Goal: Information Seeking & Learning: Check status

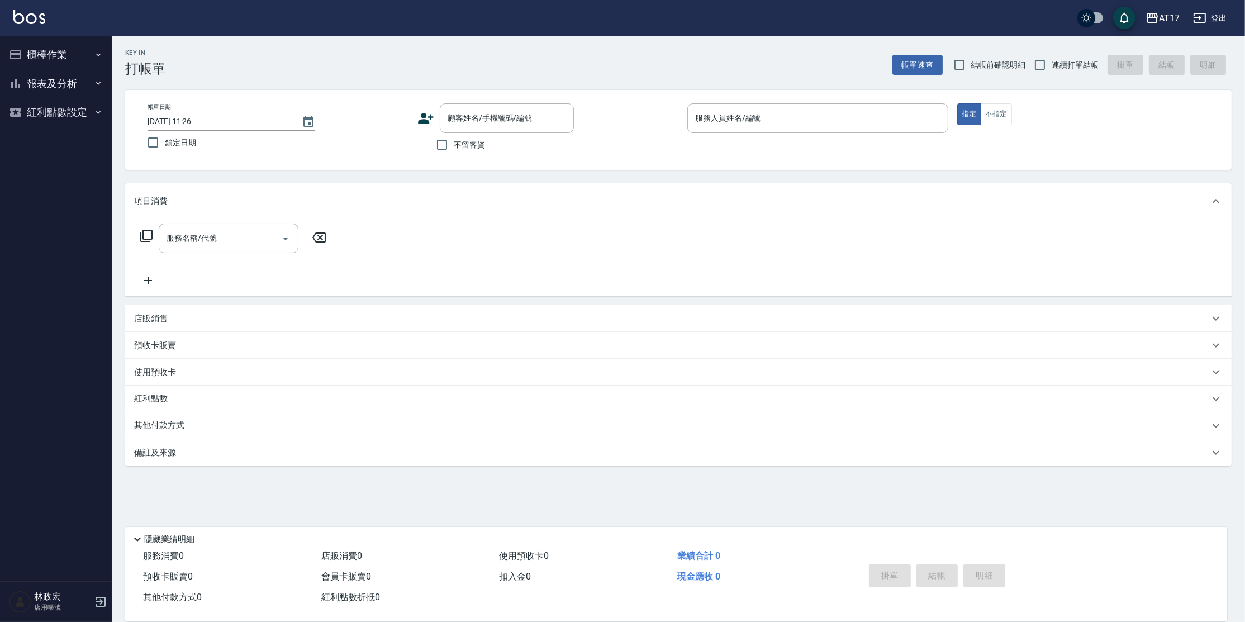
click at [21, 90] on icon "button" at bounding box center [15, 83] width 13 height 13
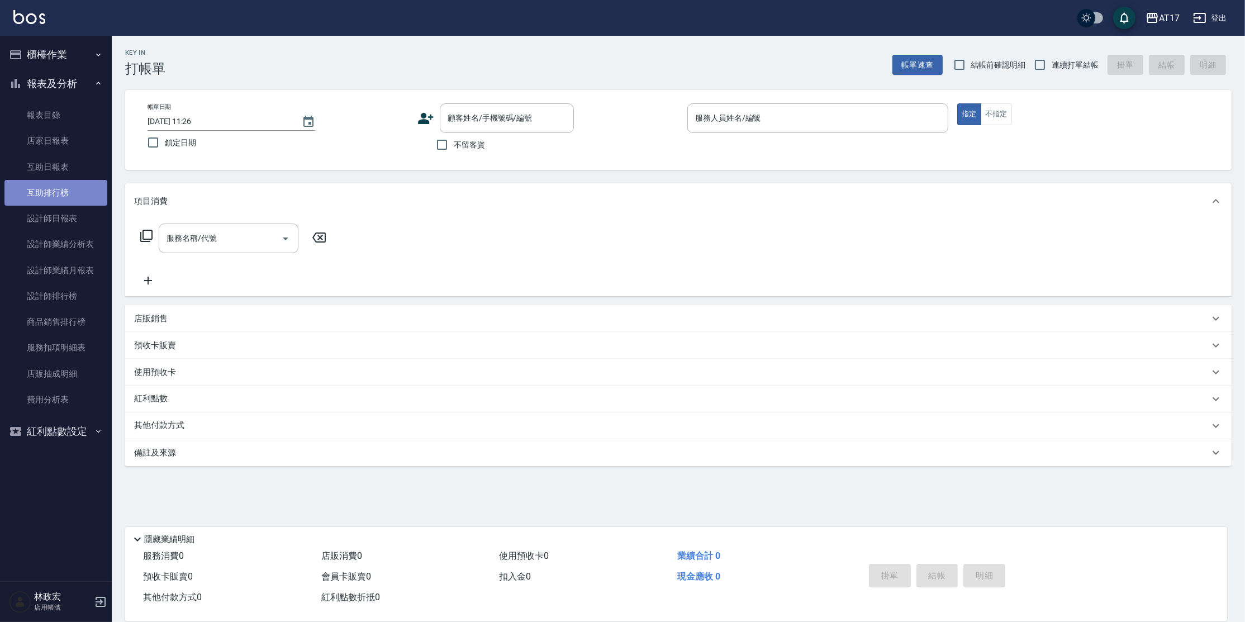
click at [56, 189] on link "互助排行榜" at bounding box center [55, 193] width 103 height 26
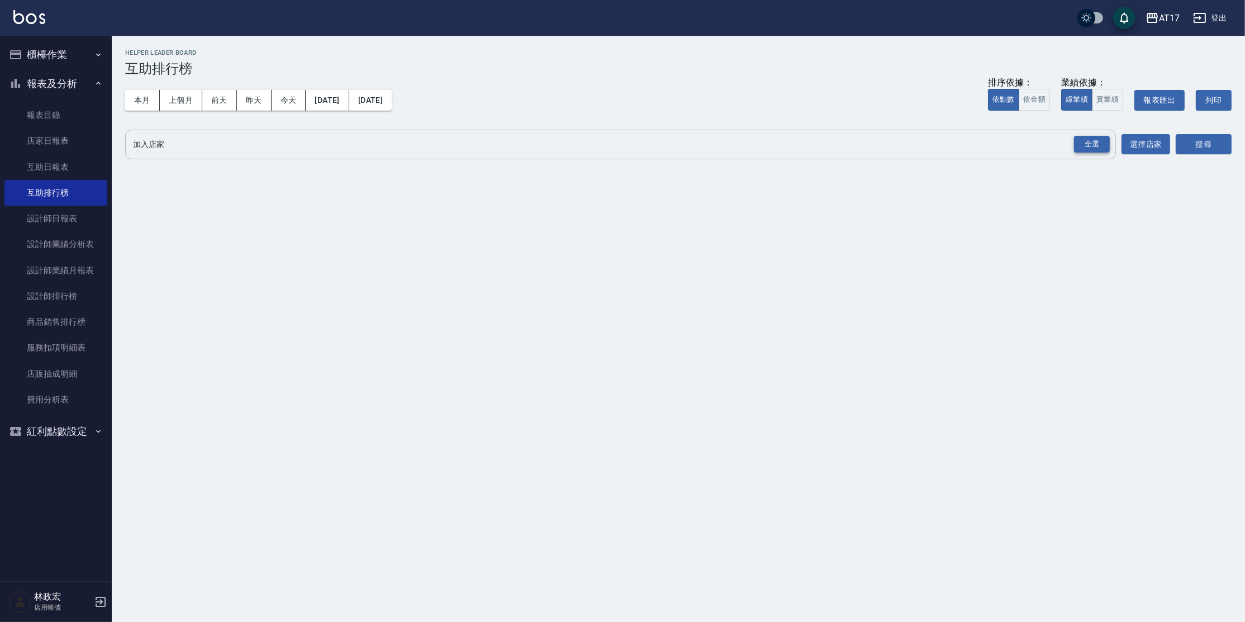
click at [1082, 139] on div "全選" at bounding box center [1092, 144] width 36 height 17
click at [1222, 140] on button "搜尋" at bounding box center [1204, 145] width 56 height 21
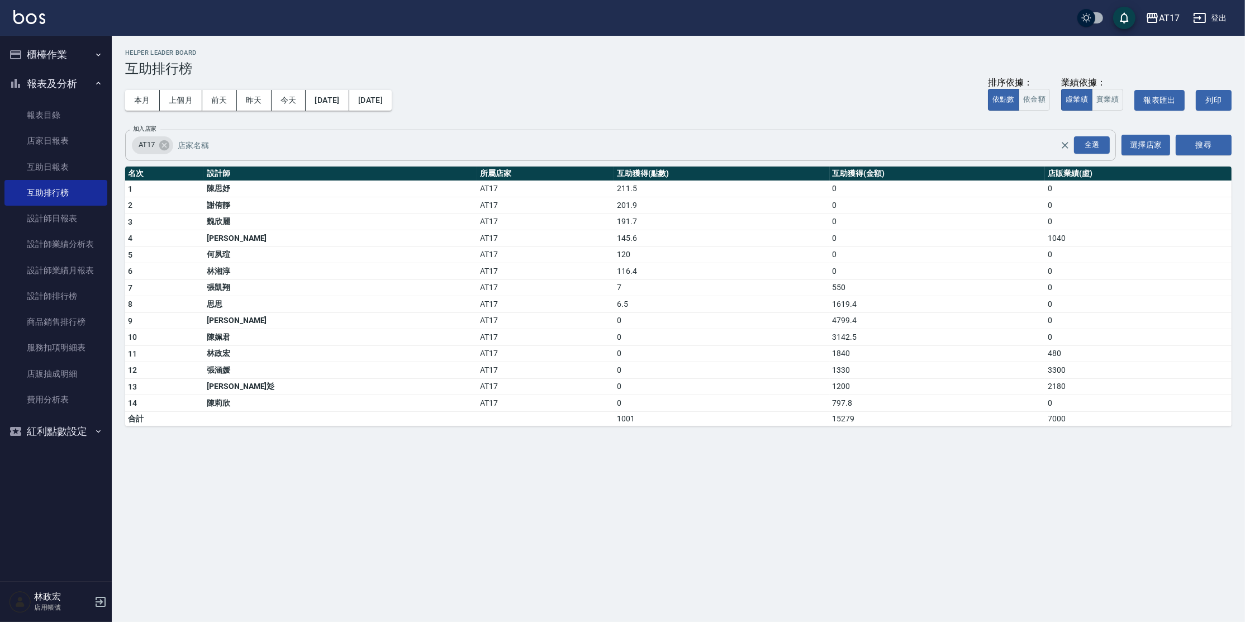
click at [212, 147] on input "加入店家" at bounding box center [627, 145] width 905 height 20
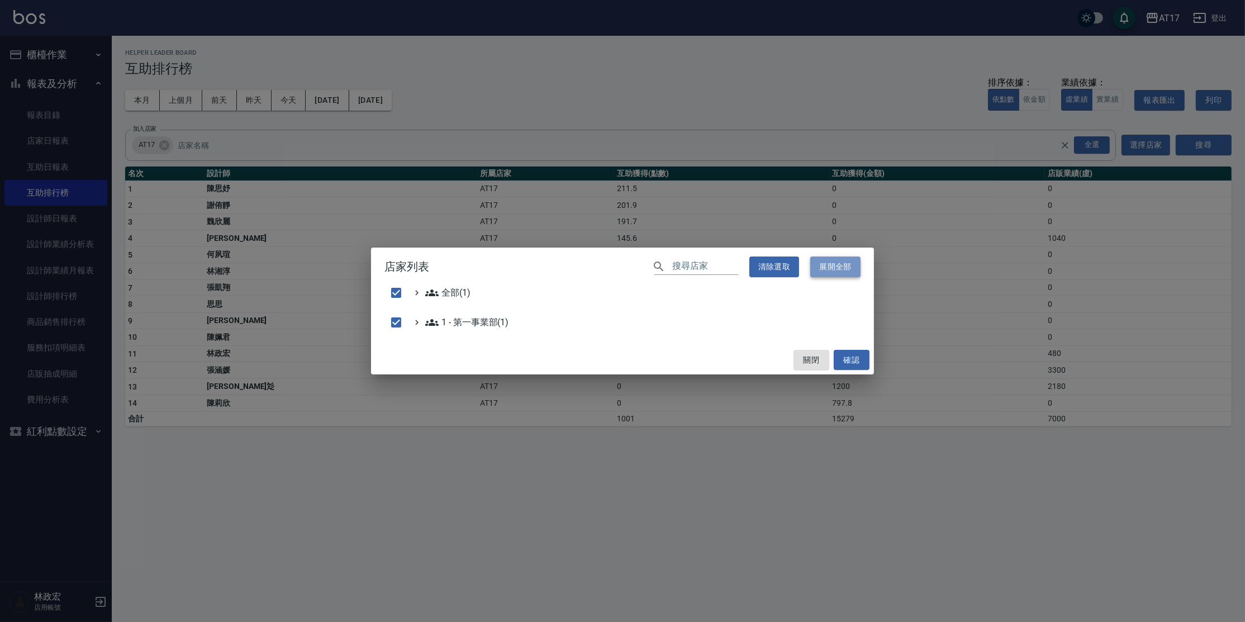
click at [831, 264] on button "展開全部" at bounding box center [835, 267] width 50 height 21
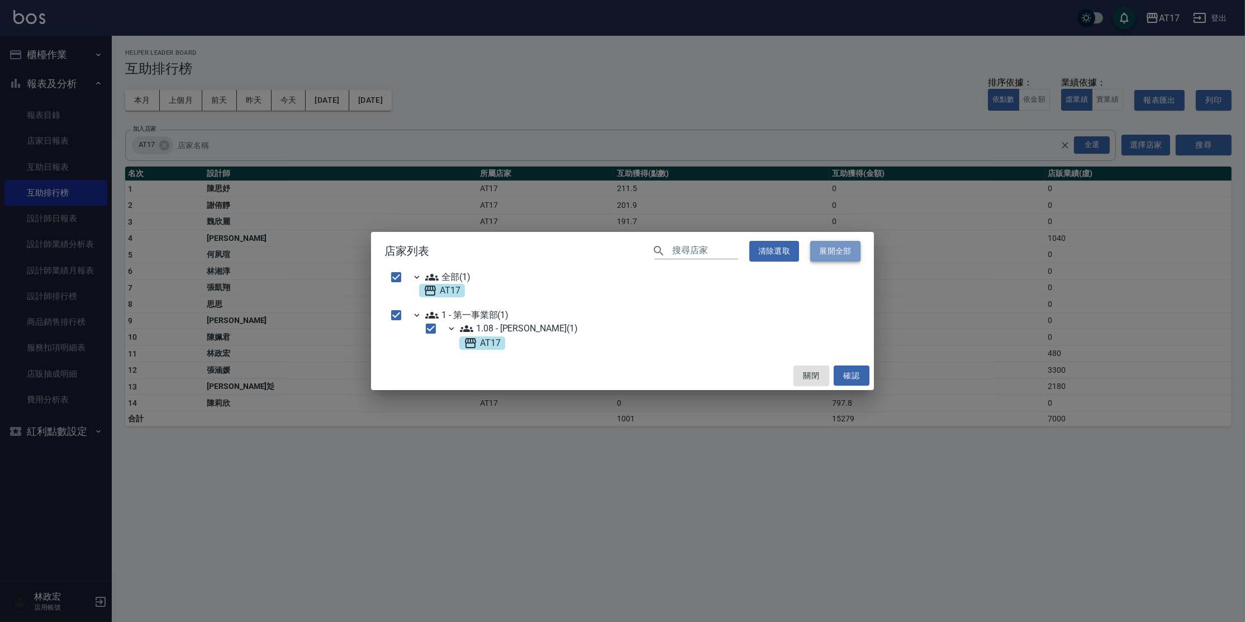
click at [834, 254] on button "展開全部" at bounding box center [835, 251] width 50 height 21
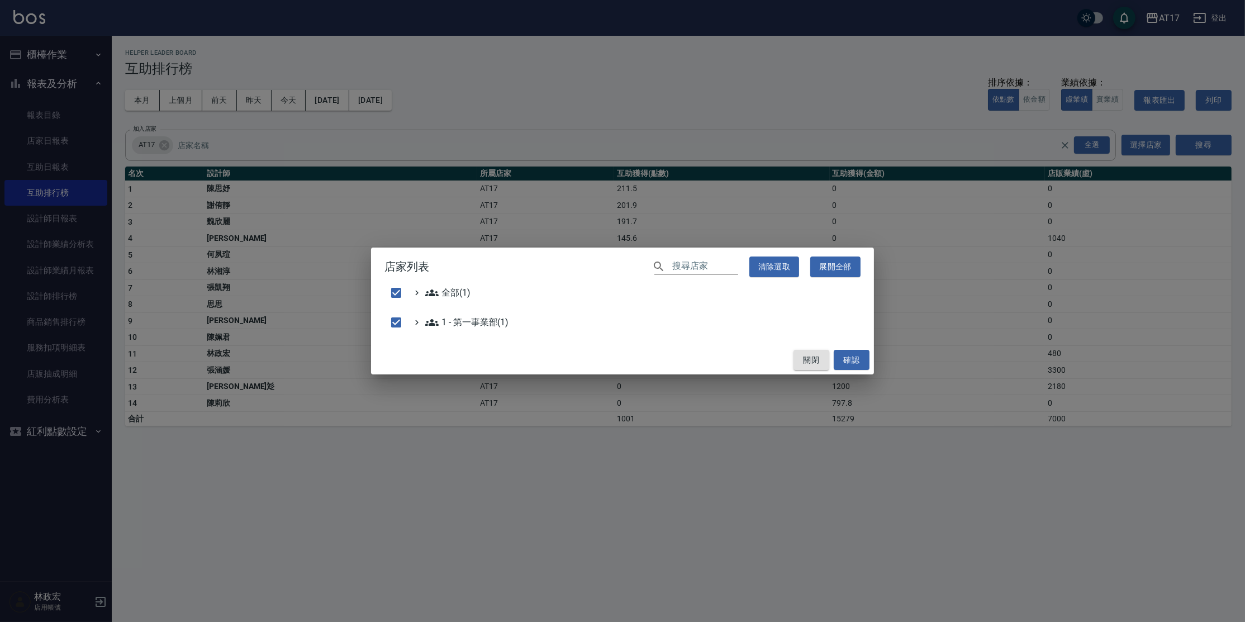
click at [818, 352] on button "關閉" at bounding box center [812, 360] width 36 height 21
checkbox input "false"
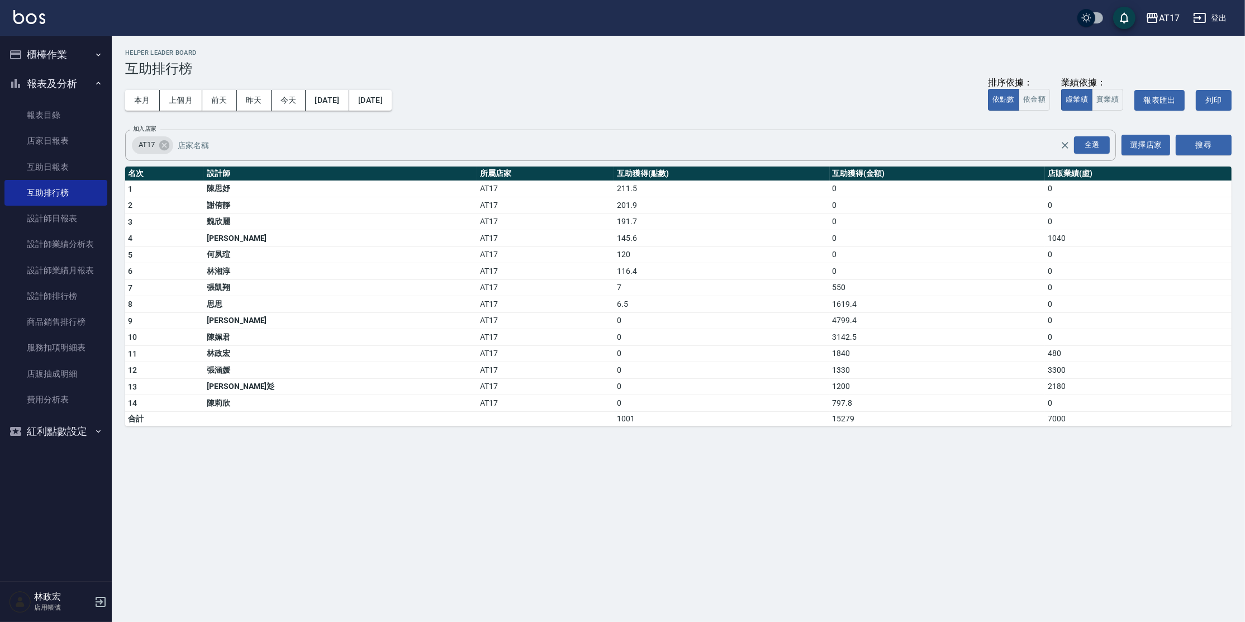
click at [49, 42] on button "櫃檯作業" at bounding box center [55, 54] width 103 height 29
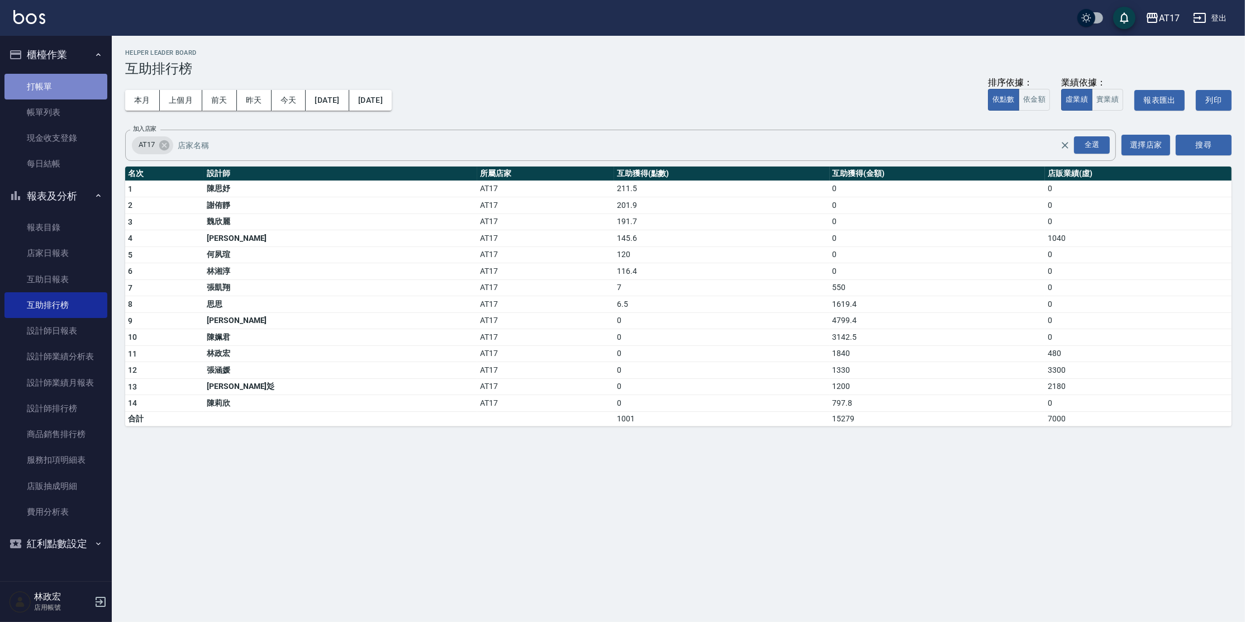
click at [49, 75] on link "打帳單" at bounding box center [55, 87] width 103 height 26
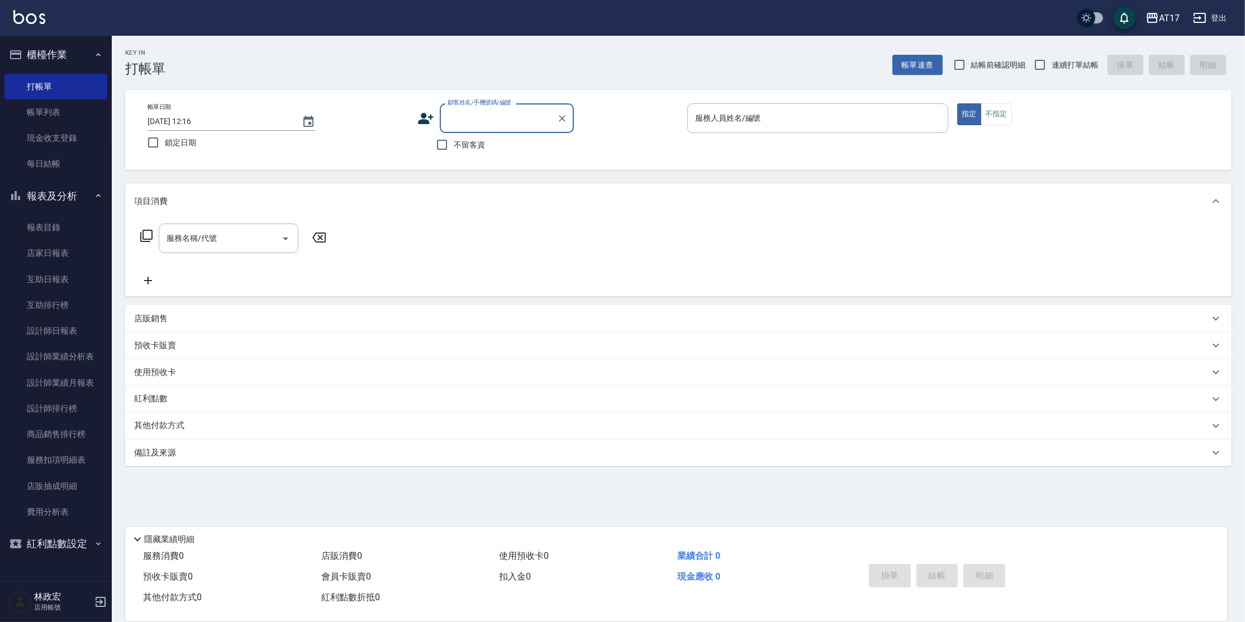
click at [79, 192] on button "報表及分析" at bounding box center [55, 196] width 103 height 29
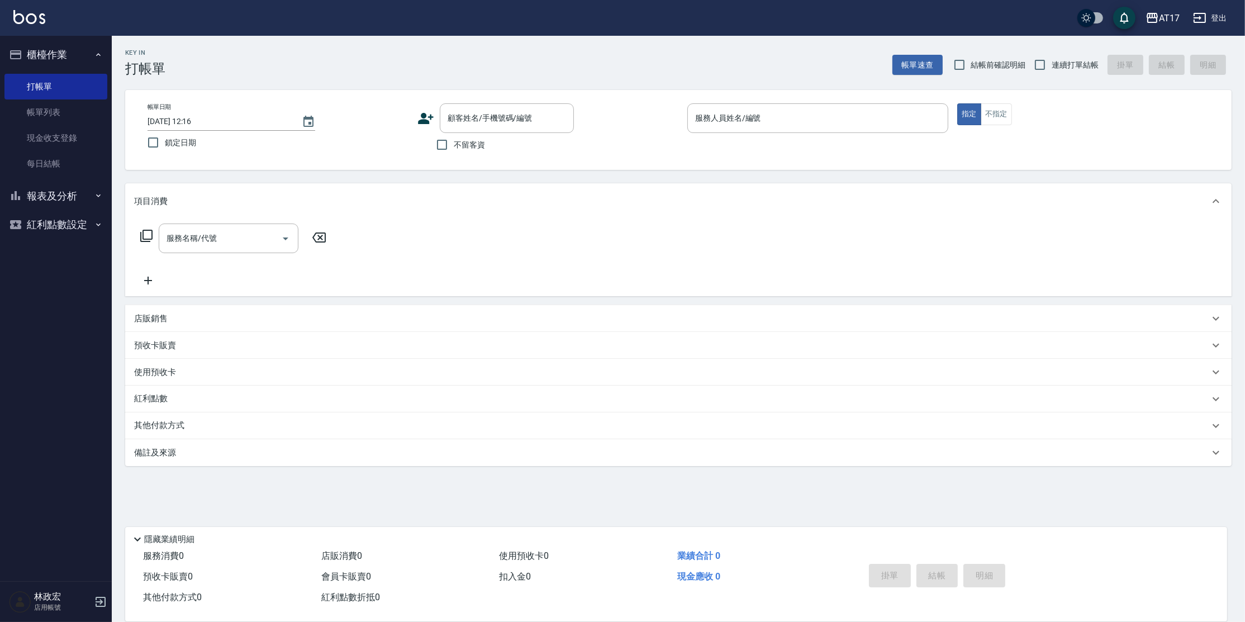
click at [79, 55] on button "櫃檯作業" at bounding box center [55, 54] width 103 height 29
click at [85, 56] on button "櫃檯作業" at bounding box center [55, 54] width 103 height 29
click at [51, 155] on link "每日結帳" at bounding box center [55, 164] width 103 height 26
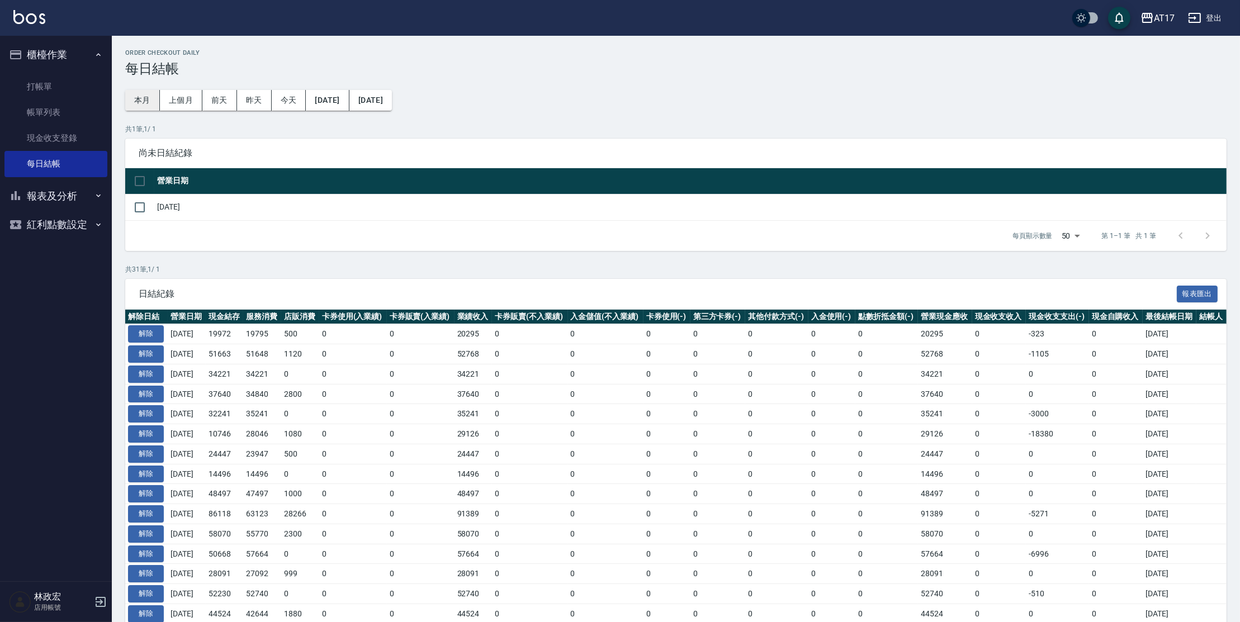
click at [143, 105] on button "本月" at bounding box center [142, 100] width 35 height 21
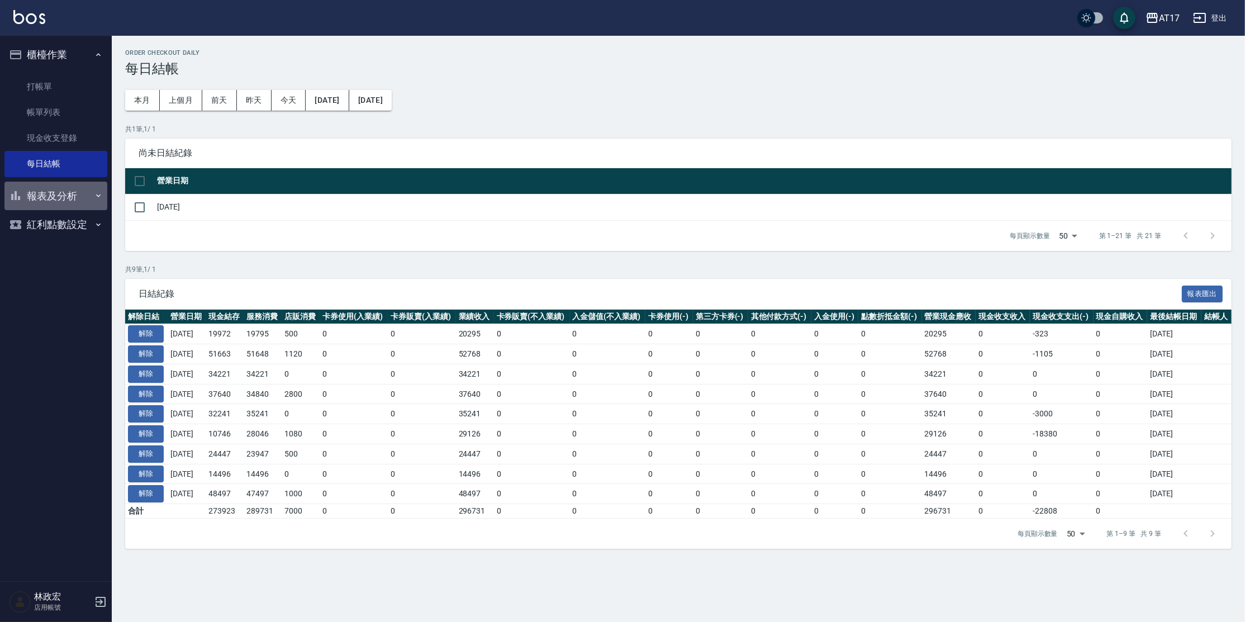
click at [49, 187] on button "報表及分析" at bounding box center [55, 196] width 103 height 29
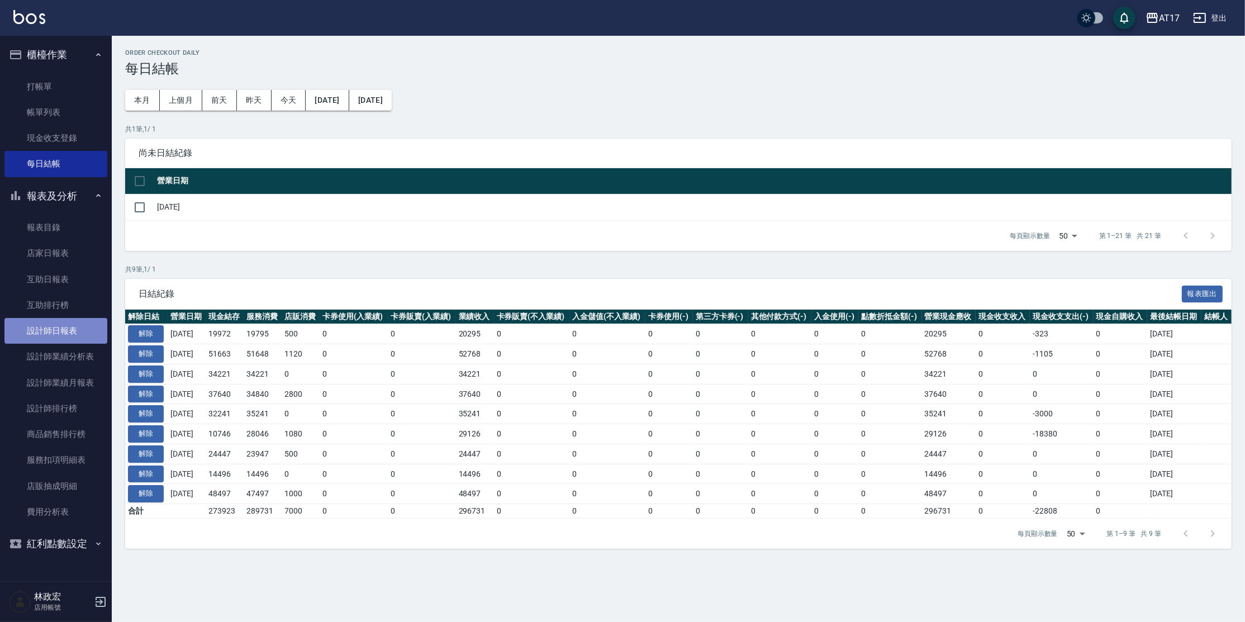
click at [55, 336] on link "設計師日報表" at bounding box center [55, 331] width 103 height 26
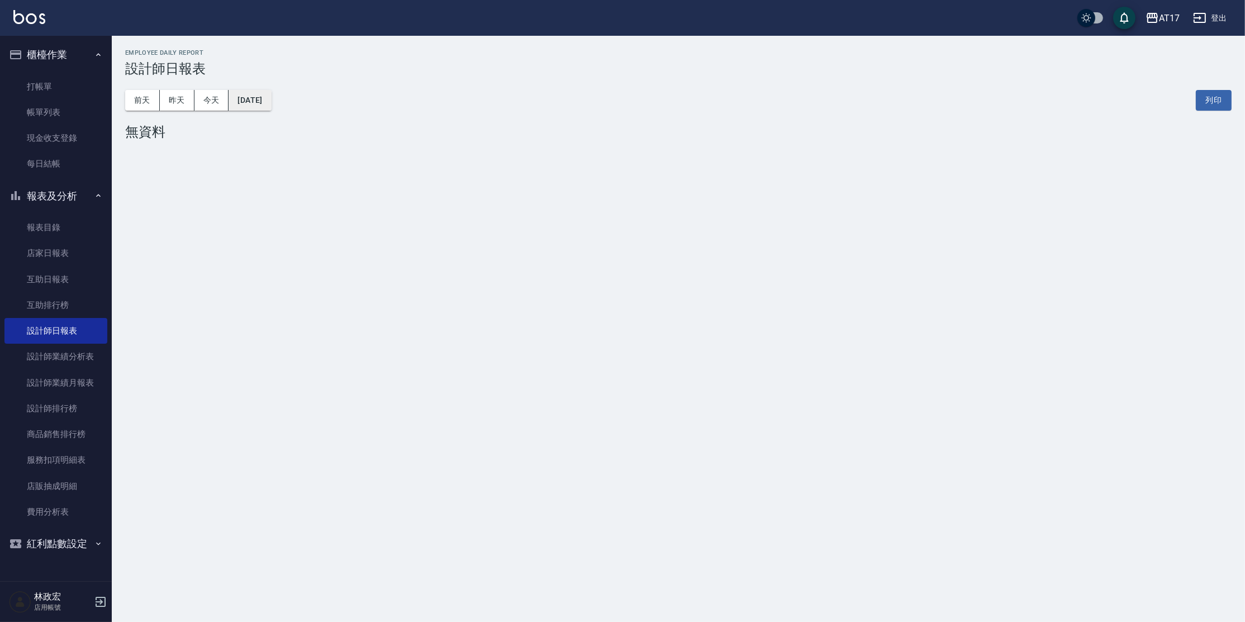
click at [271, 98] on button "[DATE]" at bounding box center [250, 100] width 42 height 21
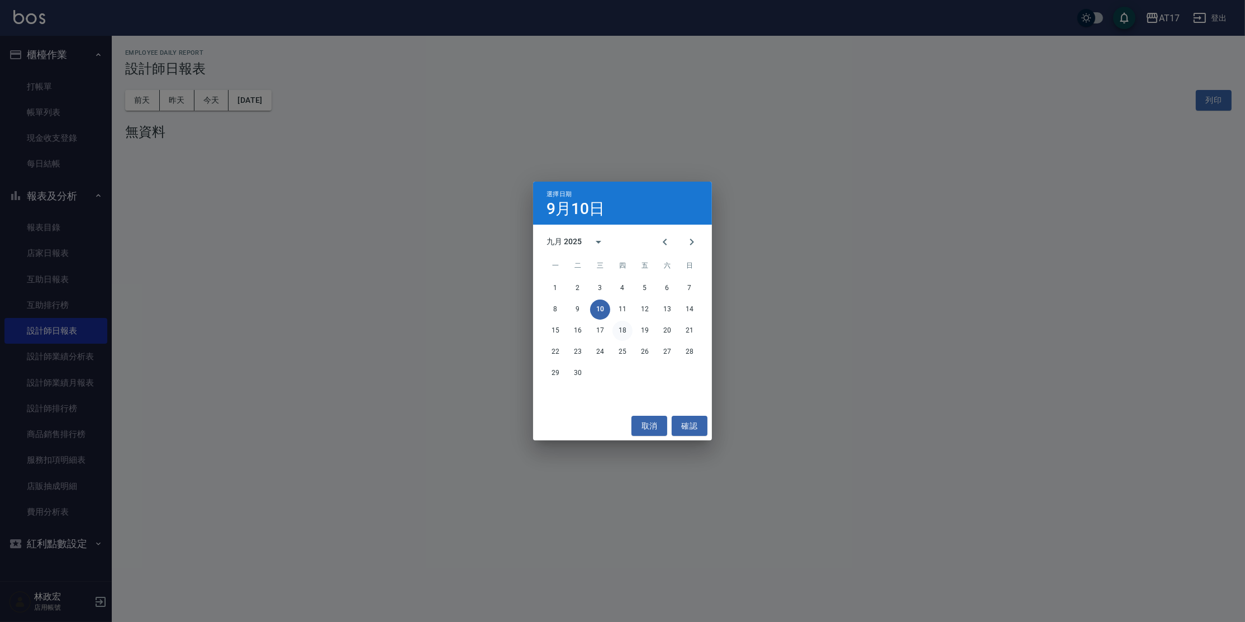
click at [629, 331] on button "18" at bounding box center [622, 331] width 20 height 20
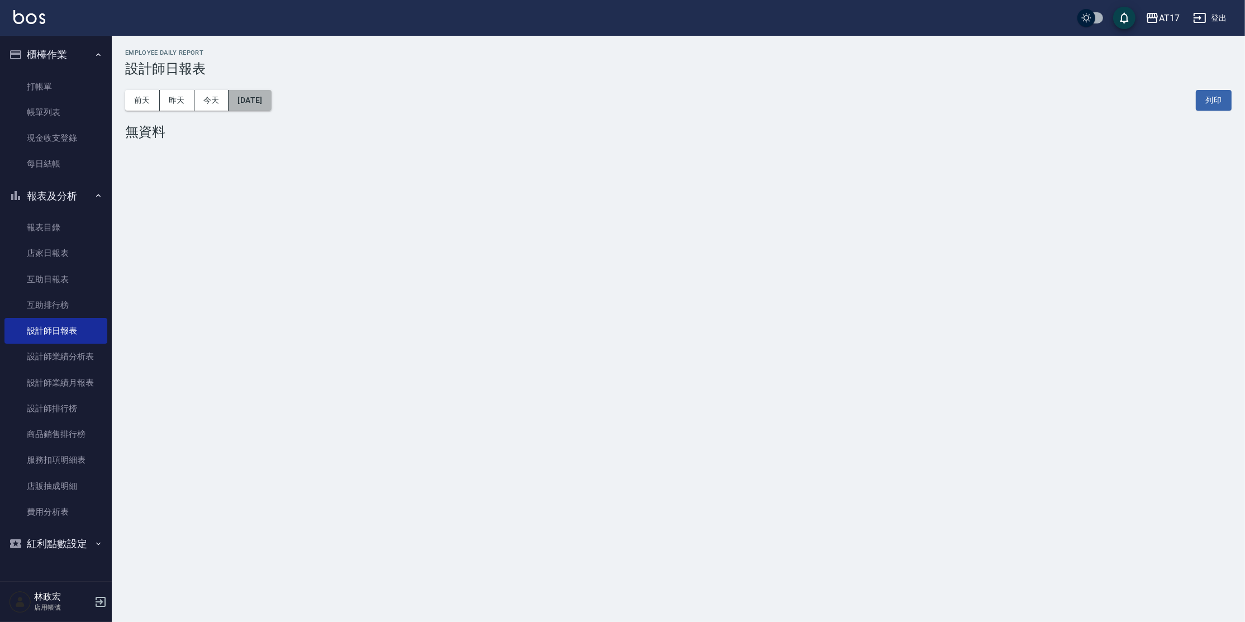
click at [243, 91] on button "[DATE]" at bounding box center [250, 100] width 42 height 21
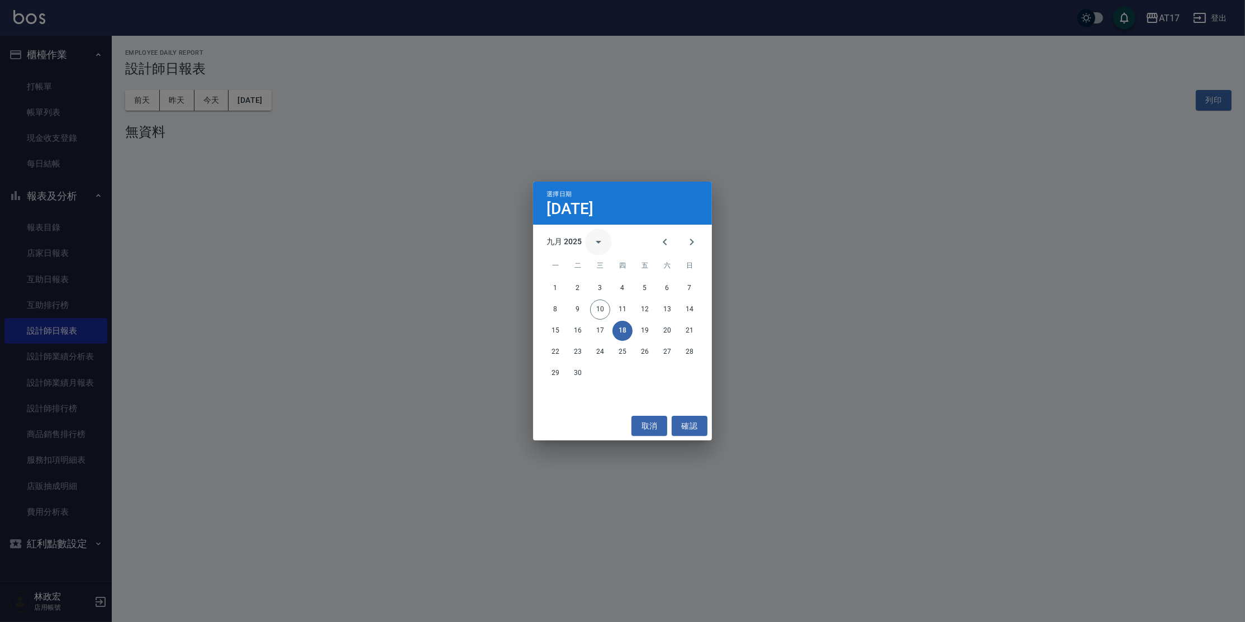
click at [589, 246] on button "calendar view is open, switch to year view" at bounding box center [598, 242] width 27 height 27
click at [593, 242] on icon "year view is open, switch to calendar view" at bounding box center [598, 241] width 13 height 13
drag, startPoint x: 628, startPoint y: 232, endPoint x: 633, endPoint y: 237, distance: 6.7
click at [628, 233] on div "九月 2025 一 二 三 四 五 六 日 1 2 3 4 5 6 7 8 9 10 11 12 13 14 15 16 17 18 19 20 21 22 …" at bounding box center [622, 318] width 179 height 187
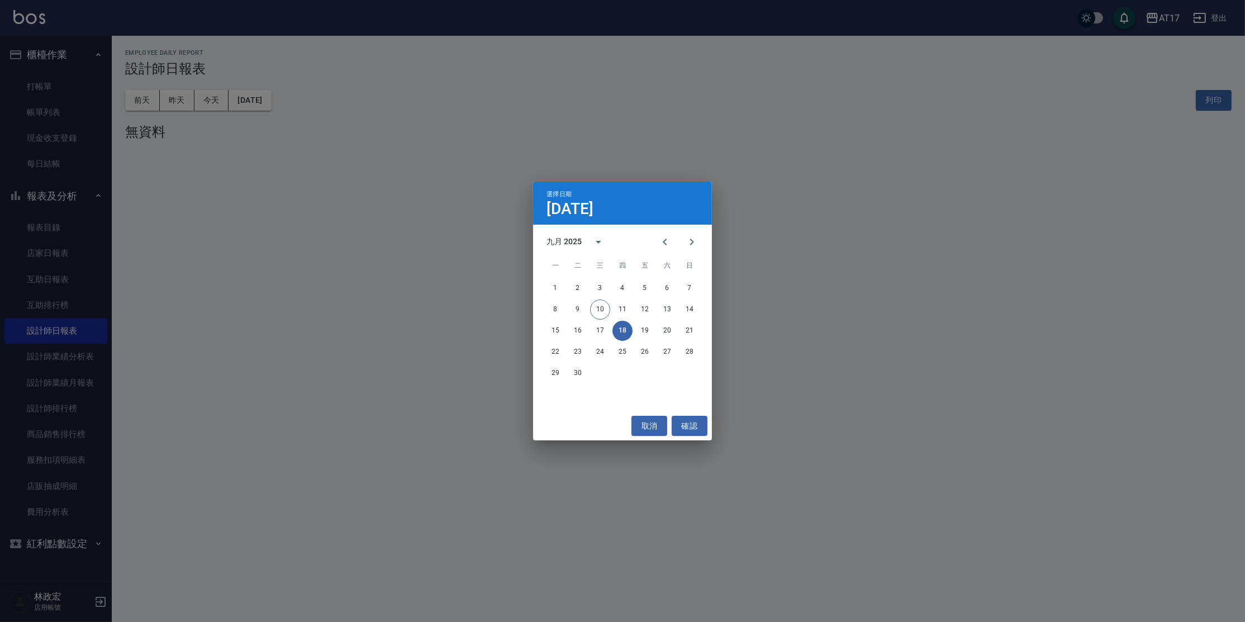
click at [557, 202] on h4 "[DATE]" at bounding box center [570, 208] width 47 height 13
drag, startPoint x: 557, startPoint y: 206, endPoint x: 564, endPoint y: 210, distance: 8.7
click at [557, 206] on h4 "[DATE]" at bounding box center [570, 208] width 47 height 13
click at [559, 240] on div "九月 2025" at bounding box center [564, 242] width 35 height 12
click at [559, 241] on div "九月 2025" at bounding box center [564, 242] width 35 height 12
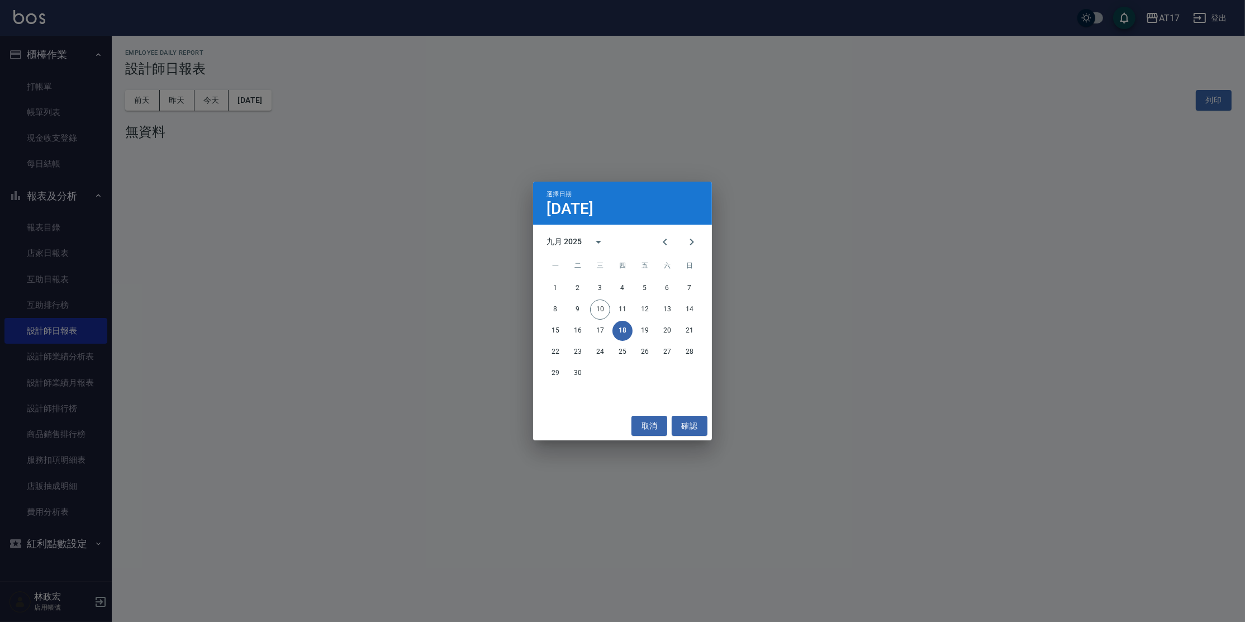
click at [559, 239] on div "九月 2025" at bounding box center [564, 242] width 35 height 12
click at [558, 240] on div "九月 2025" at bounding box center [564, 242] width 35 height 12
click at [659, 244] on icon "Previous month" at bounding box center [664, 241] width 13 height 13
click at [555, 354] on button "18" at bounding box center [555, 352] width 20 height 20
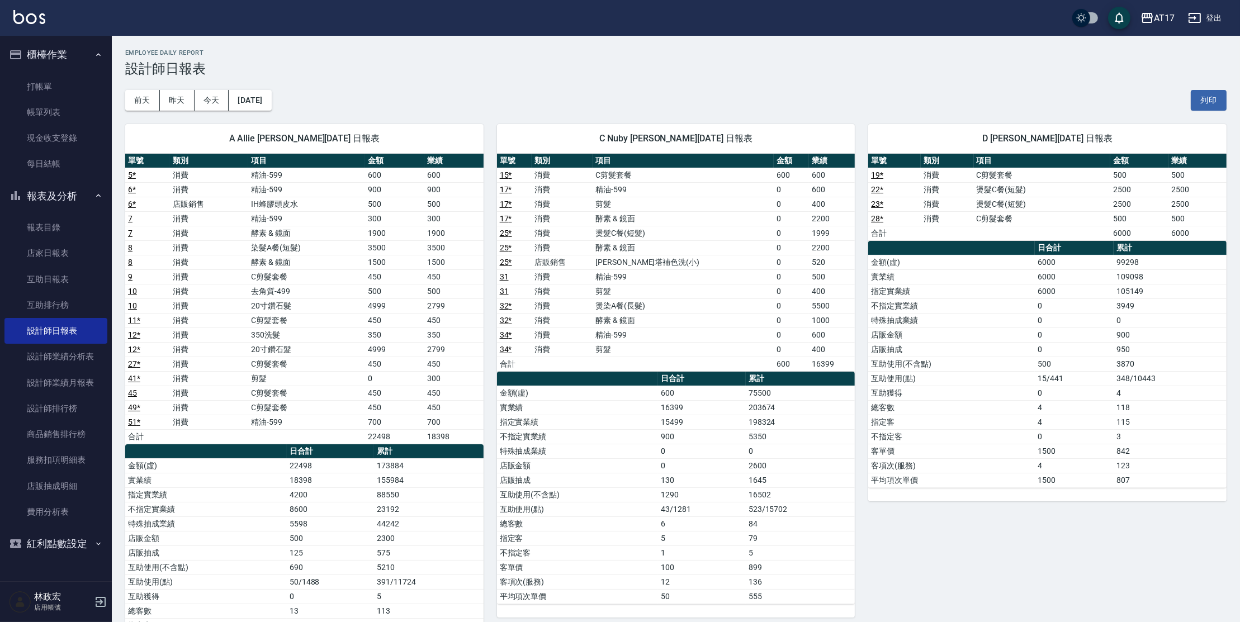
click at [475, 345] on td "2799" at bounding box center [453, 349] width 59 height 15
drag, startPoint x: 317, startPoint y: 420, endPoint x: 403, endPoint y: 414, distance: 86.3
click at [403, 415] on tr "51 * 消費 精油-599 700 700" at bounding box center [304, 422] width 358 height 15
click at [403, 419] on td "700" at bounding box center [394, 422] width 59 height 15
drag, startPoint x: 387, startPoint y: 424, endPoint x: 341, endPoint y: 424, distance: 45.3
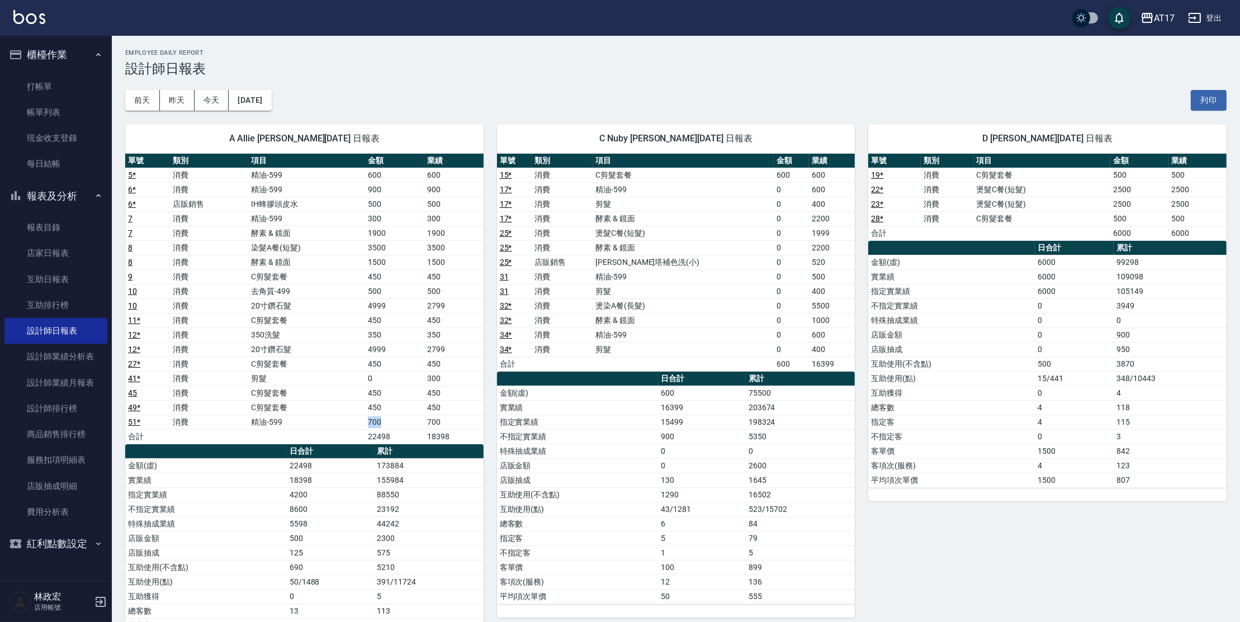
click at [341, 424] on tr "51 * 消費 精油-599 700 700" at bounding box center [304, 422] width 358 height 15
click at [354, 421] on td "精油-599" at bounding box center [306, 422] width 117 height 15
click at [382, 224] on td "300" at bounding box center [394, 218] width 59 height 15
click at [372, 289] on td "500" at bounding box center [394, 291] width 59 height 15
click at [362, 415] on td "精油-599" at bounding box center [306, 422] width 117 height 15
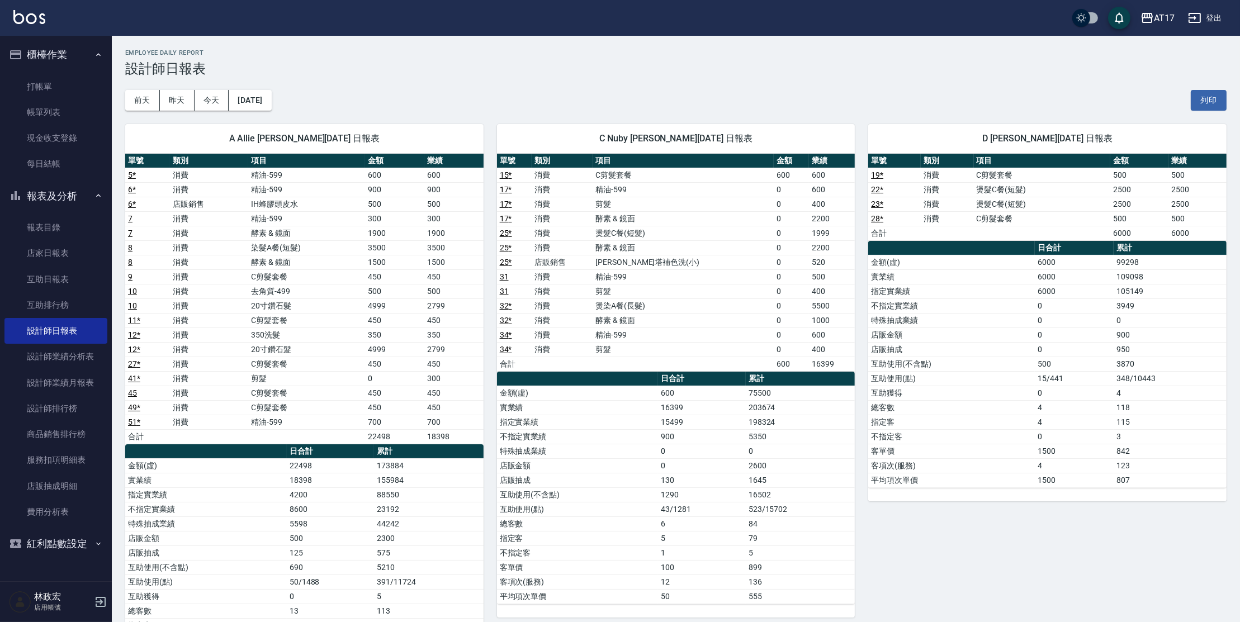
click at [306, 307] on td "20寸鑽石髮" at bounding box center [306, 305] width 117 height 15
click at [292, 350] on td "20寸鑽石髮" at bounding box center [306, 349] width 117 height 15
click at [302, 300] on td "20寸鑽石髮" at bounding box center [306, 305] width 117 height 15
click at [248, 94] on button "[DATE]" at bounding box center [250, 100] width 42 height 21
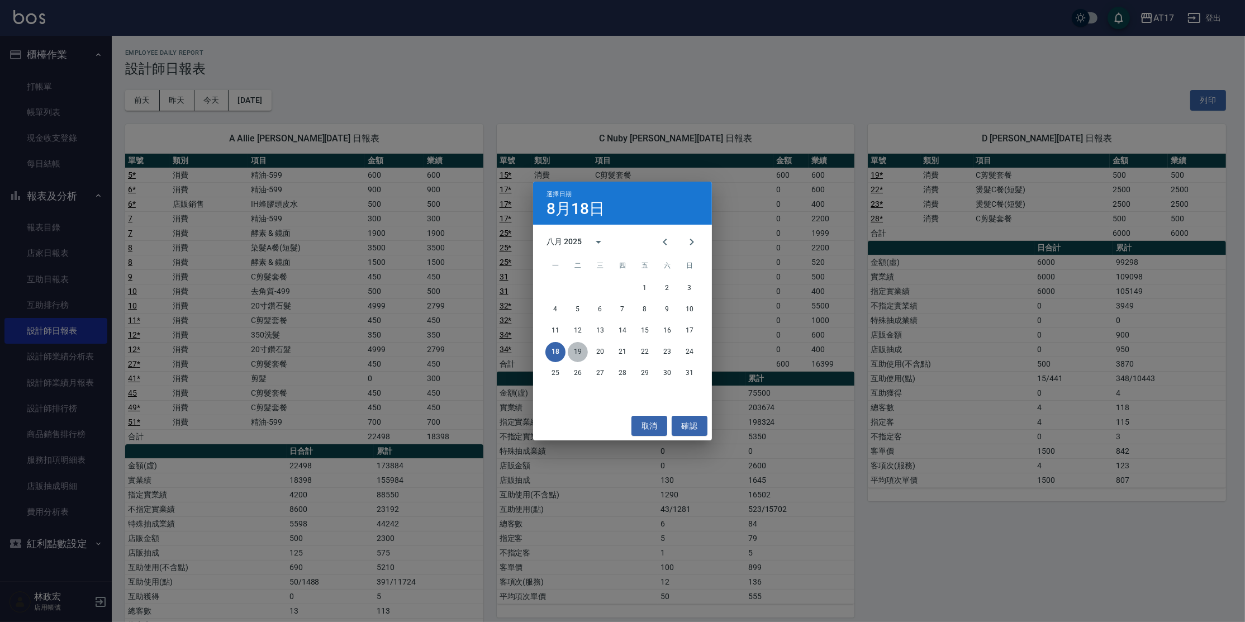
click at [578, 347] on button "19" at bounding box center [578, 352] width 20 height 20
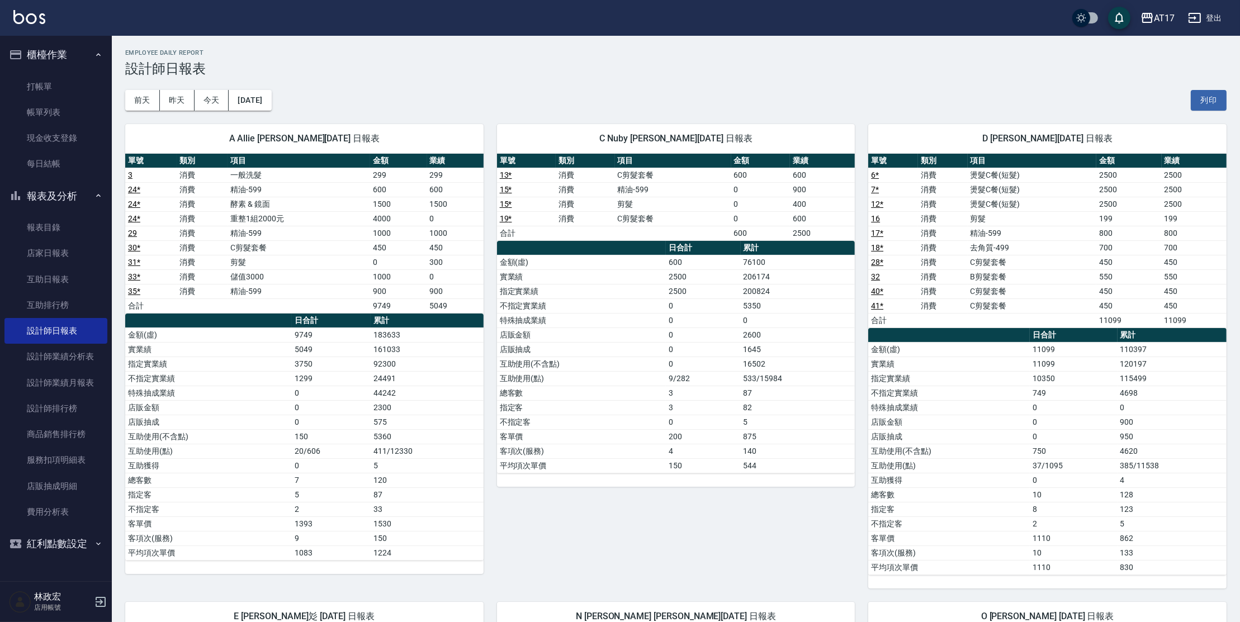
click at [379, 175] on td "299" at bounding box center [398, 175] width 56 height 15
drag, startPoint x: 357, startPoint y: 281, endPoint x: 383, endPoint y: 279, distance: 26.3
click at [383, 279] on tr "33 * 消費 儲值3000 1000 0" at bounding box center [304, 276] width 358 height 15
click at [385, 280] on td "1000" at bounding box center [398, 276] width 56 height 15
drag, startPoint x: 385, startPoint y: 280, endPoint x: 397, endPoint y: 278, distance: 12.5
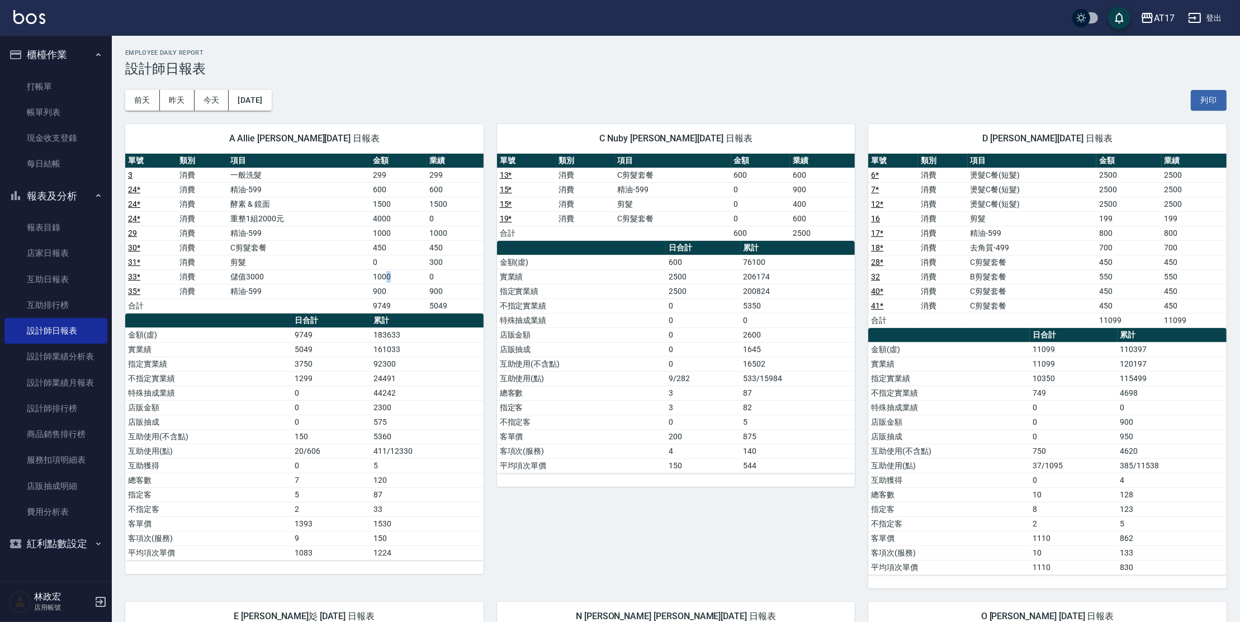
click at [397, 278] on td "1000" at bounding box center [398, 276] width 56 height 15
click at [380, 192] on td "600" at bounding box center [398, 189] width 56 height 15
drag, startPoint x: 376, startPoint y: 231, endPoint x: 395, endPoint y: 232, distance: 19.6
click at [395, 232] on td "1000" at bounding box center [398, 233] width 56 height 15
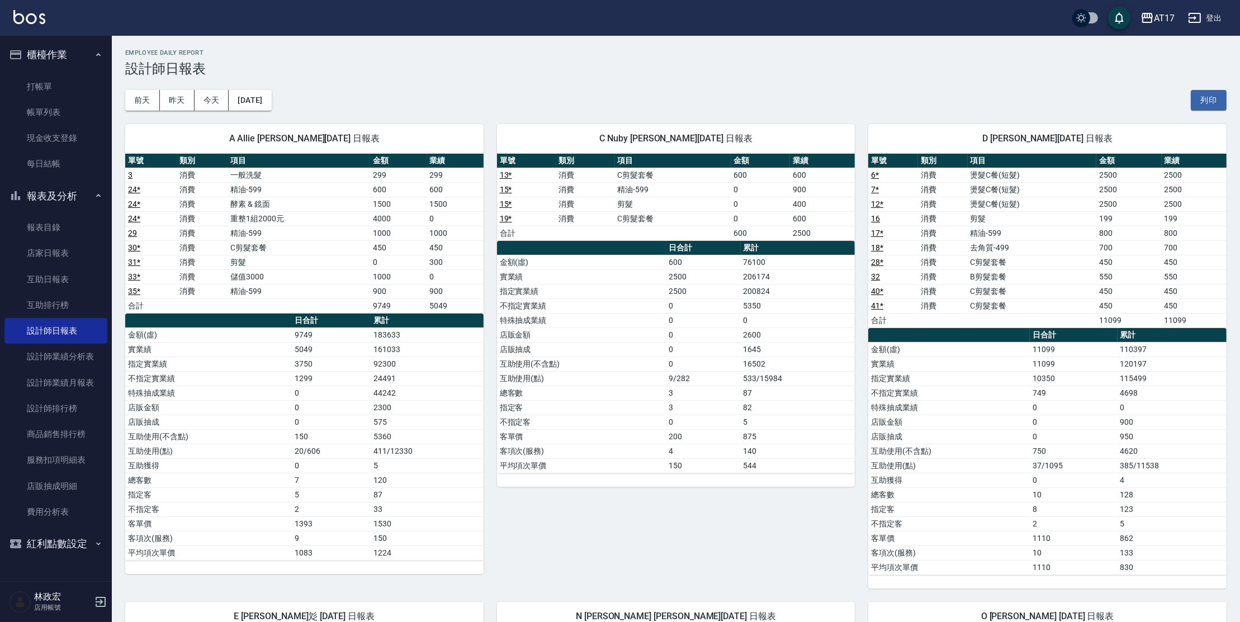
click at [396, 232] on td "1000" at bounding box center [398, 233] width 56 height 15
click at [382, 192] on td "600" at bounding box center [398, 189] width 56 height 15
click at [384, 296] on td "900" at bounding box center [398, 291] width 56 height 15
click at [388, 295] on td "900" at bounding box center [398, 291] width 56 height 15
drag, startPoint x: 374, startPoint y: 294, endPoint x: 380, endPoint y: 293, distance: 5.6
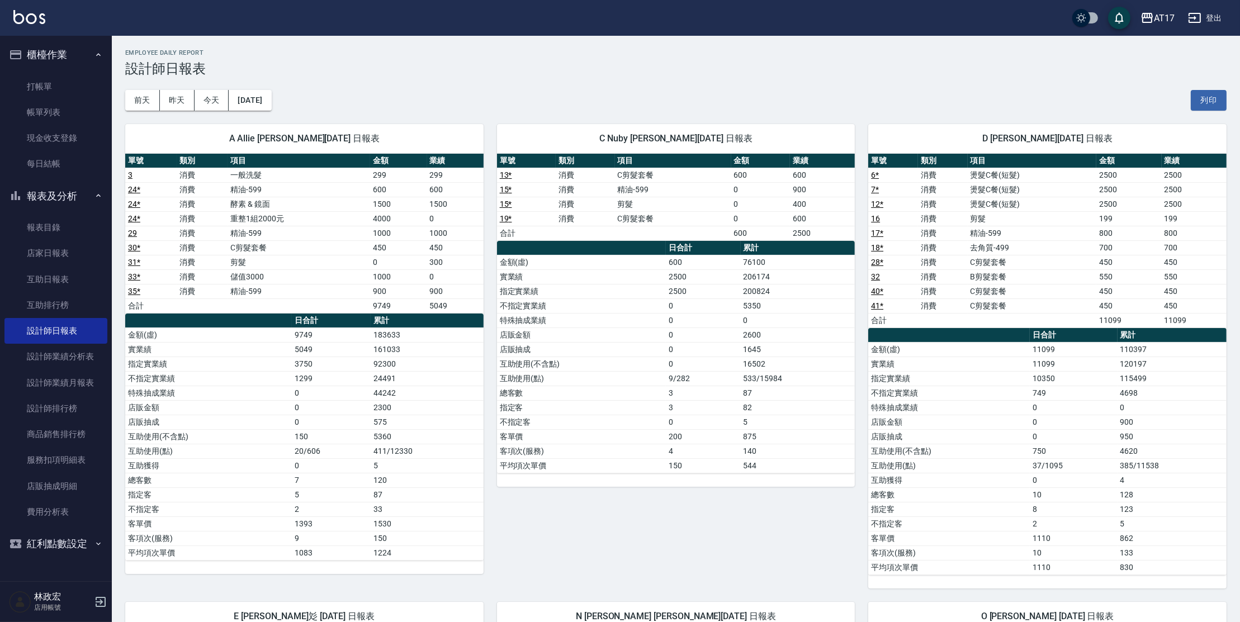
click at [374, 295] on td "900" at bounding box center [398, 291] width 56 height 15
drag, startPoint x: 381, startPoint y: 293, endPoint x: 396, endPoint y: 288, distance: 15.9
click at [396, 288] on td "900" at bounding box center [398, 291] width 56 height 15
drag, startPoint x: 383, startPoint y: 194, endPoint x: 410, endPoint y: 188, distance: 28.1
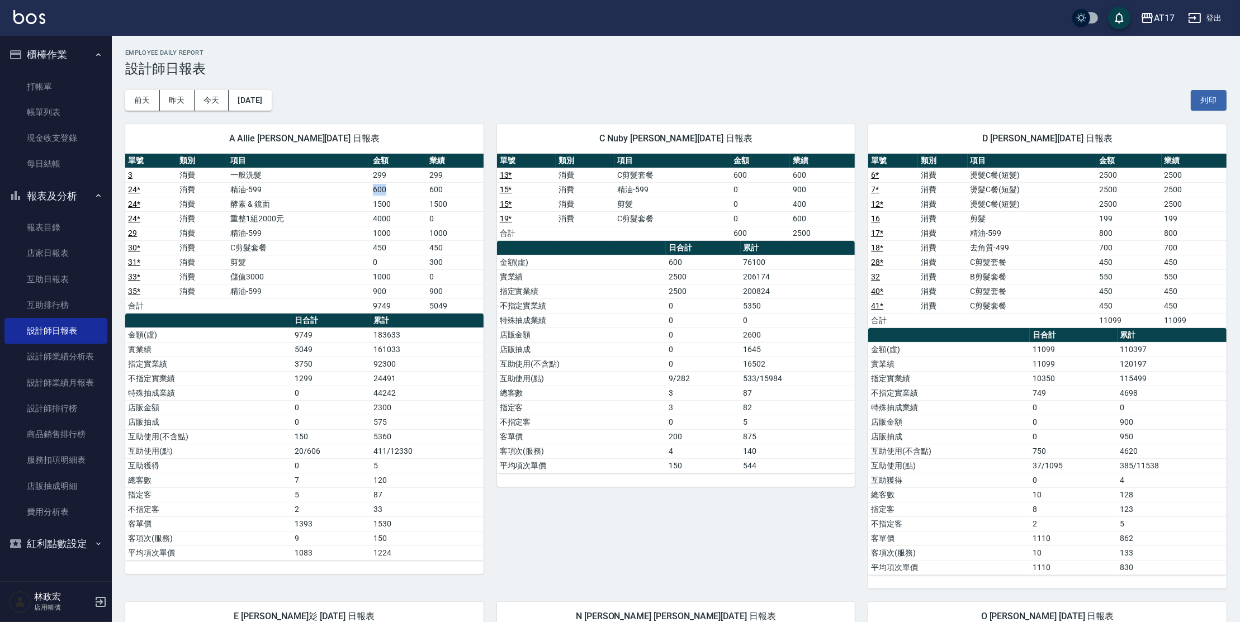
click at [410, 188] on tr "24 * 消費 精油-599 600 600" at bounding box center [304, 189] width 358 height 15
click at [411, 189] on td "600" at bounding box center [398, 189] width 56 height 15
click at [306, 506] on td "2" at bounding box center [331, 509] width 79 height 15
click at [271, 99] on button "[DATE]" at bounding box center [250, 100] width 42 height 21
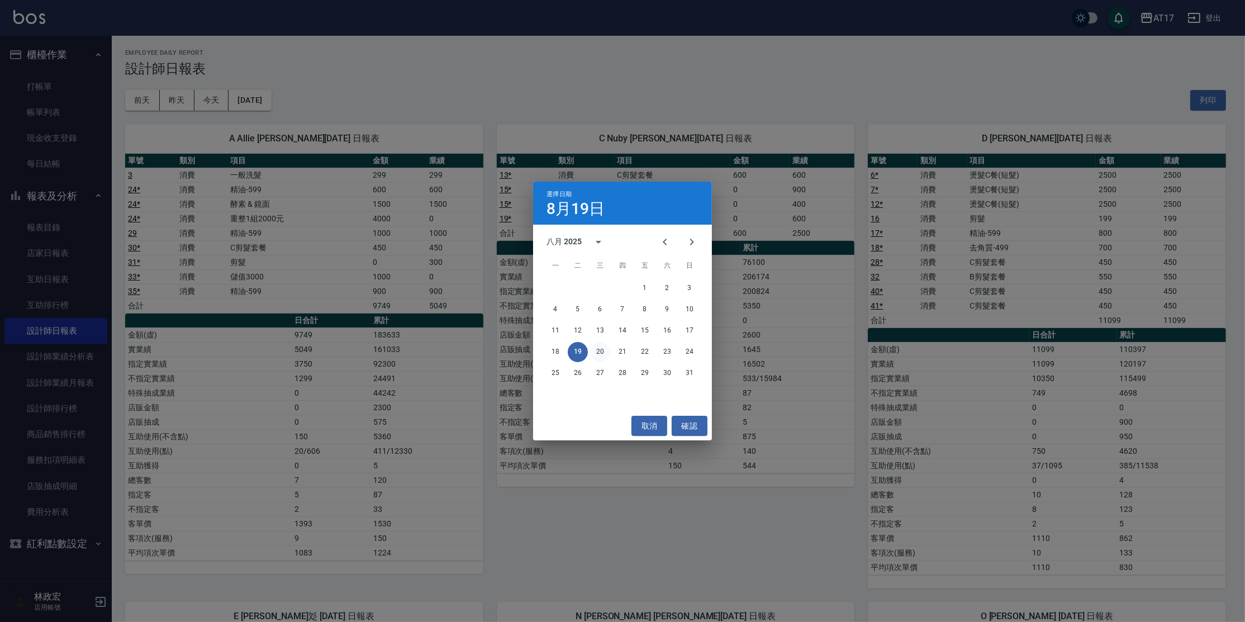
click at [598, 356] on button "20" at bounding box center [600, 352] width 20 height 20
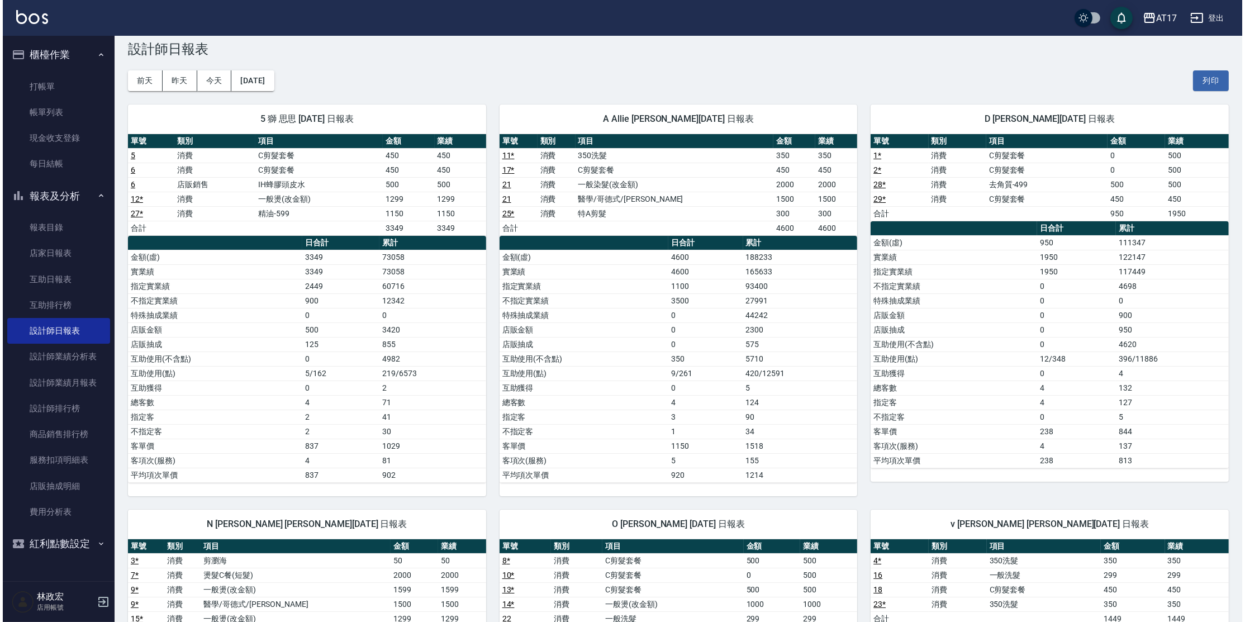
scroll to position [20, 0]
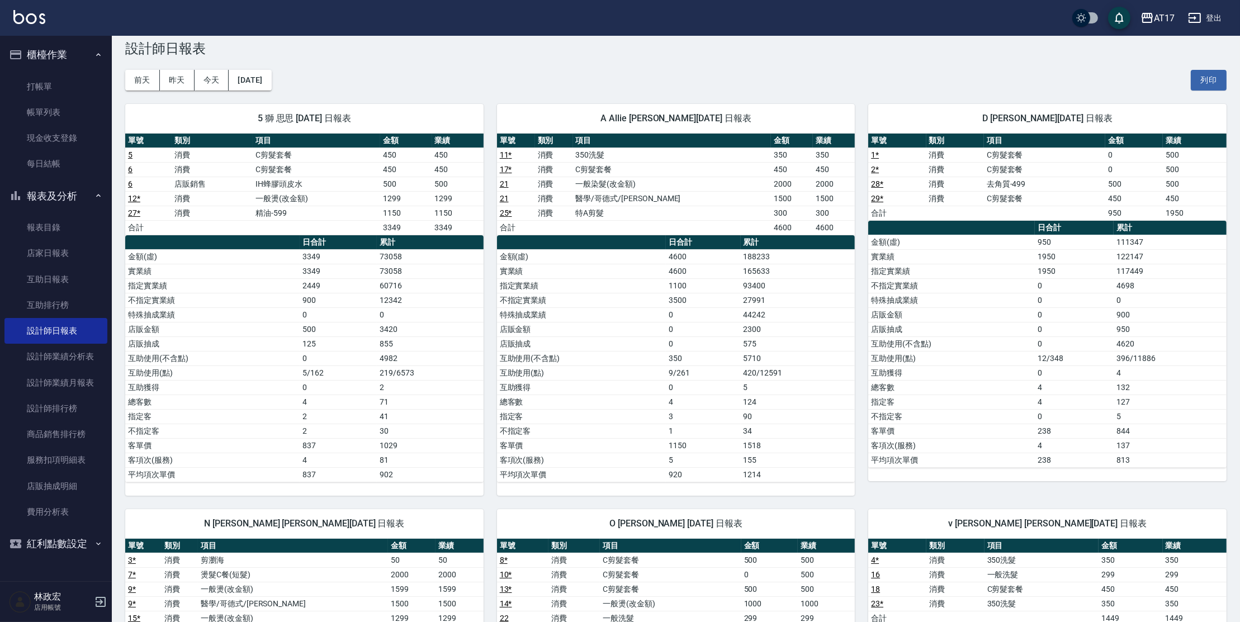
click at [702, 193] on td "醫學/哥德式/[PERSON_NAME]" at bounding box center [672, 198] width 198 height 15
click at [717, 187] on td "一般染髮(改金額)" at bounding box center [672, 184] width 198 height 15
click at [681, 162] on td "C剪髮套餐" at bounding box center [672, 169] width 198 height 15
click at [681, 169] on td "C剪髮套餐" at bounding box center [672, 169] width 198 height 15
click at [688, 212] on td "特A剪髮" at bounding box center [672, 213] width 198 height 15
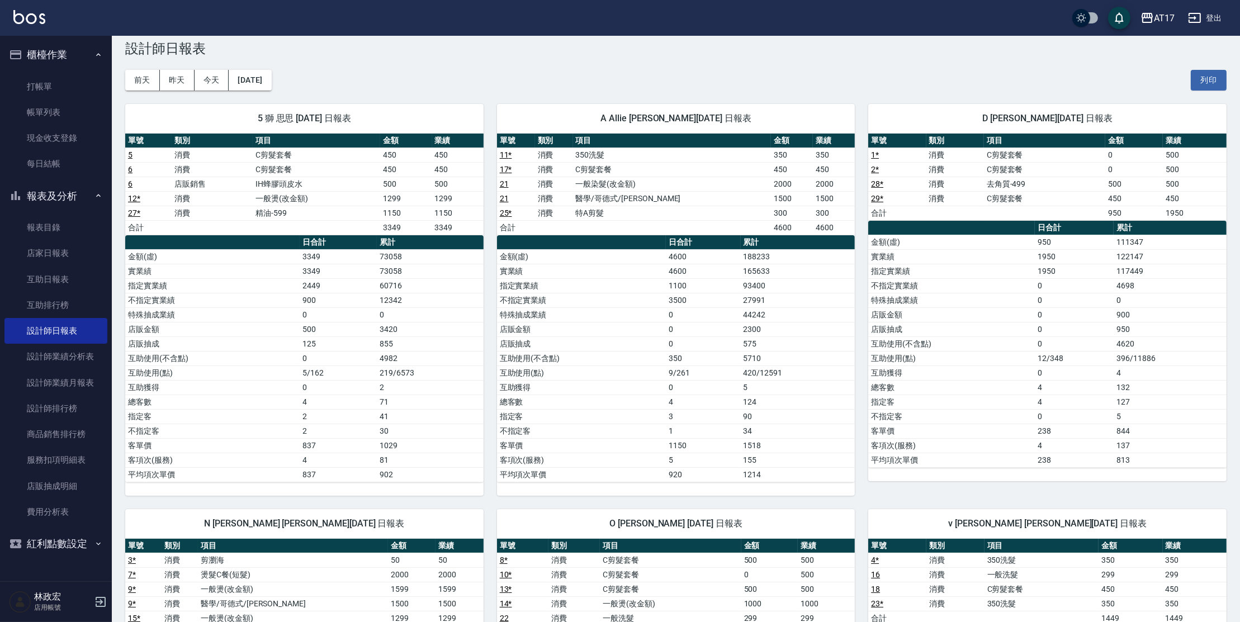
click at [657, 164] on td "C剪髮套餐" at bounding box center [672, 169] width 198 height 15
drag, startPoint x: 638, startPoint y: 175, endPoint x: 675, endPoint y: 173, distance: 37.0
click at [645, 173] on tbody "11 * 消費 350洗髮 350 350 17 * 消費 C剪髮套餐 450 450 21 消費 一般染髮(改金額) 2000 2000 21 消費 醫學/…" at bounding box center [676, 191] width 358 height 87
click at [676, 173] on td "C剪髮套餐" at bounding box center [672, 169] width 198 height 15
click at [678, 171] on td "C剪髮套餐" at bounding box center [672, 169] width 198 height 15
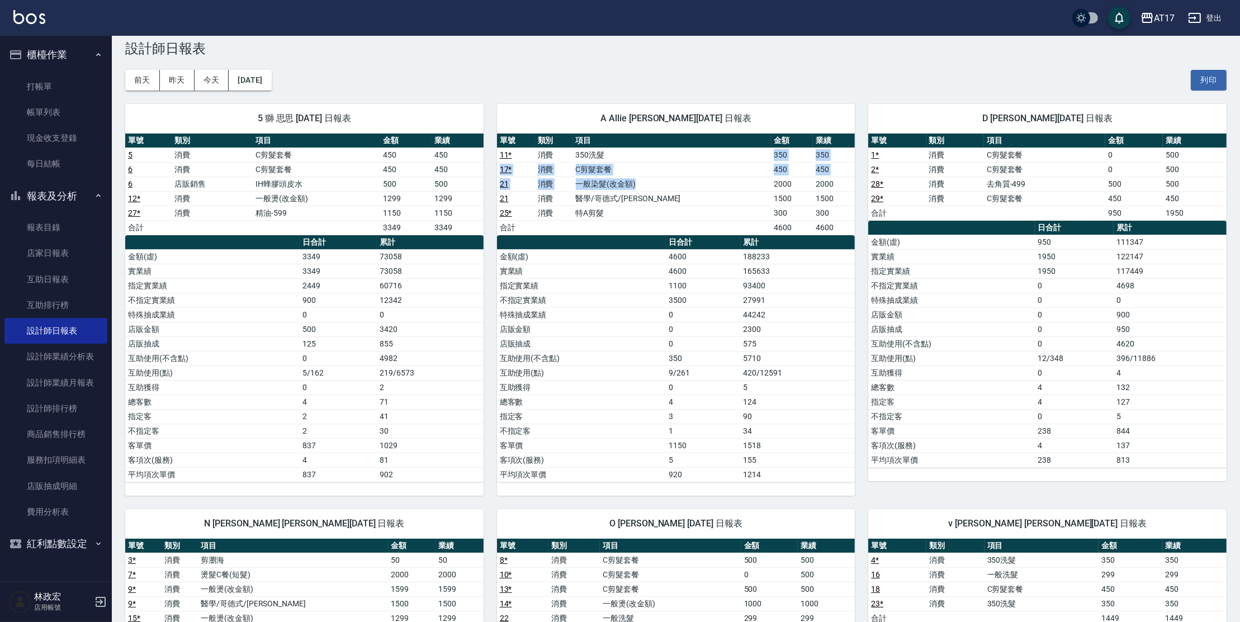
drag, startPoint x: 718, startPoint y: 174, endPoint x: 711, endPoint y: 178, distance: 7.6
click at [714, 178] on tbody "11 * 消費 350洗髮 350 350 17 * 消費 C剪髮套餐 450 450 21 消費 一般染髮(改金額) 2000 2000 21 消費 醫學/…" at bounding box center [676, 191] width 358 height 87
click at [696, 183] on td "一般染髮(改金額)" at bounding box center [672, 184] width 198 height 15
click at [689, 187] on td "一般染髮(改金額)" at bounding box center [672, 184] width 198 height 15
click at [641, 186] on td "一般染髮(改金額)" at bounding box center [672, 184] width 198 height 15
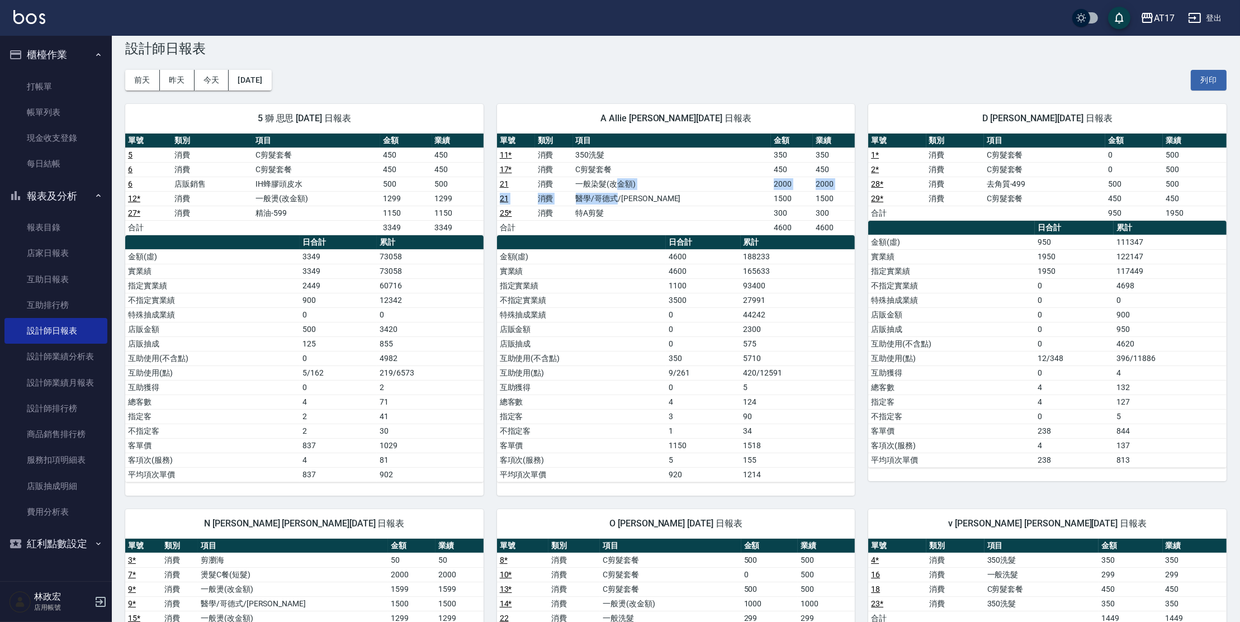
drag, startPoint x: 639, startPoint y: 186, endPoint x: 640, endPoint y: 197, distance: 10.7
click at [640, 197] on tbody "11 * 消費 350洗髮 350 350 17 * 消費 C剪髮套餐 450 450 21 消費 一般染髮(改金額) 2000 2000 21 消費 醫學/…" at bounding box center [676, 191] width 358 height 87
click at [662, 177] on td "一般染髮(改金額)" at bounding box center [672, 184] width 198 height 15
click at [678, 424] on td "1" at bounding box center [703, 431] width 74 height 15
drag, startPoint x: 745, startPoint y: 254, endPoint x: 787, endPoint y: 259, distance: 41.7
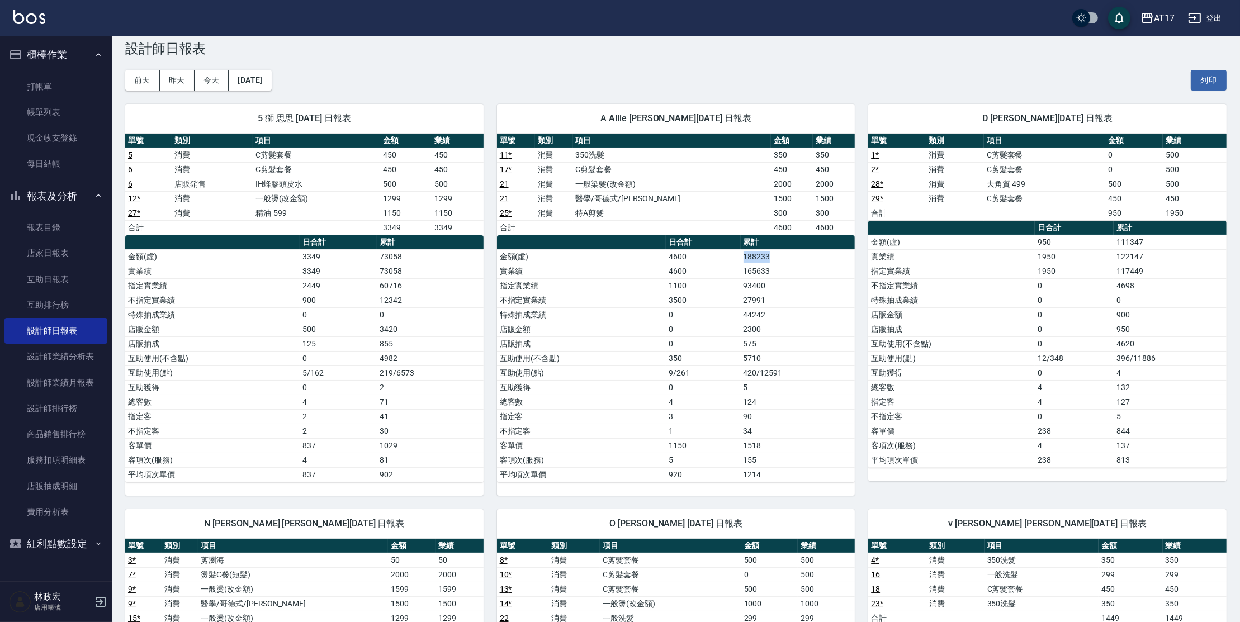
click at [787, 259] on td "188233" at bounding box center [797, 256] width 115 height 15
click at [782, 259] on td "188233" at bounding box center [797, 256] width 115 height 15
click at [742, 249] on tr "金額(虛) 4600 188233" at bounding box center [676, 256] width 358 height 15
click at [745, 255] on td "188233" at bounding box center [797, 256] width 115 height 15
drag, startPoint x: 746, startPoint y: 256, endPoint x: 765, endPoint y: 256, distance: 19.0
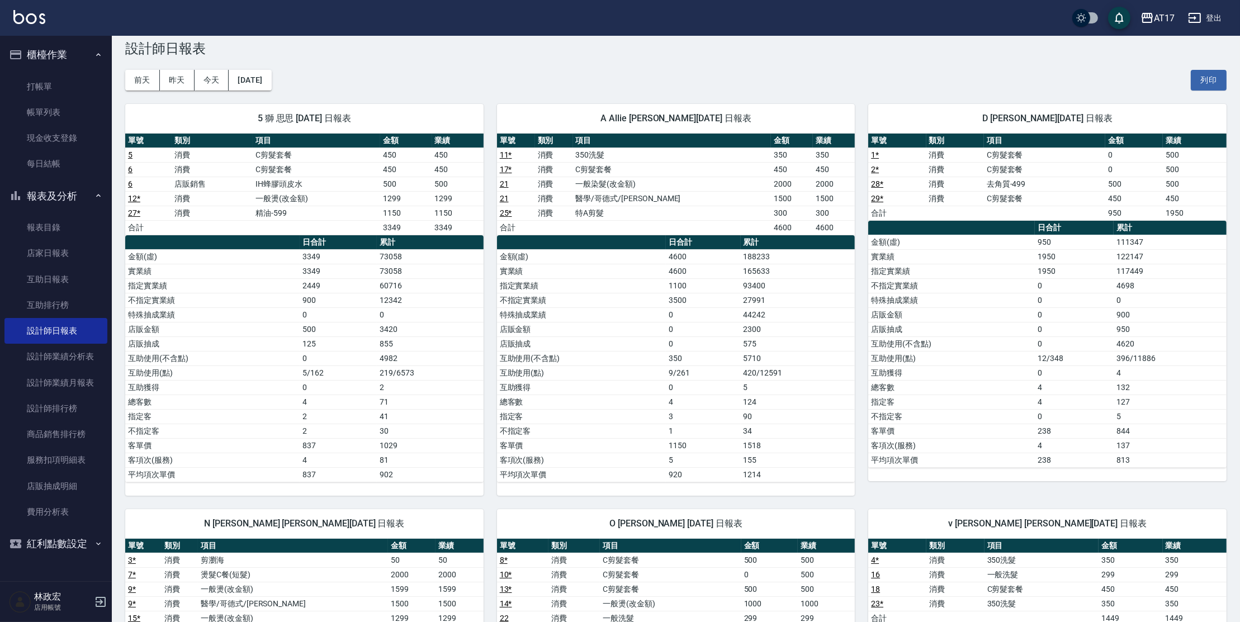
click at [765, 256] on td "188233" at bounding box center [797, 256] width 115 height 15
click at [754, 281] on td "93400" at bounding box center [797, 285] width 115 height 15
click at [762, 277] on td "165633" at bounding box center [797, 271] width 115 height 15
click at [759, 278] on td "93400" at bounding box center [797, 285] width 115 height 15
click at [271, 82] on button "[DATE]" at bounding box center [250, 80] width 42 height 21
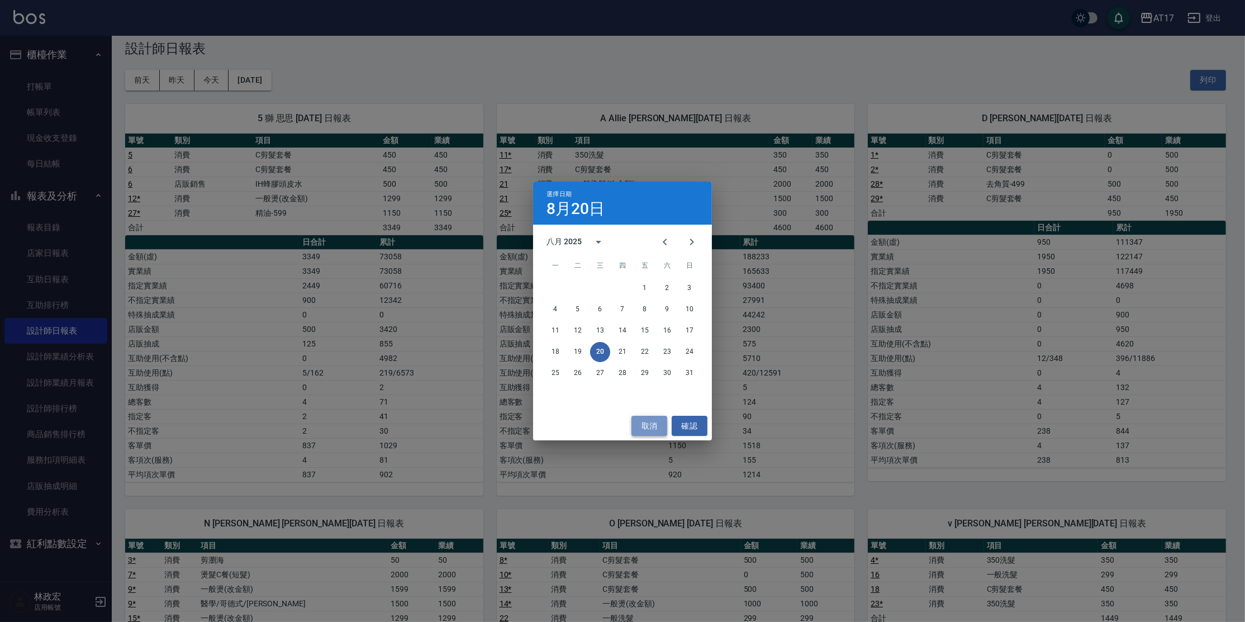
click at [648, 419] on button "取消" at bounding box center [649, 426] width 36 height 21
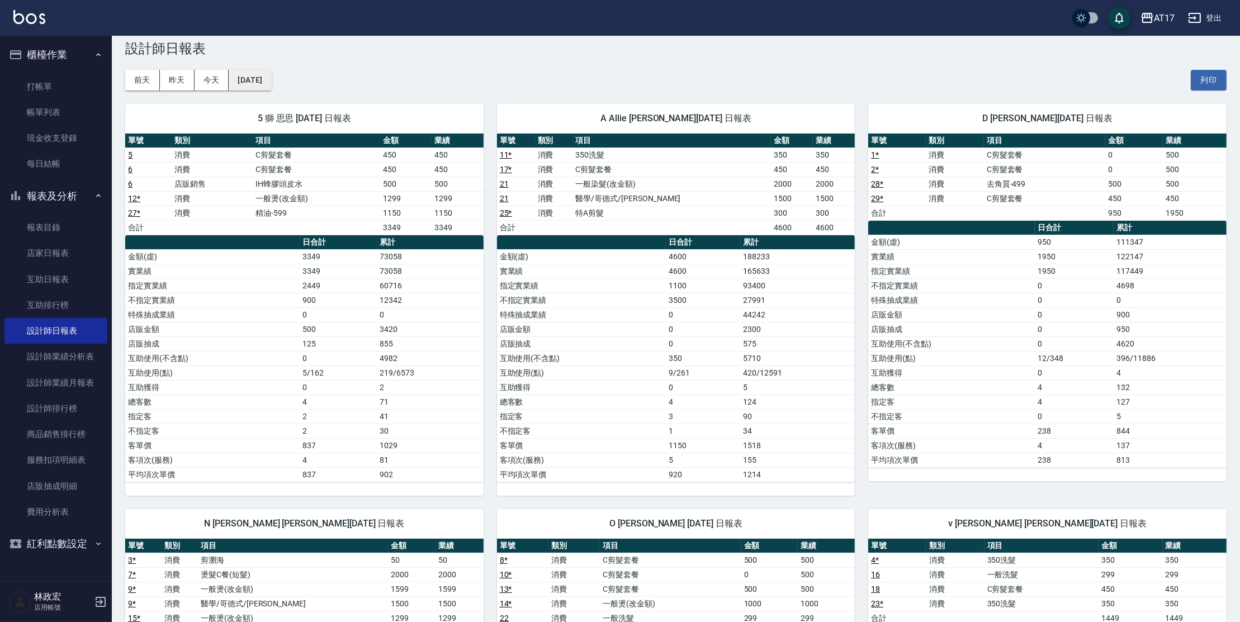
click at [238, 77] on button "[DATE]" at bounding box center [250, 80] width 42 height 21
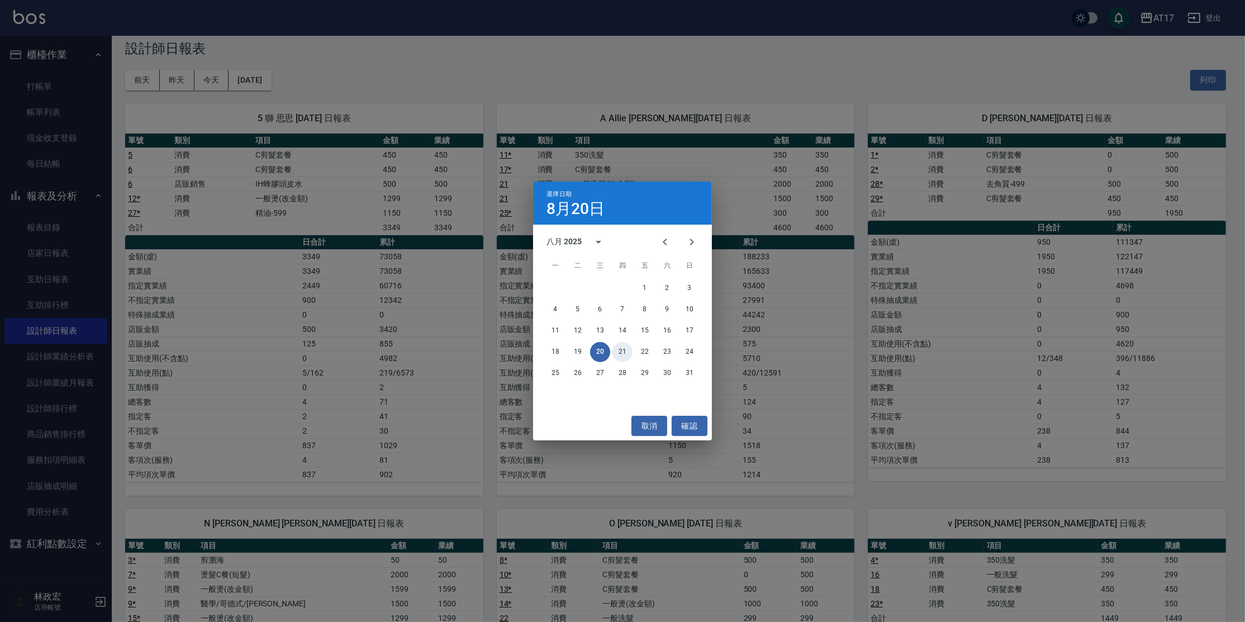
drag, startPoint x: 619, startPoint y: 347, endPoint x: 558, endPoint y: 454, distance: 122.9
click at [527, 463] on div "選擇日期 [DATE] 八月 2025 一 二 三 四 五 六 日 1 2 3 4 5 6 7 8 9 10 11 12 13 14 15 16 17 18 …" at bounding box center [622, 311] width 1245 height 622
click at [639, 420] on button "取消" at bounding box center [649, 426] width 36 height 21
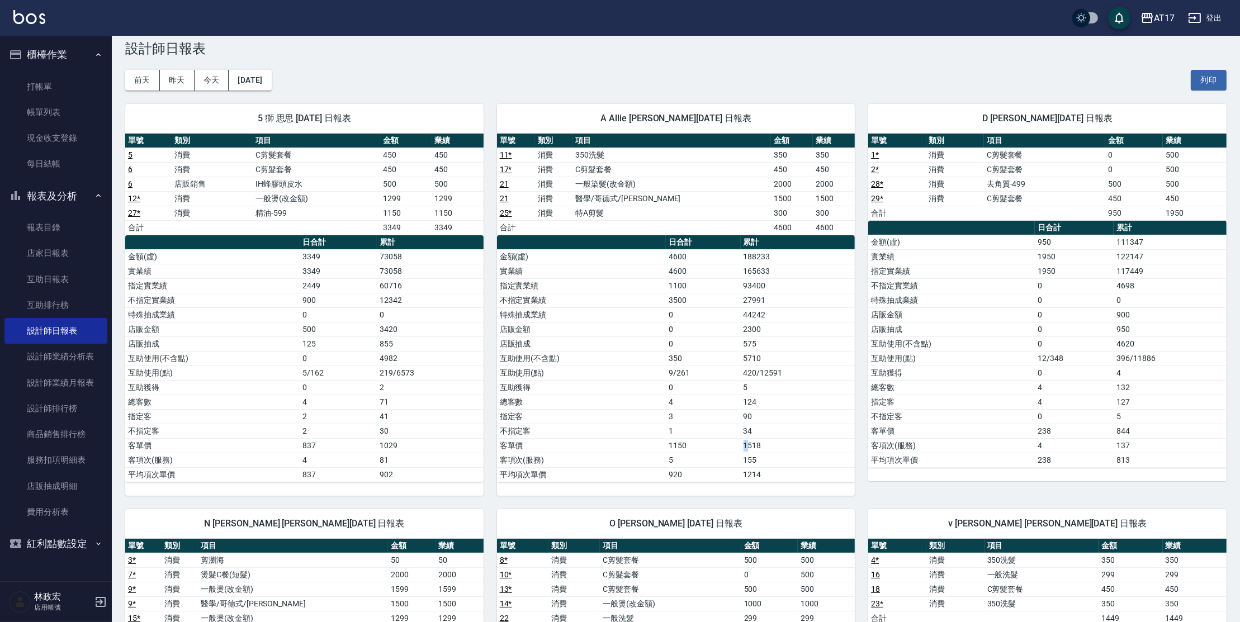
drag, startPoint x: 716, startPoint y: 443, endPoint x: 753, endPoint y: 443, distance: 36.3
click at [752, 444] on tr "客單價 1150 1518" at bounding box center [676, 445] width 358 height 15
drag, startPoint x: 753, startPoint y: 443, endPoint x: 753, endPoint y: 436, distance: 6.7
click at [753, 442] on td "1518" at bounding box center [797, 445] width 115 height 15
click at [746, 385] on td "5" at bounding box center [797, 387] width 115 height 15
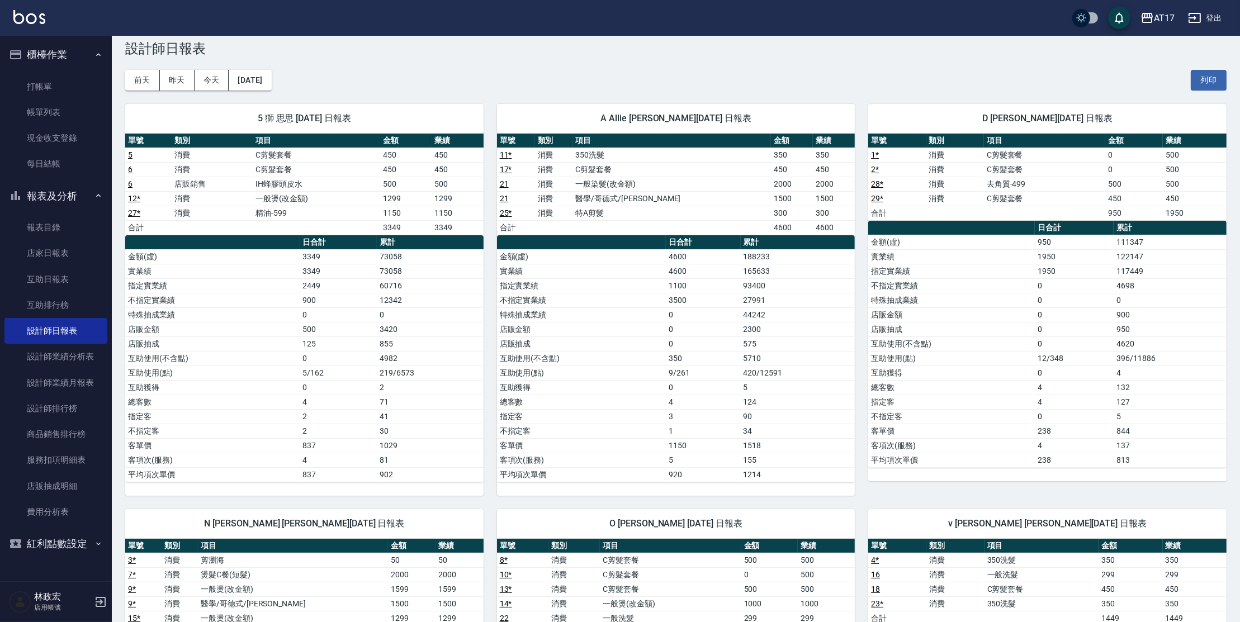
click at [741, 386] on td "5" at bounding box center [797, 387] width 115 height 15
drag, startPoint x: 706, startPoint y: 372, endPoint x: 696, endPoint y: 356, distance: 18.9
click at [696, 356] on tbody "金額(虛) 4600 188233 實業績 4600 165633 指定實業績 1100 93400 不指定實業績 3500 27991 特殊抽成業績 0 4…" at bounding box center [676, 365] width 358 height 232
drag, startPoint x: 676, startPoint y: 318, endPoint x: 676, endPoint y: 264, distance: 53.7
click at [676, 317] on td "0" at bounding box center [703, 314] width 74 height 15
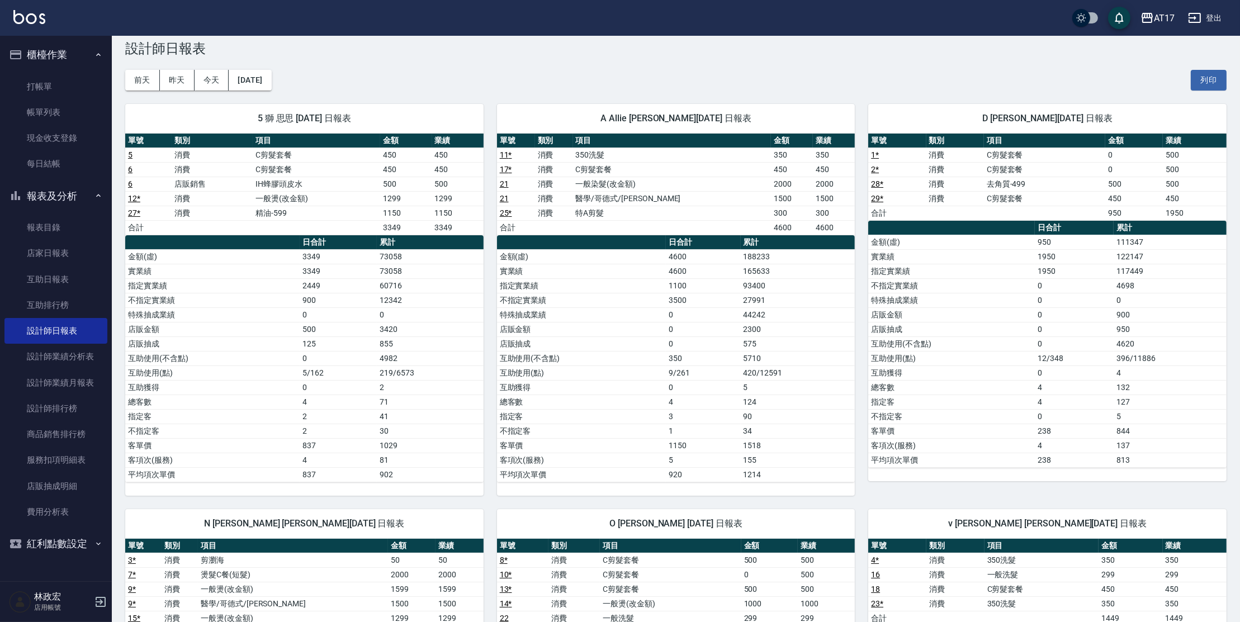
click at [676, 264] on td "4600" at bounding box center [703, 271] width 74 height 15
click at [719, 309] on td "0" at bounding box center [703, 314] width 74 height 15
click at [721, 323] on td "0" at bounding box center [703, 329] width 74 height 15
click at [737, 298] on td "3500" at bounding box center [703, 300] width 74 height 15
drag, startPoint x: 748, startPoint y: 332, endPoint x: 774, endPoint y: 332, distance: 25.7
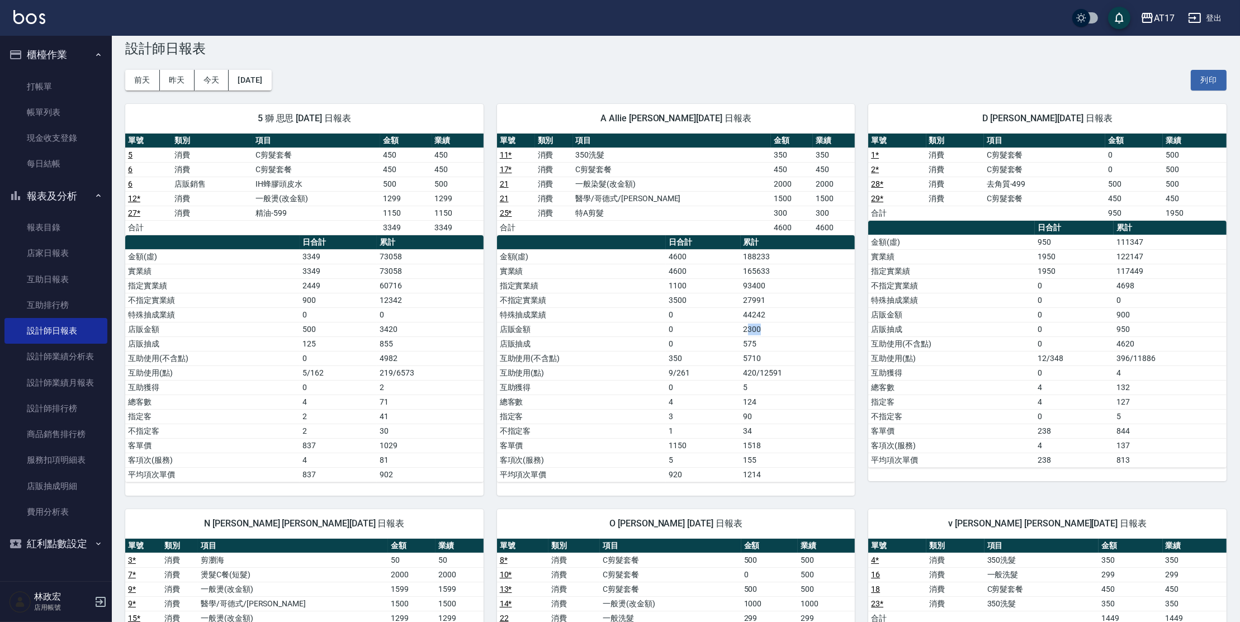
click at [774, 332] on td "2300" at bounding box center [797, 329] width 115 height 15
click at [761, 329] on td "2300" at bounding box center [797, 329] width 115 height 15
click at [752, 318] on td "44242" at bounding box center [797, 314] width 115 height 15
click at [752, 328] on td "2300" at bounding box center [797, 329] width 115 height 15
click at [260, 76] on button "[DATE]" at bounding box center [250, 80] width 42 height 21
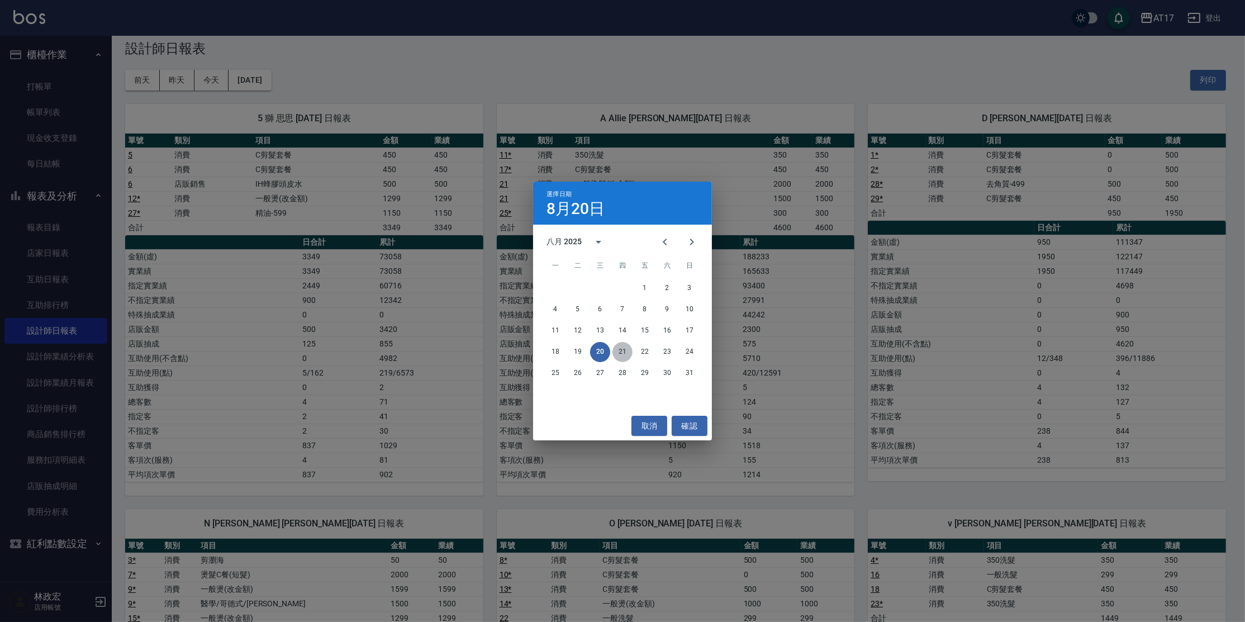
click at [616, 352] on button "21" at bounding box center [622, 352] width 20 height 20
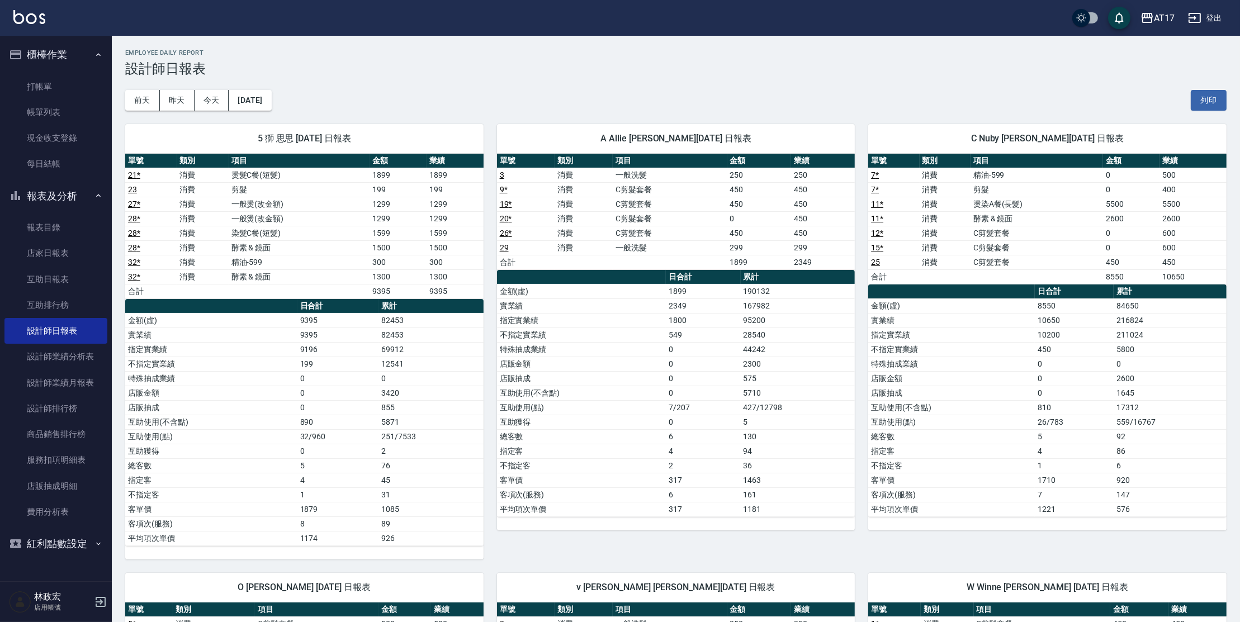
click at [642, 187] on td "C剪髮套餐" at bounding box center [669, 189] width 115 height 15
click at [643, 194] on td "C剪髮套餐" at bounding box center [669, 189] width 115 height 15
click at [642, 192] on td "C剪髮套餐" at bounding box center [669, 189] width 115 height 15
click at [645, 204] on td "C剪髮套餐" at bounding box center [669, 204] width 115 height 15
click at [645, 215] on td "C剪髮套餐" at bounding box center [669, 218] width 115 height 15
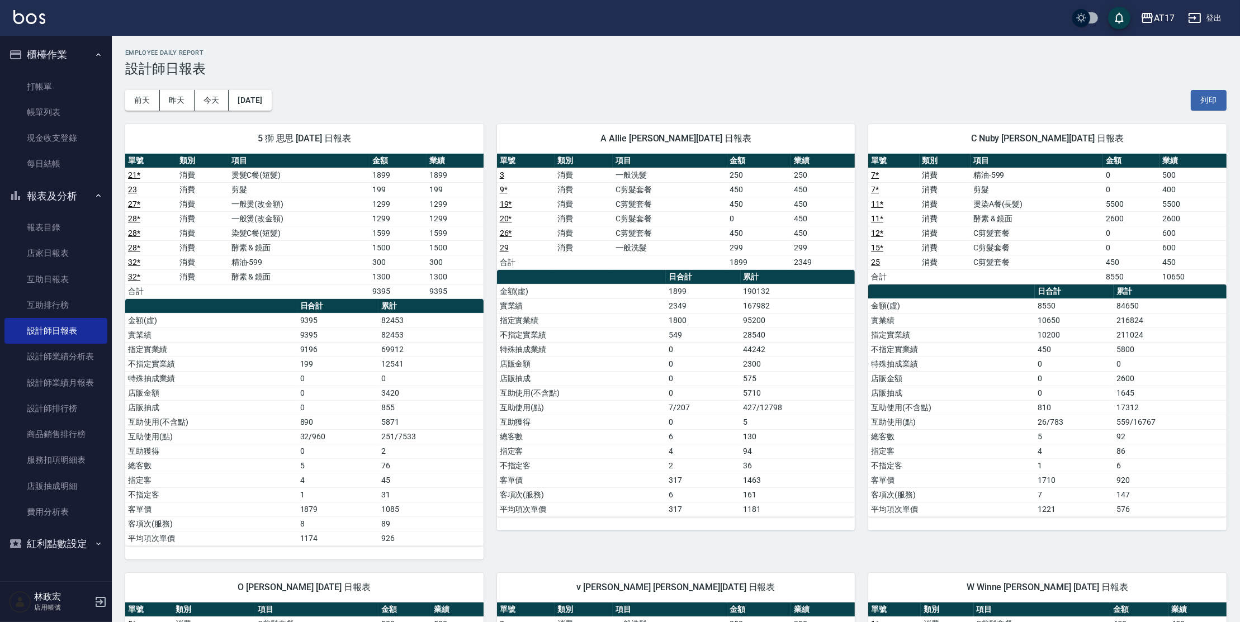
click at [643, 229] on td "C剪髮套餐" at bounding box center [669, 233] width 115 height 15
drag, startPoint x: 633, startPoint y: 192, endPoint x: 639, endPoint y: 239, distance: 47.3
click at [639, 239] on tbody "3 消費 一般洗髮 250 250 9 * 消費 C剪髮套餐 450 450 19 * 消費 C剪髮套餐 450 450 20 * 消費 C剪髮套餐 0 45…" at bounding box center [676, 219] width 358 height 102
click at [644, 244] on td "一般洗髮" at bounding box center [669, 247] width 115 height 15
click at [643, 206] on td "C剪髮套餐" at bounding box center [669, 204] width 115 height 15
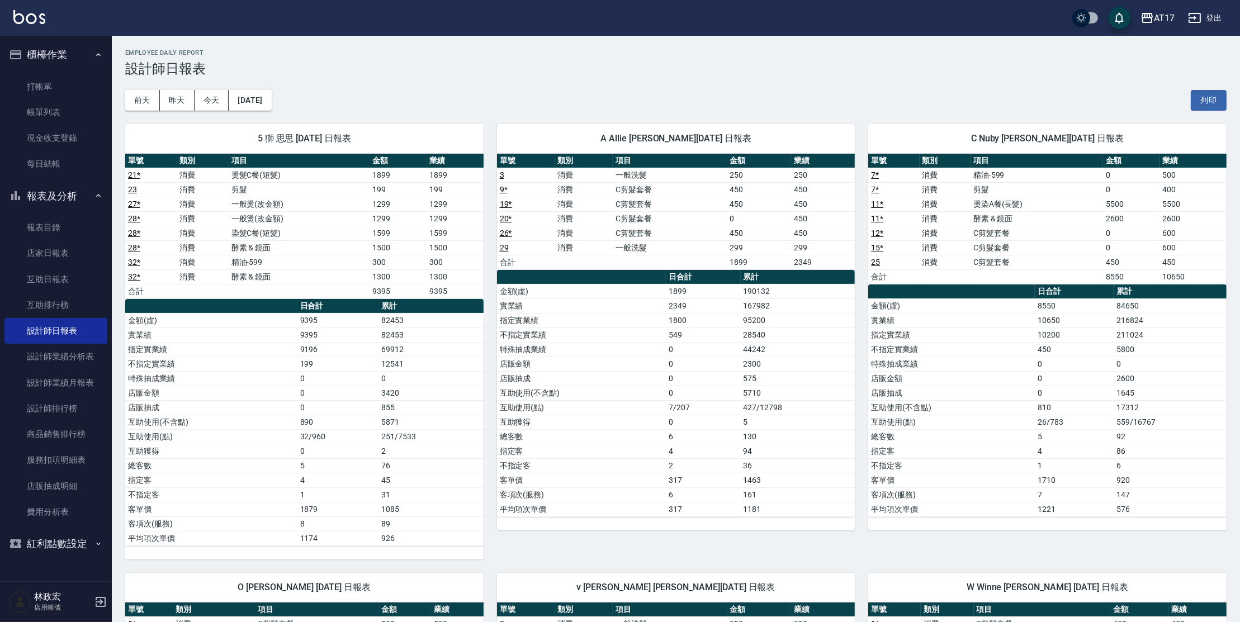
click at [627, 204] on td "C剪髮套餐" at bounding box center [669, 204] width 115 height 15
click at [645, 175] on tbody "3 消費 一般洗髮 250 250 9 * 消費 C剪髮套餐 450 450 19 * 消費 C剪髮套餐 450 450 20 * 消費 C剪髮套餐 0 45…" at bounding box center [676, 219] width 358 height 102
click at [628, 184] on td "C剪髮套餐" at bounding box center [669, 189] width 115 height 15
drag, startPoint x: 625, startPoint y: 189, endPoint x: 647, endPoint y: 255, distance: 70.0
click at [644, 259] on tbody "3 消費 一般洗髮 250 250 9 * 消費 C剪髮套餐 450 450 19 * 消費 C剪髮套餐 450 450 20 * 消費 C剪髮套餐 0 45…" at bounding box center [676, 219] width 358 height 102
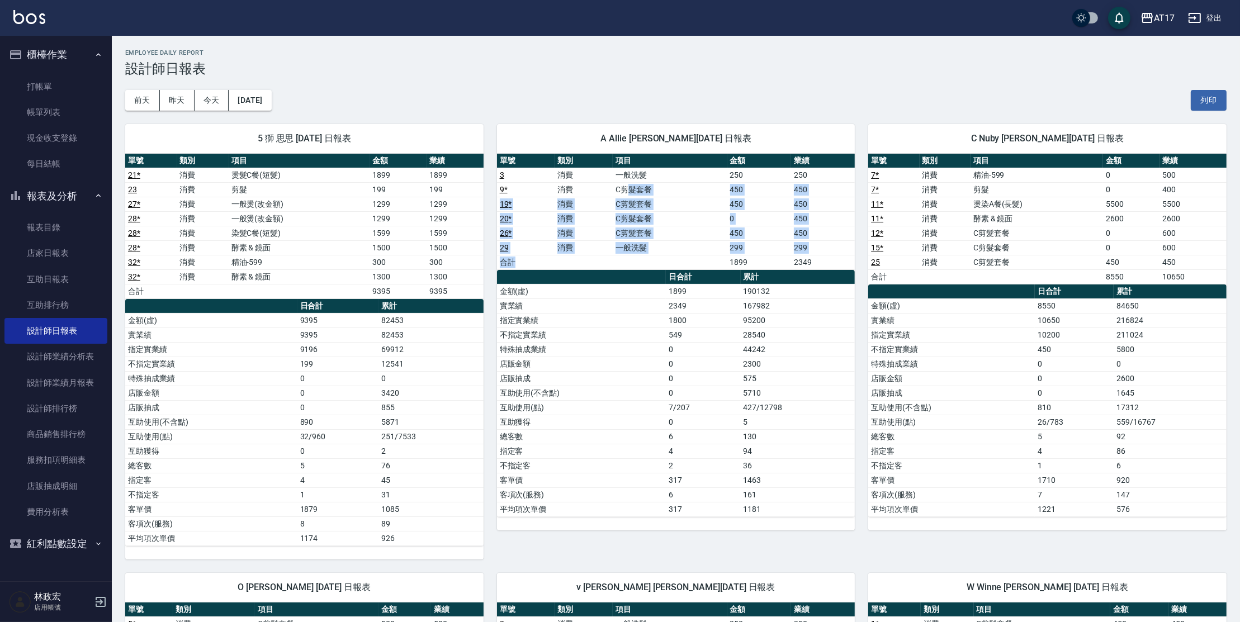
click at [654, 228] on td "C剪髮套餐" at bounding box center [669, 233] width 115 height 15
drag, startPoint x: 633, startPoint y: 179, endPoint x: 635, endPoint y: 174, distance: 6.2
click at [633, 179] on td "一般洗髮" at bounding box center [669, 175] width 115 height 15
click at [635, 170] on td "一般洗髮" at bounding box center [669, 175] width 115 height 15
click at [672, 447] on td "4" at bounding box center [703, 451] width 74 height 15
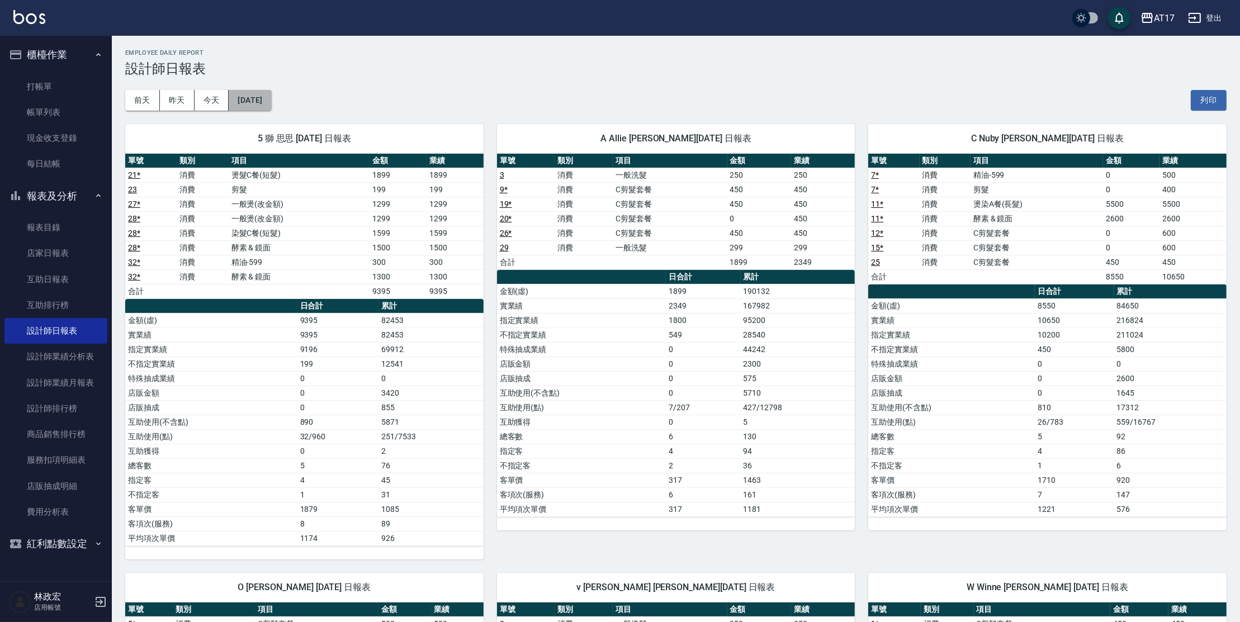
click at [271, 99] on button "[DATE]" at bounding box center [250, 100] width 42 height 21
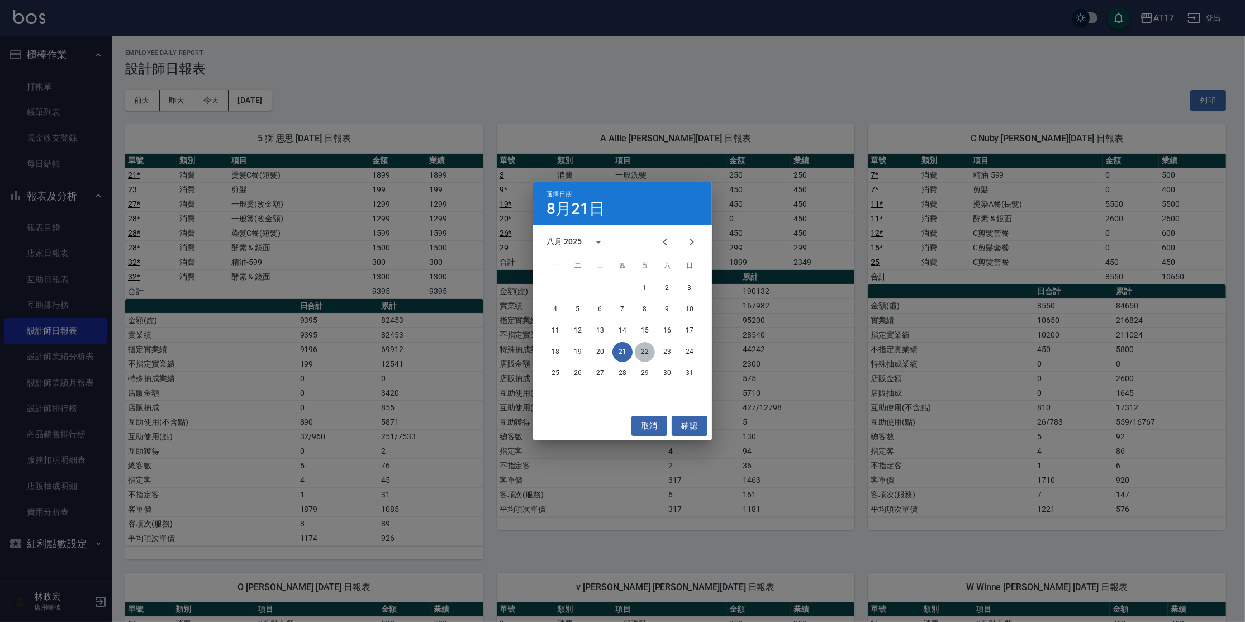
click at [638, 352] on button "22" at bounding box center [645, 352] width 20 height 20
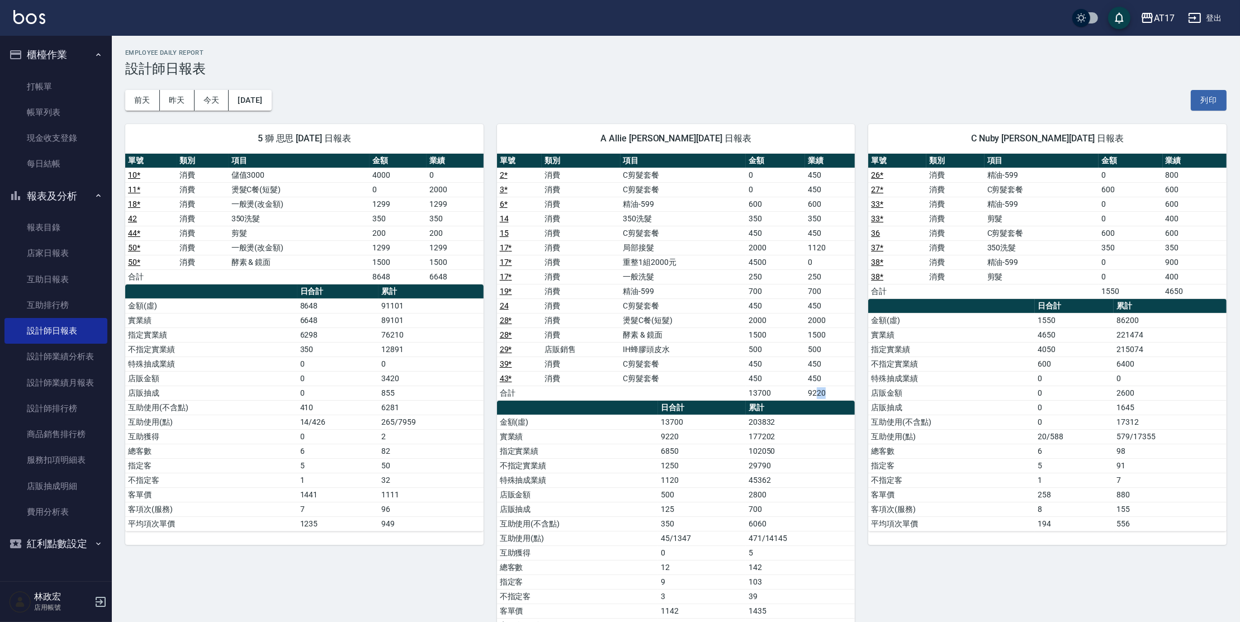
drag, startPoint x: 815, startPoint y: 395, endPoint x: 826, endPoint y: 395, distance: 10.6
click at [826, 395] on td "9220" at bounding box center [830, 393] width 50 height 15
click at [816, 398] on td "9220" at bounding box center [830, 393] width 50 height 15
click at [644, 174] on td "C剪髮套餐" at bounding box center [683, 175] width 126 height 15
click at [655, 345] on tbody "2 * 消費 C剪髮套餐 0 450 3 * 消費 C剪髮套餐 0 450 6 * 消費 精油-599 600 600 14 消費 350洗髮 350 350…" at bounding box center [676, 284] width 358 height 232
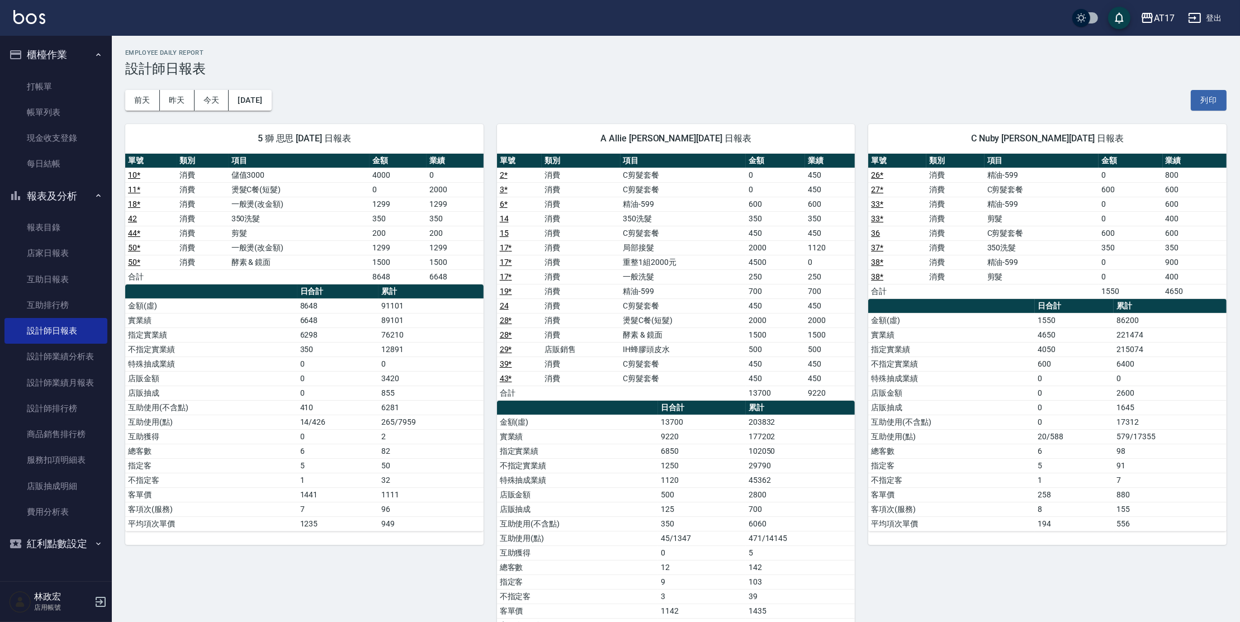
click at [644, 322] on td "燙髮C餐(短髮)" at bounding box center [683, 320] width 126 height 15
click at [657, 371] on td "C剪髮套餐" at bounding box center [683, 378] width 126 height 15
drag, startPoint x: 639, startPoint y: 367, endPoint x: 647, endPoint y: 373, distance: 9.9
click at [647, 382] on tbody "2 * 消費 C剪髮套餐 0 450 3 * 消費 C剪髮套餐 0 450 6 * 消費 精油-599 600 600 14 消費 350洗髮 350 350…" at bounding box center [676, 284] width 358 height 232
click at [742, 304] on td "C剪髮套餐" at bounding box center [683, 305] width 126 height 15
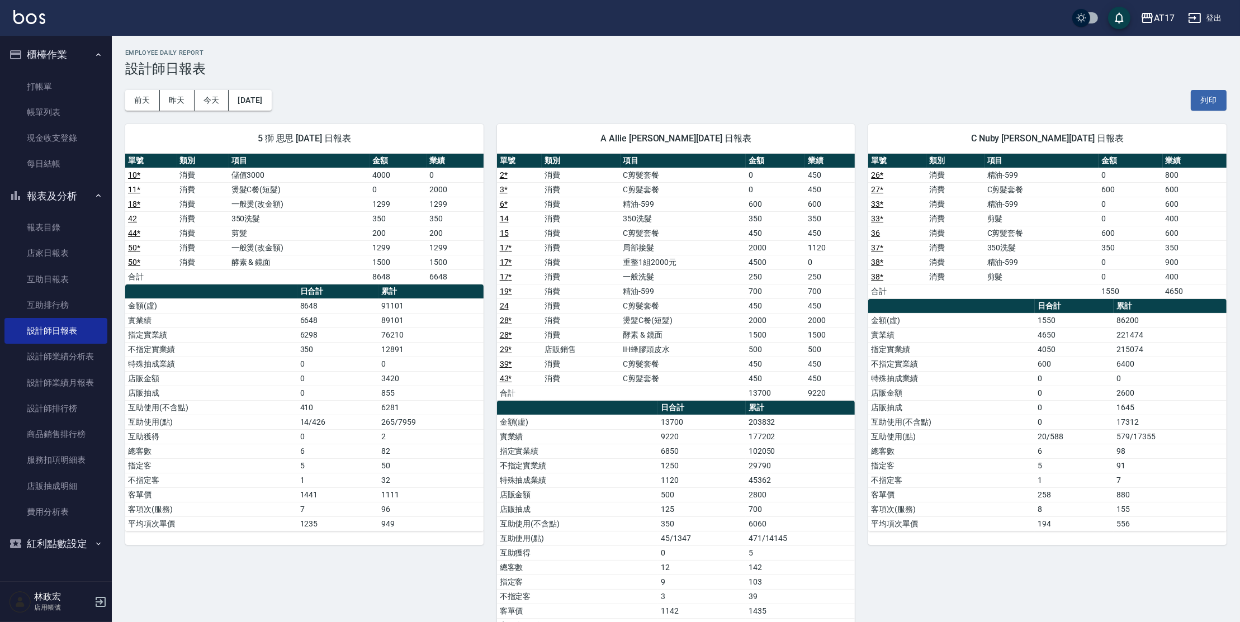
drag, startPoint x: 672, startPoint y: 234, endPoint x: 703, endPoint y: 232, distance: 30.8
click at [701, 231] on td "C剪髮套餐" at bounding box center [683, 233] width 126 height 15
click at [639, 159] on th "項目" at bounding box center [683, 161] width 126 height 15
click at [715, 268] on tbody "2 * 消費 C剪髮套餐 0 450 3 * 消費 C剪髮套餐 0 450 6 * 消費 精油-599 600 600 14 消費 350洗髮 350 350…" at bounding box center [676, 284] width 358 height 232
click at [632, 208] on td "精油-599" at bounding box center [683, 204] width 126 height 15
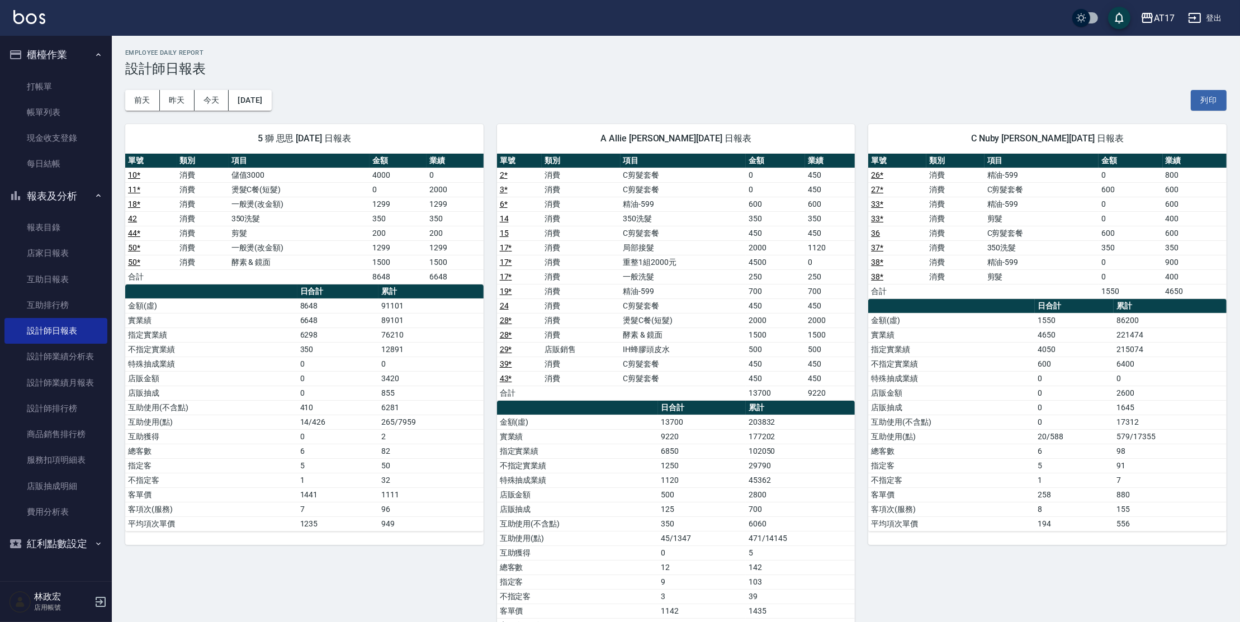
click at [651, 213] on td "350洗髮" at bounding box center [683, 218] width 126 height 15
drag, startPoint x: 657, startPoint y: 215, endPoint x: 682, endPoint y: 214, distance: 25.2
click at [682, 214] on td "350洗髮" at bounding box center [683, 218] width 126 height 15
drag, startPoint x: 656, startPoint y: 213, endPoint x: 669, endPoint y: 214, distance: 13.5
click at [669, 214] on td "350洗髮" at bounding box center [683, 218] width 126 height 15
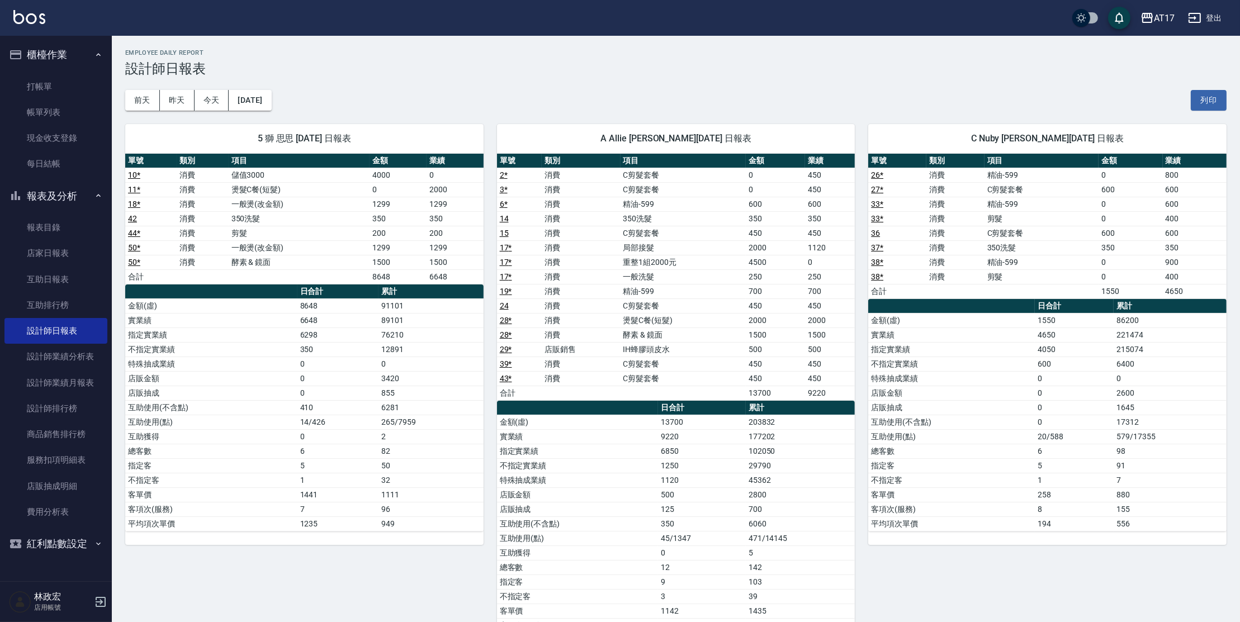
click at [656, 217] on td "350洗髮" at bounding box center [683, 218] width 126 height 15
drag, startPoint x: 641, startPoint y: 276, endPoint x: 676, endPoint y: 274, distance: 34.7
click at [676, 274] on td "一般洗髮" at bounding box center [683, 276] width 126 height 15
click at [664, 263] on td "重整1組2000元" at bounding box center [683, 262] width 126 height 15
click at [662, 280] on td "一般洗髮" at bounding box center [683, 276] width 126 height 15
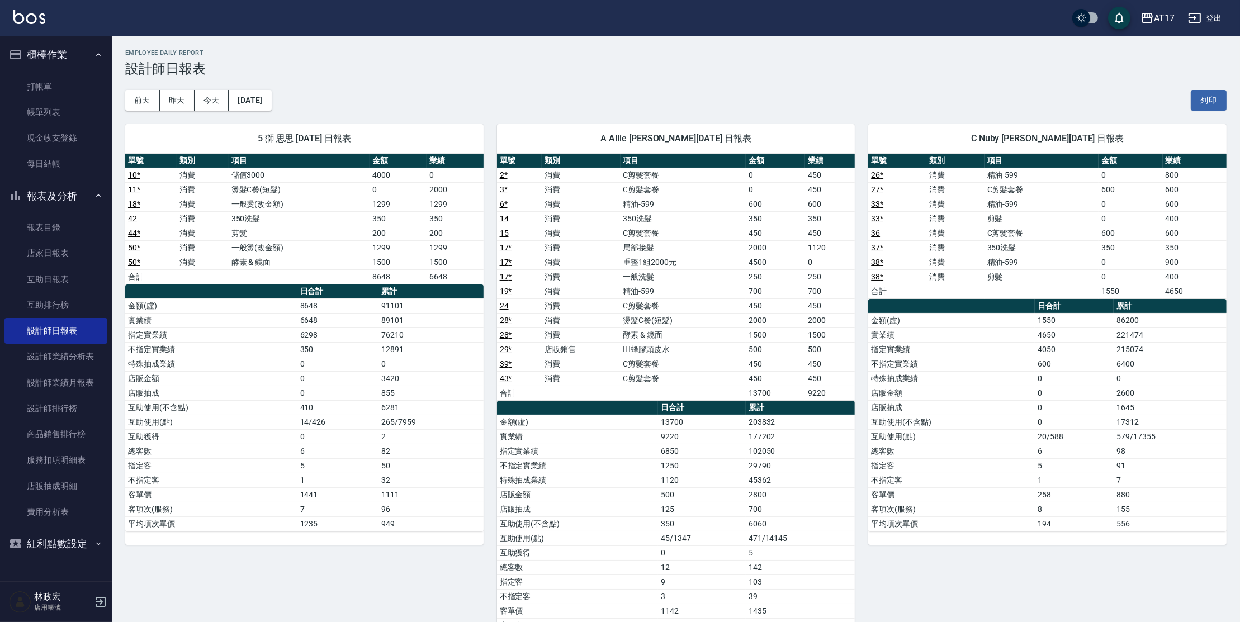
click at [652, 267] on td "重整1組2000元" at bounding box center [683, 262] width 126 height 15
click at [637, 224] on td "350洗髮" at bounding box center [683, 218] width 126 height 15
click at [649, 229] on td "C剪髮套餐" at bounding box center [683, 233] width 126 height 15
click at [672, 212] on td "350洗髮" at bounding box center [683, 218] width 126 height 15
click at [642, 206] on td "精油-599" at bounding box center [683, 204] width 126 height 15
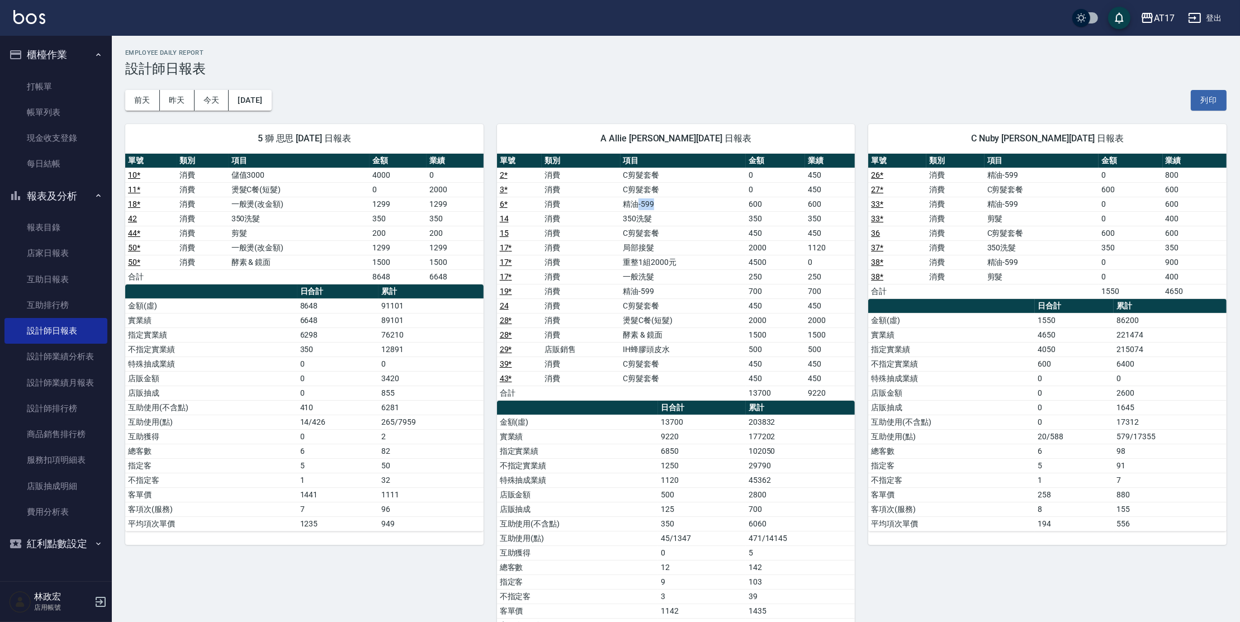
drag, startPoint x: 638, startPoint y: 201, endPoint x: 654, endPoint y: 202, distance: 16.2
click at [654, 202] on td "精油-599" at bounding box center [683, 204] width 126 height 15
click at [652, 204] on td "精油-599" at bounding box center [683, 204] width 126 height 15
drag, startPoint x: 652, startPoint y: 288, endPoint x: 666, endPoint y: 289, distance: 13.4
click at [666, 289] on td "精油-599" at bounding box center [683, 291] width 126 height 15
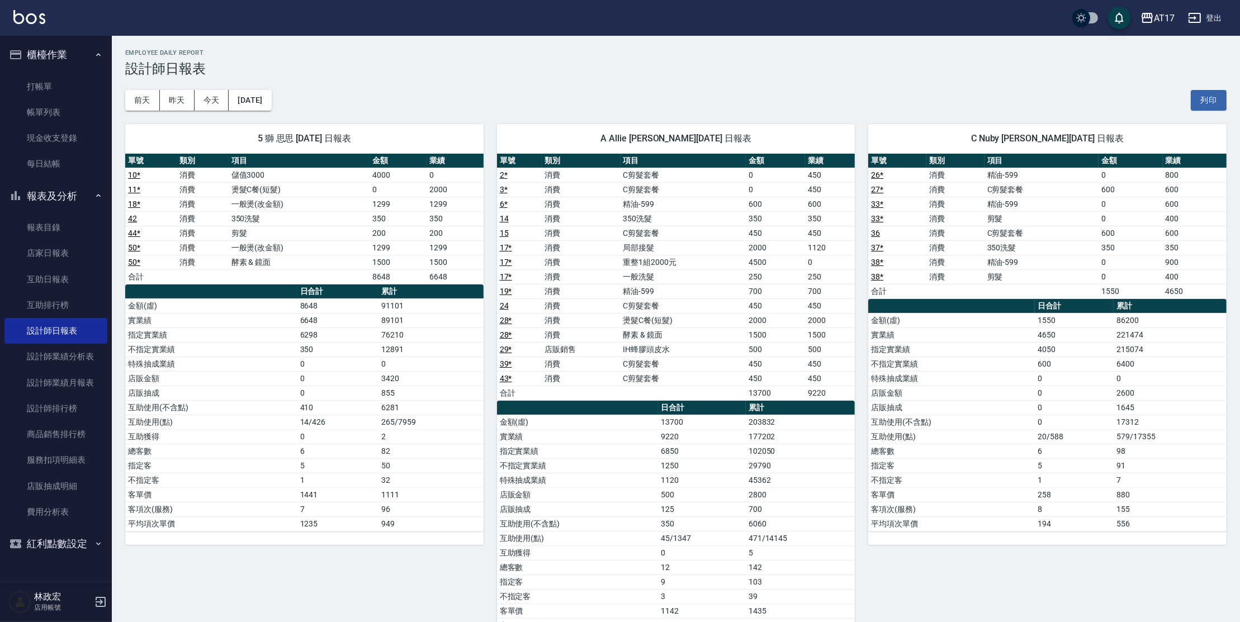
drag, startPoint x: 656, startPoint y: 203, endPoint x: 680, endPoint y: 201, distance: 23.6
click at [679, 201] on td "精油-599" at bounding box center [683, 204] width 126 height 15
drag, startPoint x: 627, startPoint y: 225, endPoint x: 654, endPoint y: 246, distance: 34.2
click at [654, 246] on tbody "2 * 消費 C剪髮套餐 0 450 3 * 消費 C剪髮套餐 0 450 6 * 消費 精油-599 600 600 14 消費 350洗髮 350 350…" at bounding box center [676, 284] width 358 height 232
drag, startPoint x: 653, startPoint y: 250, endPoint x: 656, endPoint y: 263, distance: 13.7
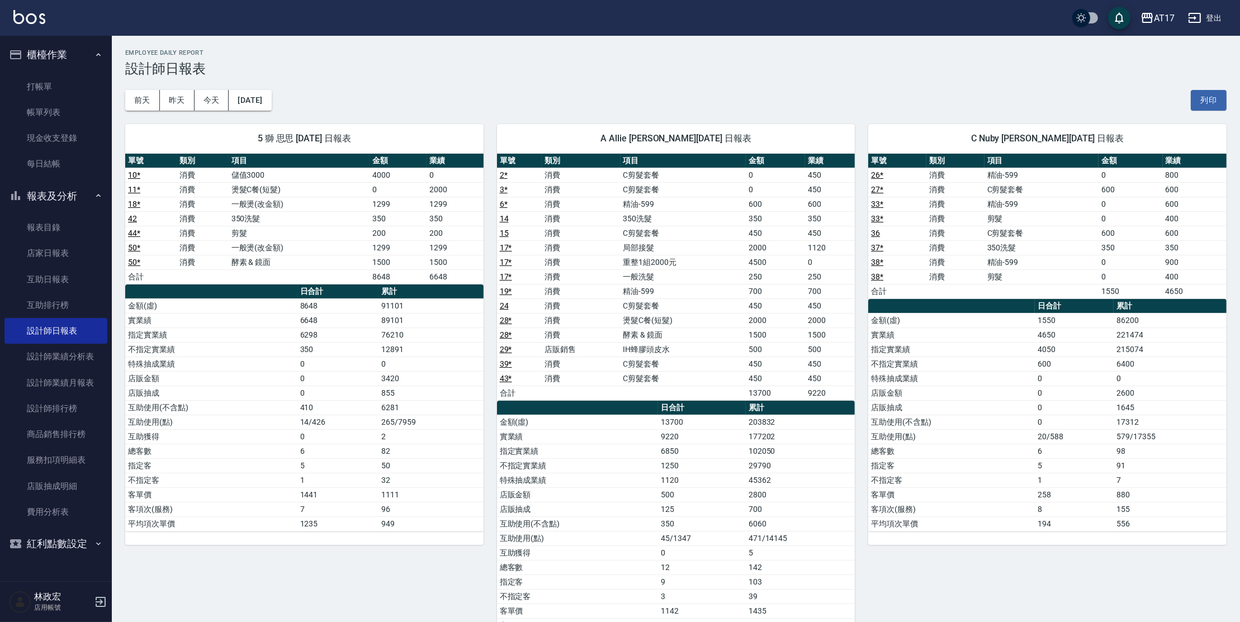
click at [654, 257] on tbody "2 * 消費 C剪髮套餐 0 450 3 * 消費 C剪髮套餐 0 450 6 * 消費 精油-599 600 600 14 消費 350洗髮 350 350…" at bounding box center [676, 284] width 358 height 232
drag, startPoint x: 666, startPoint y: 291, endPoint x: 666, endPoint y: 329, distance: 38.0
click at [666, 291] on td "精油-599" at bounding box center [683, 291] width 126 height 15
click at [665, 333] on td "酵素 & 鏡面" at bounding box center [683, 334] width 126 height 15
click at [652, 327] on td "酵素 & 鏡面" at bounding box center [683, 334] width 126 height 15
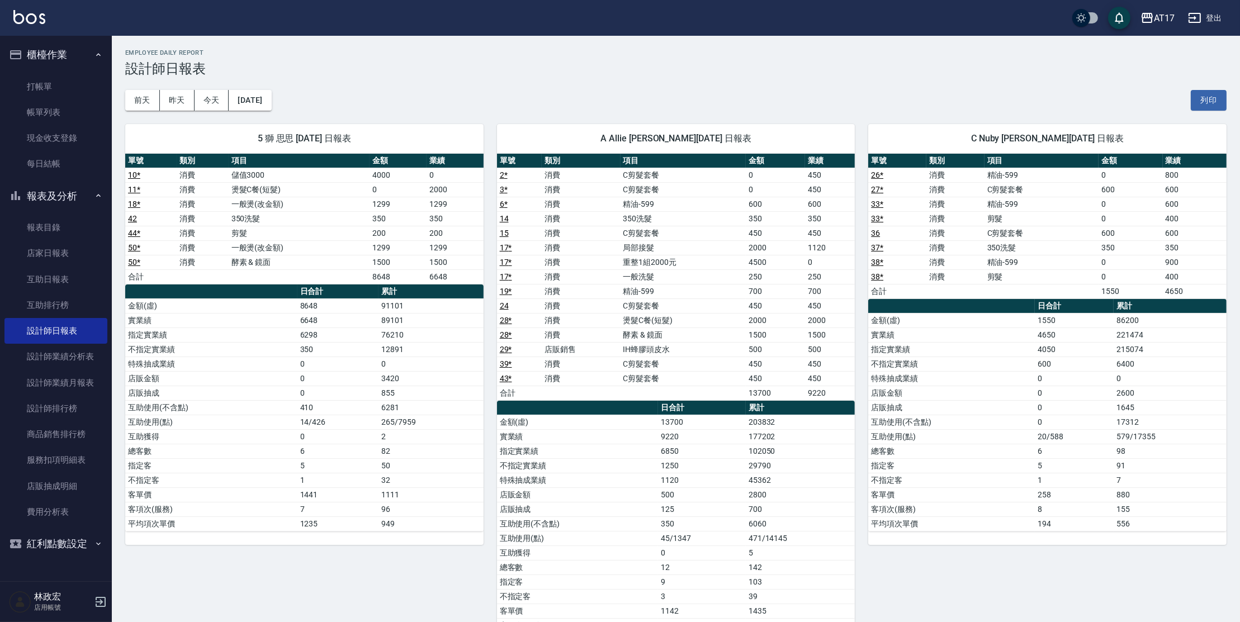
click at [634, 324] on td "燙髮C餐(短髮)" at bounding box center [683, 320] width 126 height 15
drag, startPoint x: 628, startPoint y: 323, endPoint x: 666, endPoint y: 320, distance: 38.1
click at [664, 321] on td "燙髮C餐(短髮)" at bounding box center [683, 320] width 126 height 15
click at [669, 319] on td "燙髮C餐(短髮)" at bounding box center [683, 320] width 126 height 15
click at [667, 317] on td "燙髮C餐(短髮)" at bounding box center [683, 320] width 126 height 15
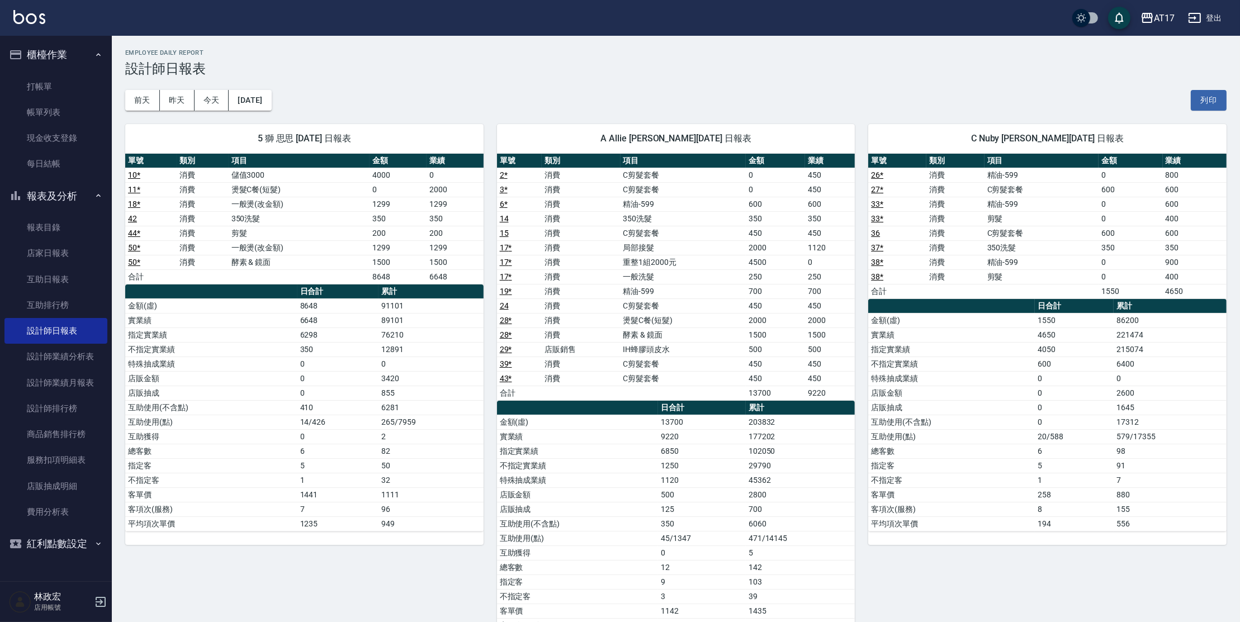
click at [642, 320] on td "燙髮C餐(短髮)" at bounding box center [683, 320] width 126 height 15
drag, startPoint x: 650, startPoint y: 255, endPoint x: 664, endPoint y: 260, distance: 15.0
click at [664, 260] on tbody "2 * 消費 C剪髮套餐 0 450 3 * 消費 C剪髮套餐 0 450 6 * 消費 精油-599 600 600 14 消費 350洗髮 350 350…" at bounding box center [676, 284] width 358 height 232
click at [666, 261] on td "重整1組2000元" at bounding box center [683, 262] width 126 height 15
drag, startPoint x: 666, startPoint y: 262, endPoint x: 662, endPoint y: 285, distance: 23.2
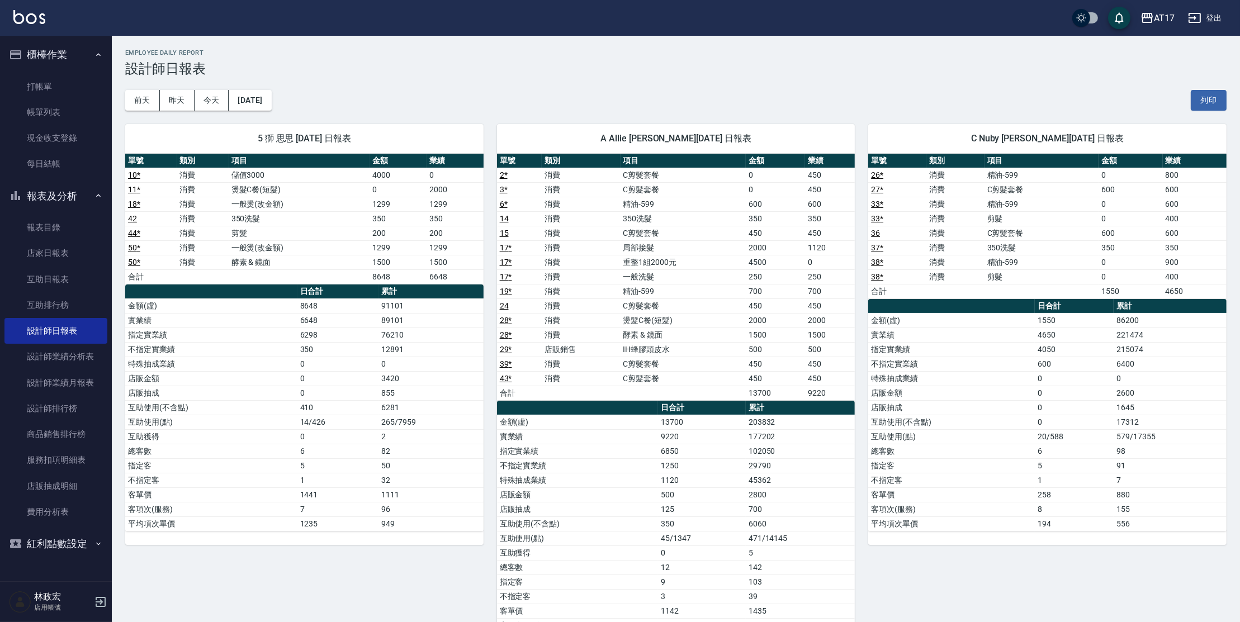
click at [665, 262] on td "重整1組2000元" at bounding box center [683, 262] width 126 height 15
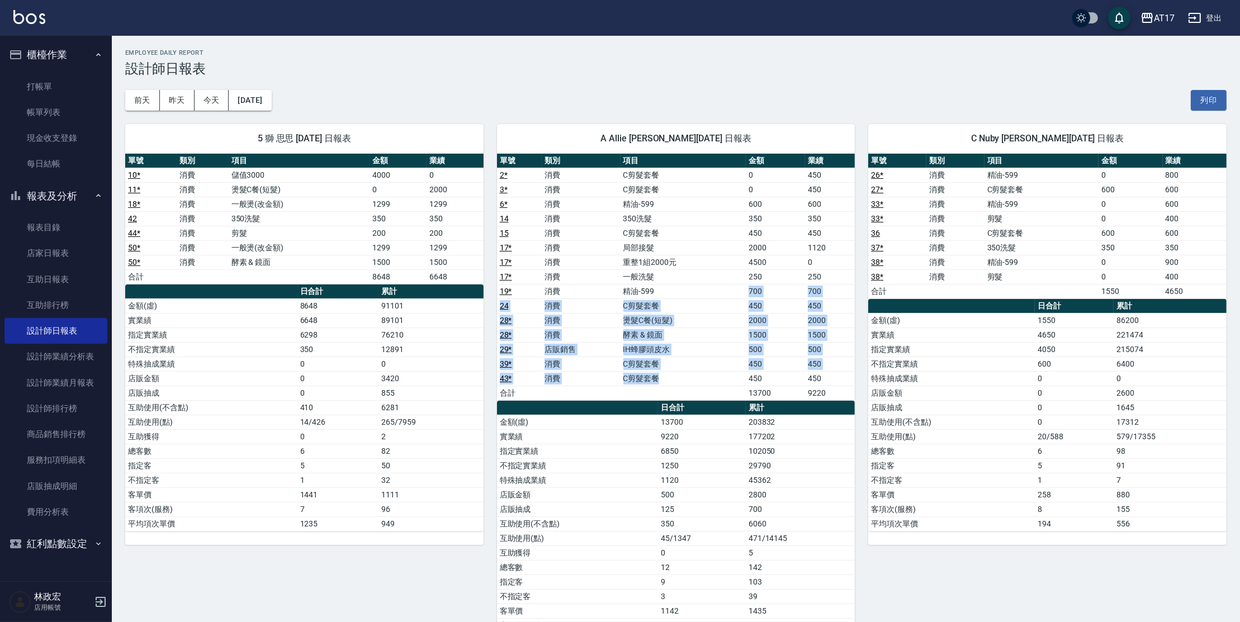
drag, startPoint x: 661, startPoint y: 299, endPoint x: 658, endPoint y: 372, distance: 73.3
click at [658, 372] on tbody "2 * 消費 C剪髮套餐 0 450 3 * 消費 C剪髮套餐 0 450 6 * 消費 精油-599 600 600 14 消費 350洗髮 350 350…" at bounding box center [676, 284] width 358 height 232
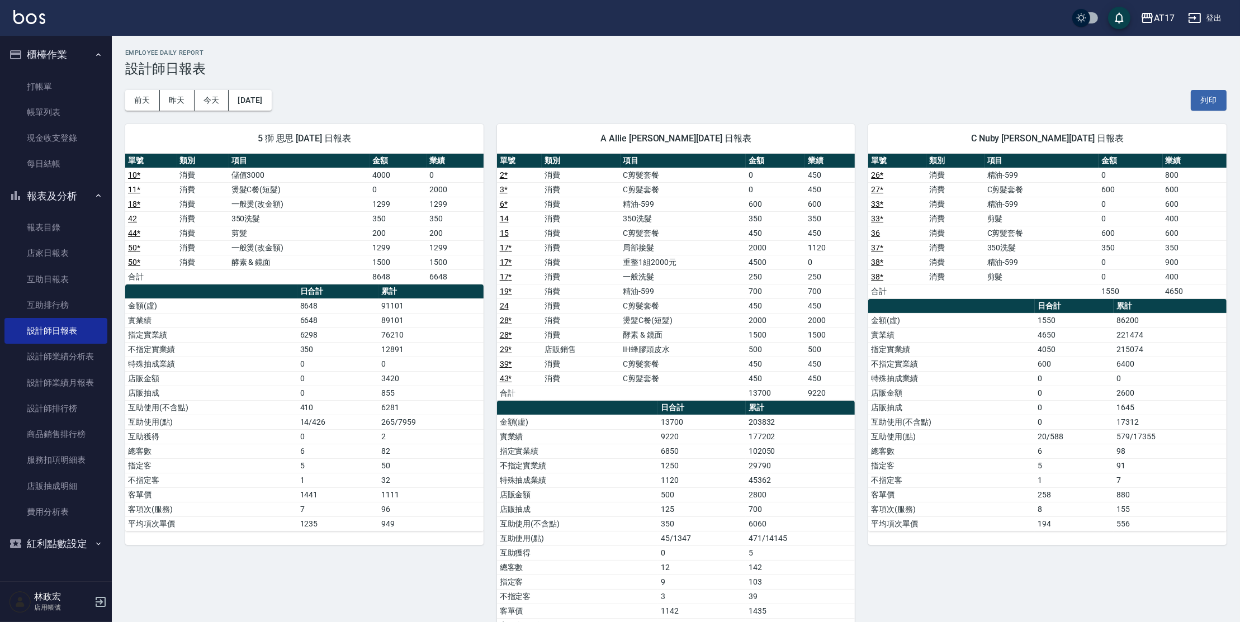
click at [657, 373] on td "C剪髮套餐" at bounding box center [683, 378] width 126 height 15
click at [629, 298] on td "C剪髮套餐" at bounding box center [683, 305] width 126 height 15
click at [639, 334] on td "酵素 & 鏡面" at bounding box center [683, 334] width 126 height 15
drag, startPoint x: 630, startPoint y: 332, endPoint x: 649, endPoint y: 330, distance: 19.6
click at [649, 331] on td "酵素 & 鏡面" at bounding box center [683, 334] width 126 height 15
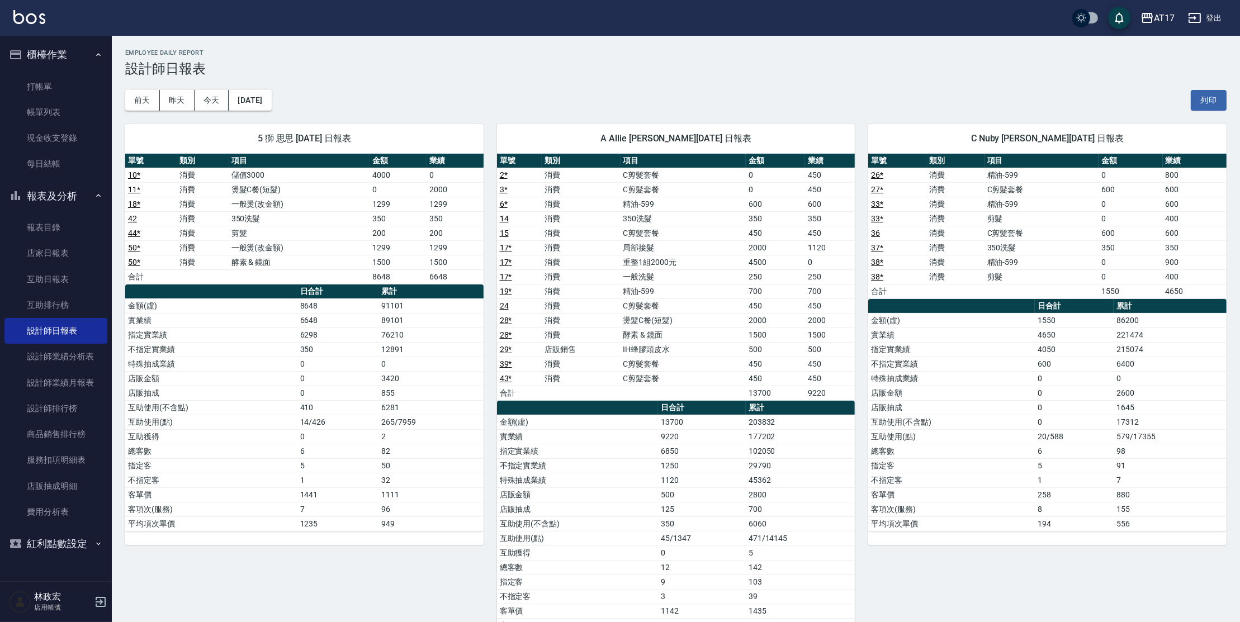
click at [632, 228] on td "C剪髮套餐" at bounding box center [683, 233] width 126 height 15
click at [650, 235] on td "C剪髮套餐" at bounding box center [683, 233] width 126 height 15
click at [647, 245] on td "局部接髮" at bounding box center [683, 247] width 126 height 15
click at [643, 245] on td "局部接髮" at bounding box center [683, 247] width 126 height 15
drag, startPoint x: 633, startPoint y: 245, endPoint x: 650, endPoint y: 244, distance: 17.4
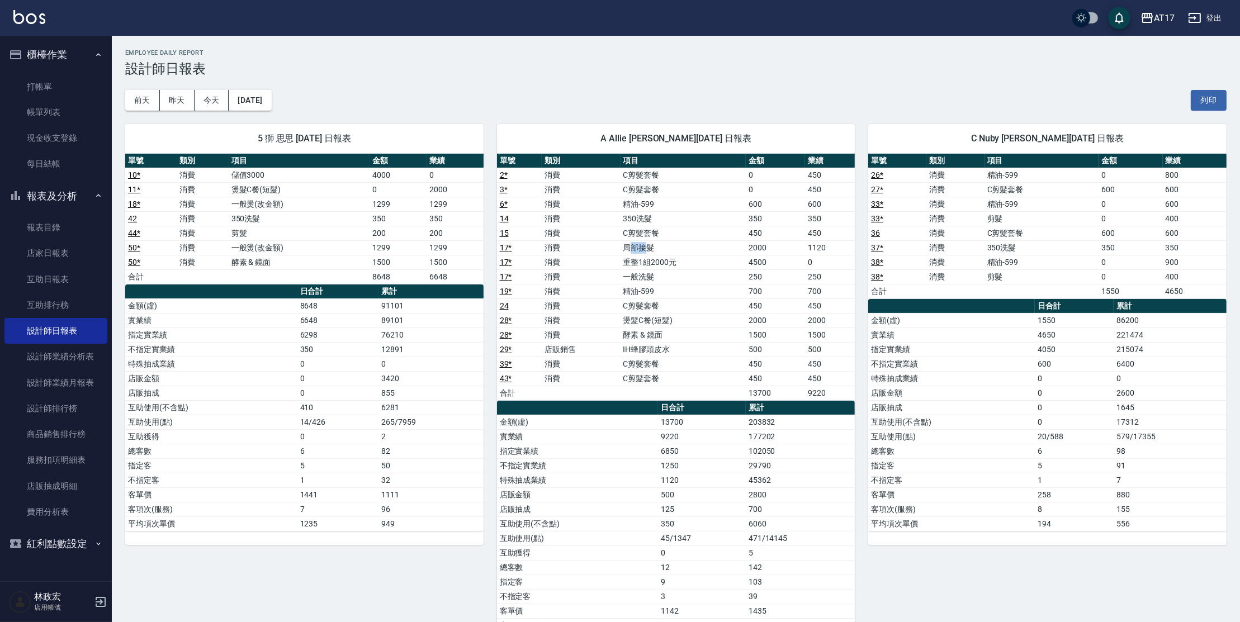
click at [650, 244] on td "局部接髮" at bounding box center [683, 247] width 126 height 15
click at [650, 245] on td "局部接髮" at bounding box center [683, 247] width 126 height 15
click at [639, 250] on td "局部接髮" at bounding box center [683, 247] width 126 height 15
click at [643, 263] on td "重整1組2000元" at bounding box center [683, 262] width 126 height 15
drag, startPoint x: 645, startPoint y: 261, endPoint x: 658, endPoint y: 260, distance: 12.3
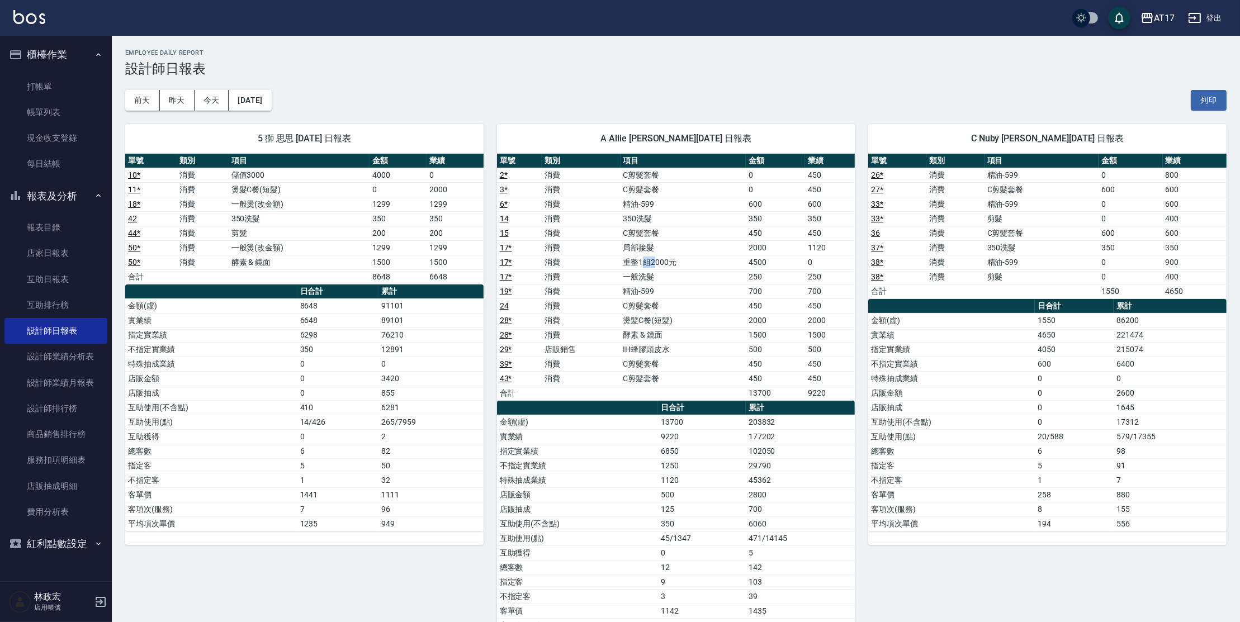
click at [658, 260] on td "重整1組2000元" at bounding box center [683, 262] width 126 height 15
click at [559, 248] on td "消費" at bounding box center [581, 247] width 78 height 15
drag, startPoint x: 608, startPoint y: 245, endPoint x: 613, endPoint y: 248, distance: 6.0
click at [609, 245] on td "消費" at bounding box center [581, 247] width 78 height 15
click at [620, 256] on td "重整1組2000元" at bounding box center [683, 262] width 126 height 15
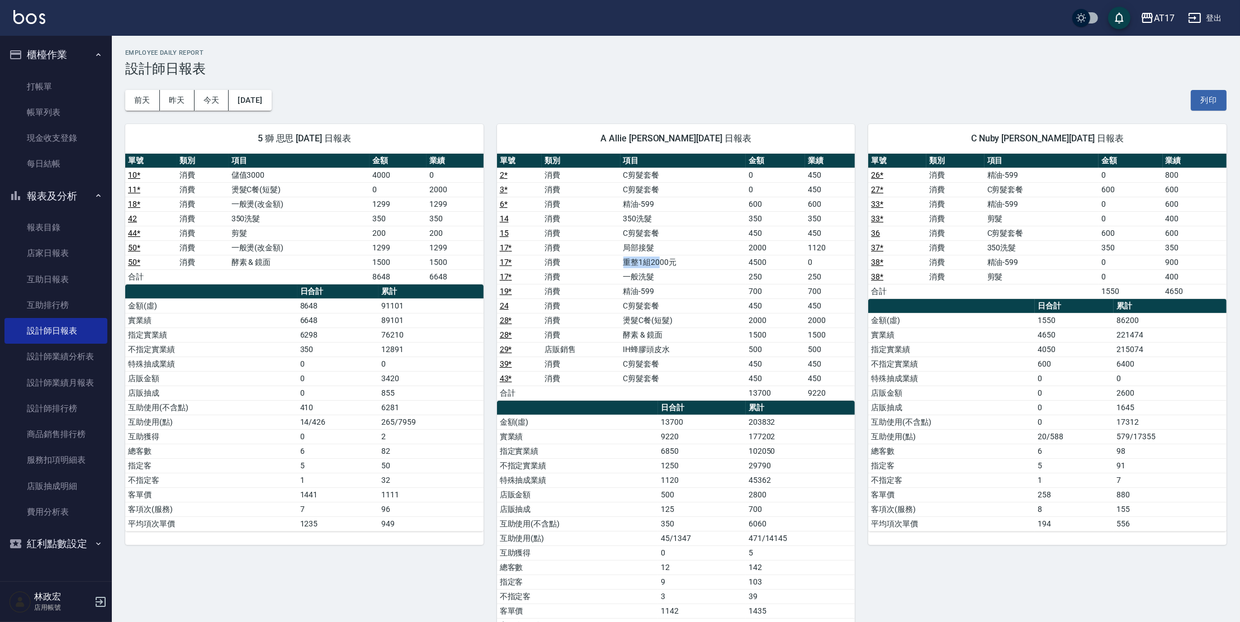
drag, startPoint x: 622, startPoint y: 258, endPoint x: 683, endPoint y: 255, distance: 61.6
click at [682, 255] on td "重整1組2000元" at bounding box center [683, 262] width 126 height 15
click at [662, 256] on td "重整1組2000元" at bounding box center [683, 262] width 126 height 15
drag, startPoint x: 614, startPoint y: 243, endPoint x: 687, endPoint y: 259, distance: 74.4
click at [687, 259] on tbody "2 * 消費 C剪髮套餐 0 450 3 * 消費 C剪髮套餐 0 450 6 * 消費 精油-599 600 600 14 消費 350洗髮 350 350…" at bounding box center [676, 284] width 358 height 232
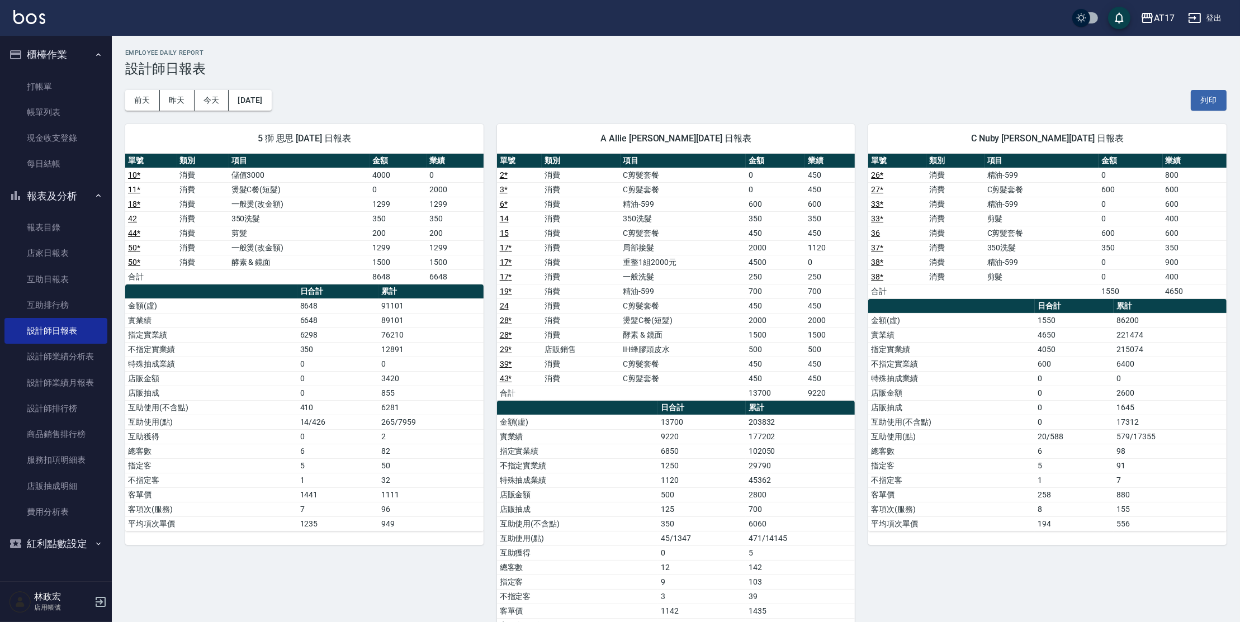
click at [666, 258] on td "重整1組2000元" at bounding box center [683, 262] width 126 height 15
drag, startPoint x: 597, startPoint y: 246, endPoint x: 620, endPoint y: 249, distance: 22.5
click at [620, 249] on td "消費" at bounding box center [581, 247] width 78 height 15
click at [633, 249] on td "局部接髮" at bounding box center [683, 247] width 126 height 15
drag, startPoint x: 625, startPoint y: 249, endPoint x: 656, endPoint y: 253, distance: 30.4
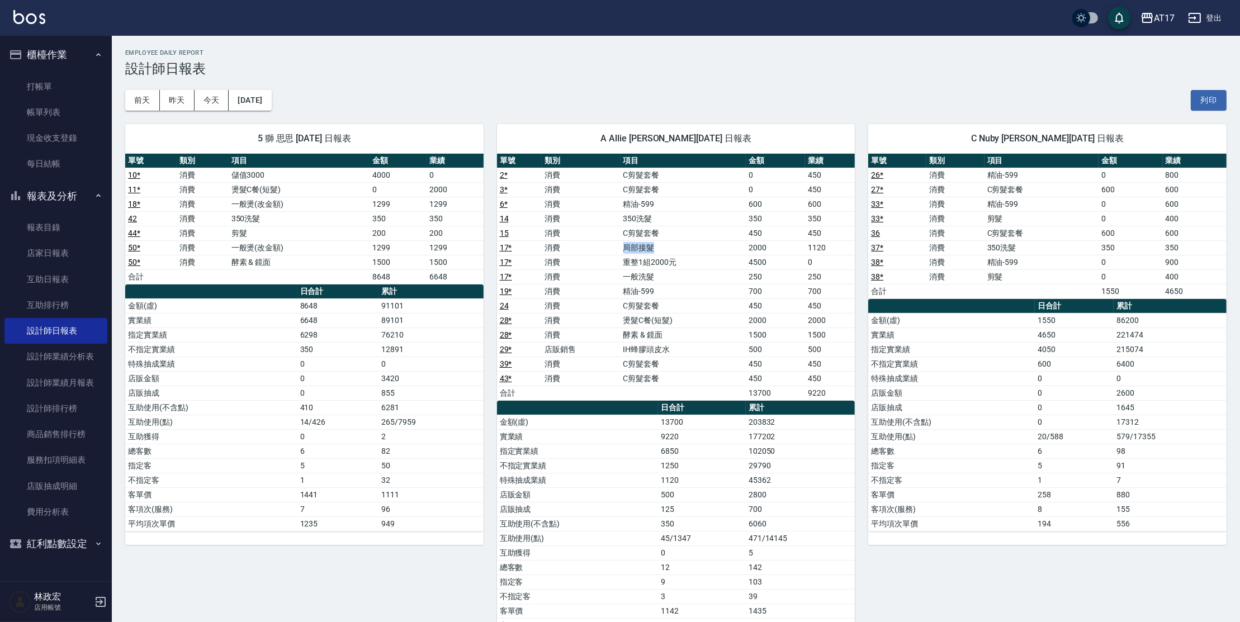
click at [654, 251] on td "局部接髮" at bounding box center [683, 247] width 126 height 15
click at [659, 263] on td "重整1組2000元" at bounding box center [683, 262] width 126 height 15
drag, startPoint x: 627, startPoint y: 260, endPoint x: 642, endPoint y: 259, distance: 14.6
click at [642, 259] on td "重整1組2000元" at bounding box center [683, 262] width 126 height 15
drag, startPoint x: 627, startPoint y: 251, endPoint x: 662, endPoint y: 257, distance: 35.6
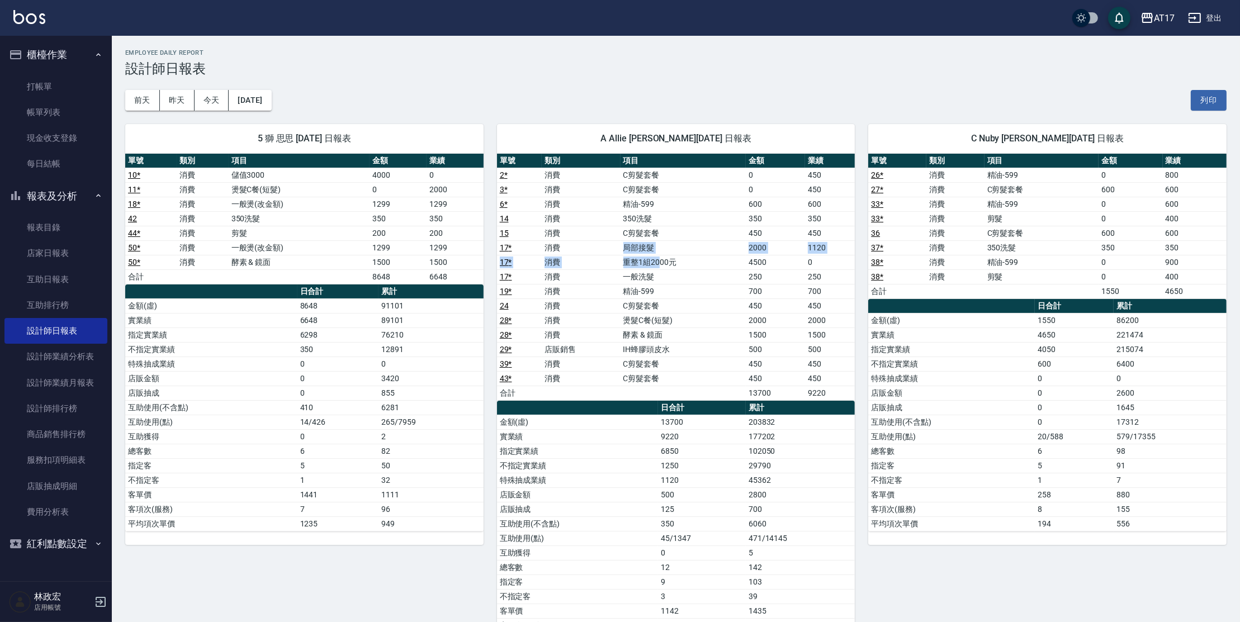
click at [662, 257] on tbody "2 * 消費 C剪髮套餐 0 450 3 * 消費 C剪髮套餐 0 450 6 * 消費 精油-599 600 600 14 消費 350洗髮 350 350…" at bounding box center [676, 284] width 358 height 232
click at [661, 260] on td "重整1組2000元" at bounding box center [683, 262] width 126 height 15
click at [664, 260] on td "重整1組2000元" at bounding box center [683, 262] width 126 height 15
click at [668, 261] on td "重整1組2000元" at bounding box center [683, 262] width 126 height 15
click at [667, 263] on td "重整1組2000元" at bounding box center [683, 262] width 126 height 15
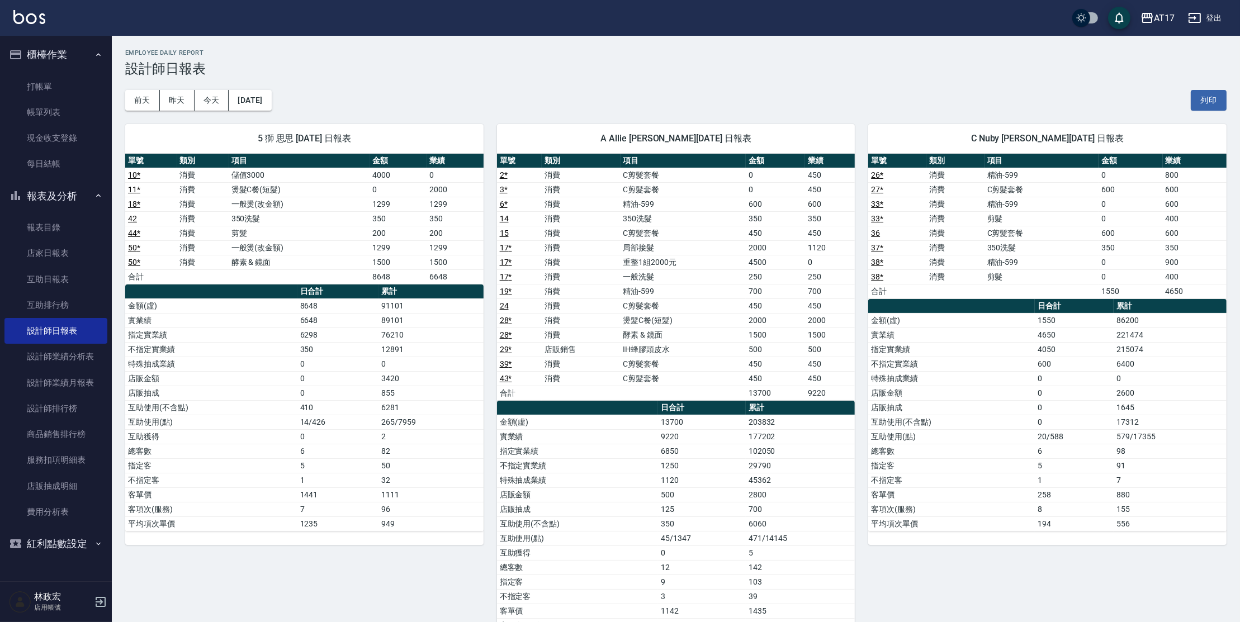
click at [664, 274] on td "一般洗髮" at bounding box center [683, 276] width 126 height 15
drag, startPoint x: 658, startPoint y: 336, endPoint x: 681, endPoint y: 330, distance: 23.0
click at [681, 330] on td "酵素 & 鏡面" at bounding box center [683, 334] width 126 height 15
click at [681, 333] on td "酵素 & 鏡面" at bounding box center [683, 334] width 126 height 15
click at [669, 346] on td "IH蜂膠頭皮水" at bounding box center [683, 349] width 126 height 15
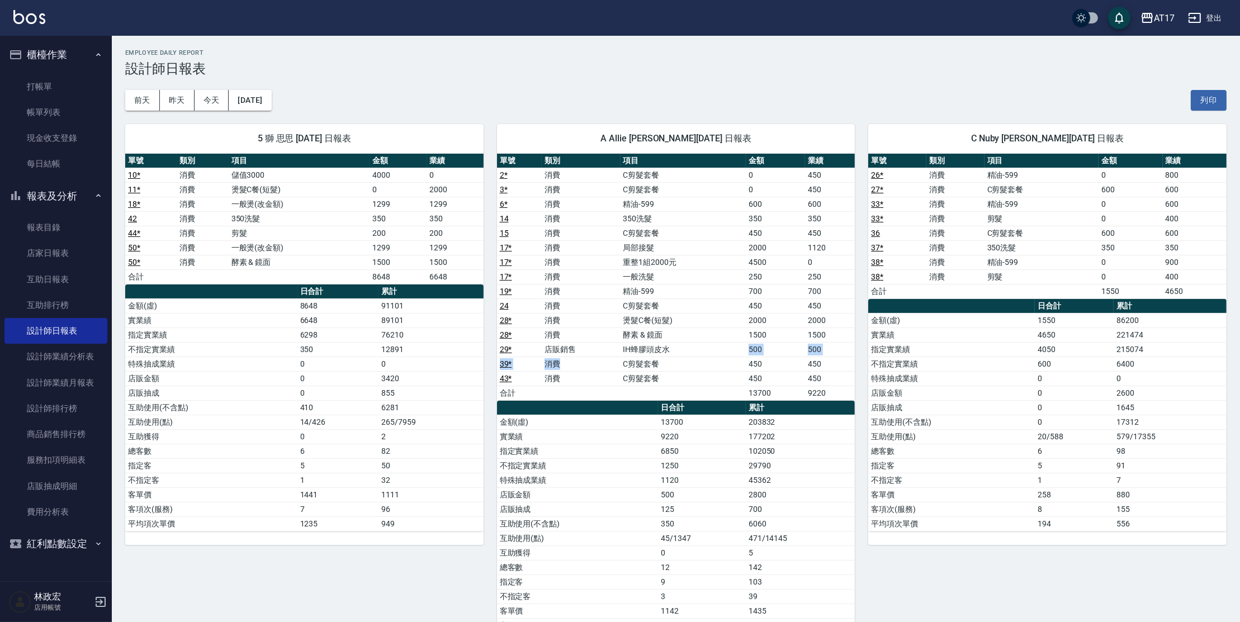
drag, startPoint x: 669, startPoint y: 346, endPoint x: 620, endPoint y: 358, distance: 51.0
click at [620, 358] on tbody "2 * 消費 C剪髮套餐 0 450 3 * 消費 C剪髮套餐 0 450 6 * 消費 精油-599 600 600 14 消費 350洗髮 350 350…" at bounding box center [676, 284] width 358 height 232
click at [620, 350] on td "店販銷售" at bounding box center [581, 349] width 78 height 15
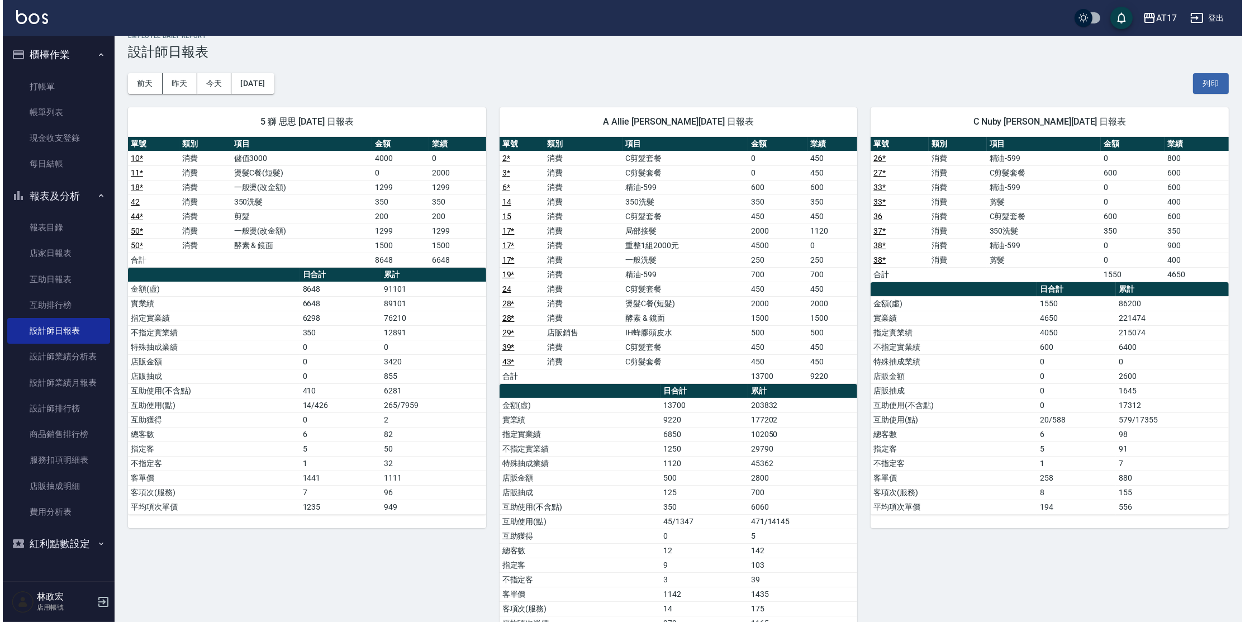
scroll to position [20, 0]
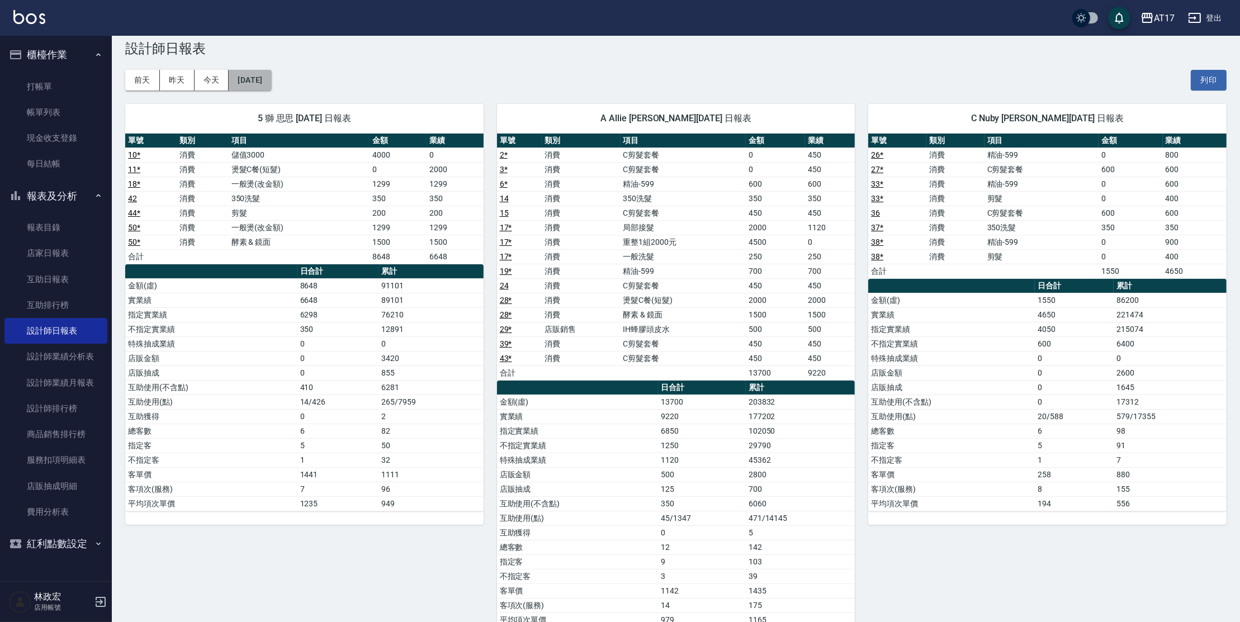
click at [271, 80] on button "[DATE]" at bounding box center [250, 80] width 42 height 21
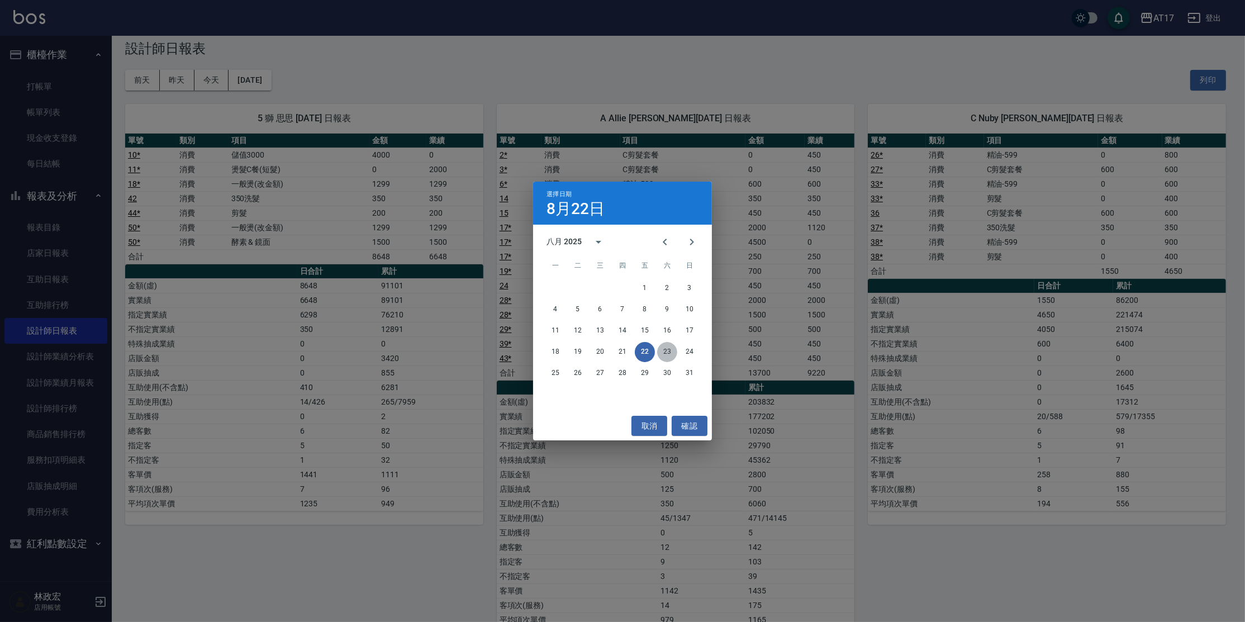
click at [664, 353] on button "23" at bounding box center [667, 352] width 20 height 20
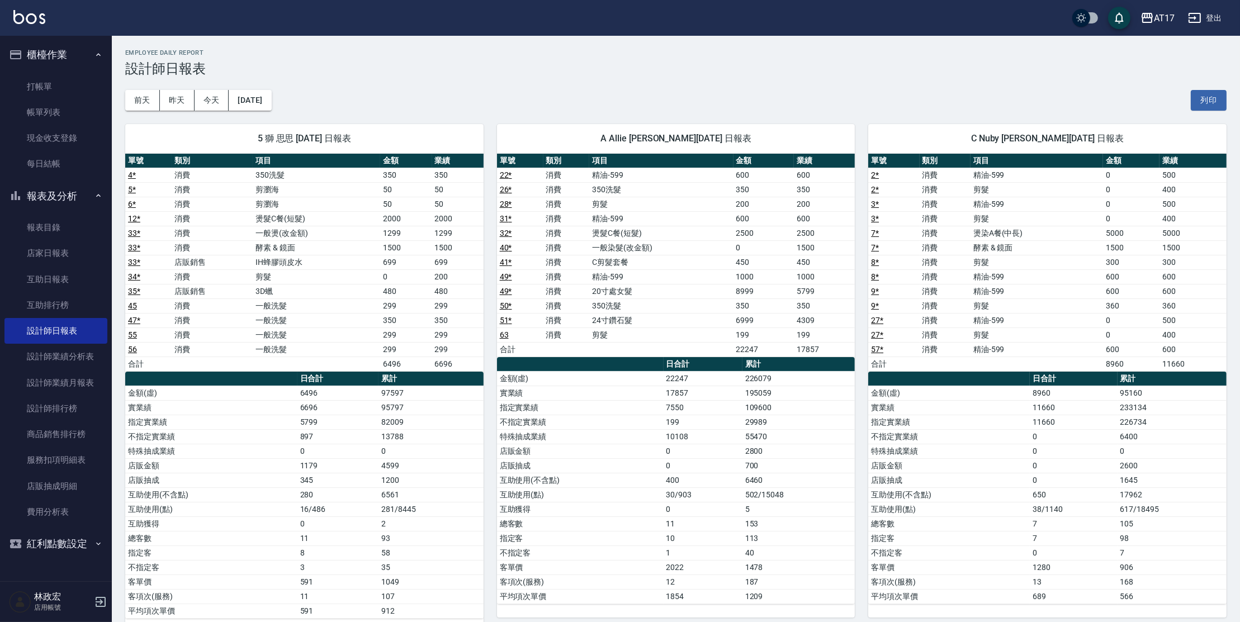
click at [711, 187] on td "350洗髮" at bounding box center [661, 189] width 144 height 15
click at [714, 181] on td "精油-599" at bounding box center [661, 175] width 144 height 15
click at [704, 177] on td "精油-599" at bounding box center [661, 175] width 144 height 15
click at [694, 177] on td "精油-599" at bounding box center [661, 175] width 144 height 15
click at [685, 177] on td "精油-599" at bounding box center [661, 175] width 144 height 15
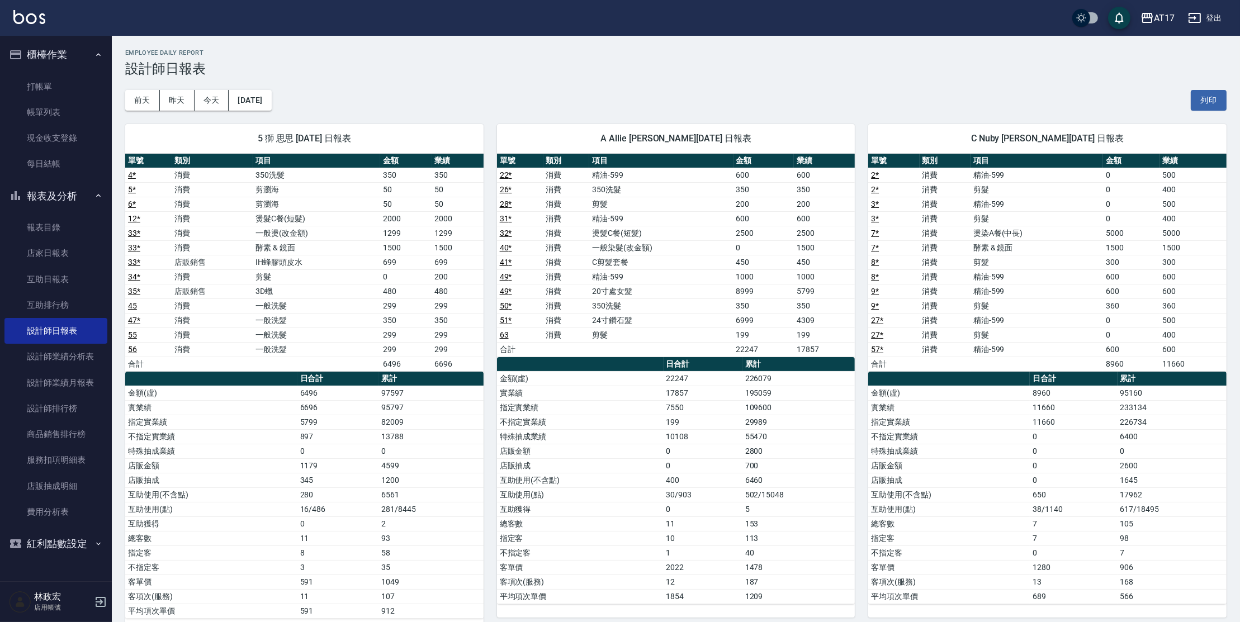
click at [697, 175] on td "精油-599" at bounding box center [661, 175] width 144 height 15
drag, startPoint x: 727, startPoint y: 174, endPoint x: 736, endPoint y: 173, distance: 9.0
click at [730, 173] on td "精油-599" at bounding box center [661, 175] width 144 height 15
click at [740, 173] on td "600" at bounding box center [763, 175] width 61 height 15
click at [740, 175] on td "600" at bounding box center [763, 175] width 61 height 15
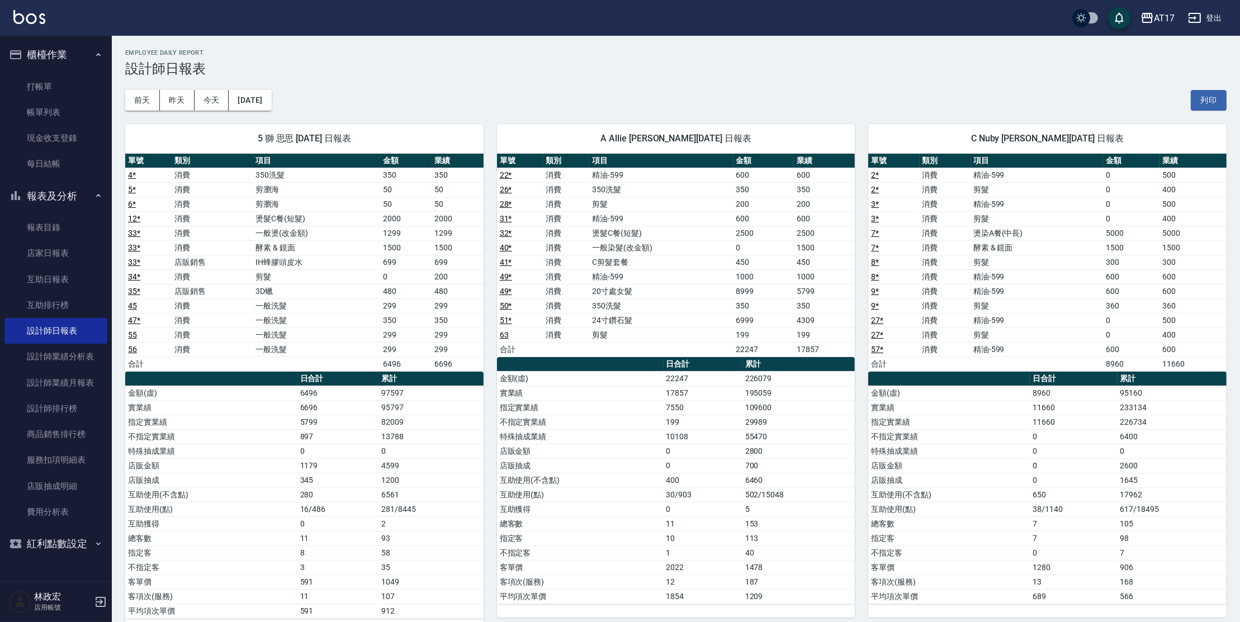
drag, startPoint x: 724, startPoint y: 215, endPoint x: 741, endPoint y: 216, distance: 17.4
click at [739, 216] on tr "31 * 消費 精油-599 600 600" at bounding box center [676, 218] width 358 height 15
click at [745, 184] on td "350" at bounding box center [763, 189] width 61 height 15
click at [747, 289] on td "8999" at bounding box center [763, 291] width 61 height 15
click at [747, 291] on td "8999" at bounding box center [763, 291] width 61 height 15
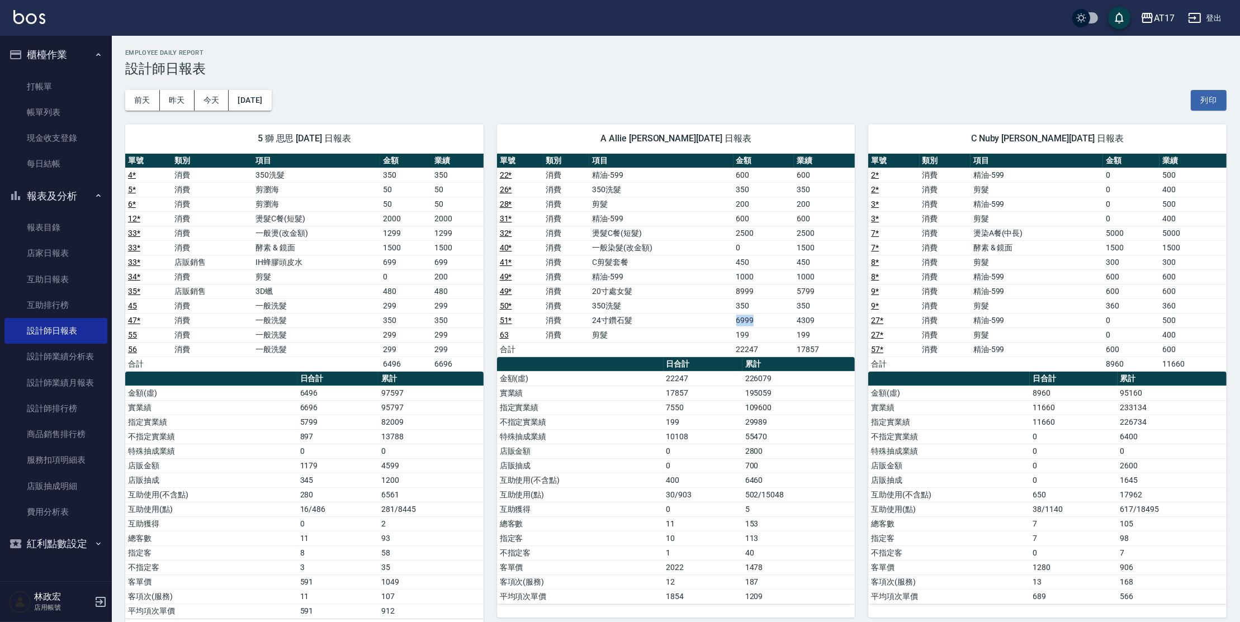
drag, startPoint x: 725, startPoint y: 317, endPoint x: 767, endPoint y: 314, distance: 41.4
click at [767, 315] on tr "51 * 消費 24寸鑽石髮 6999 4309" at bounding box center [676, 320] width 358 height 15
drag, startPoint x: 737, startPoint y: 291, endPoint x: 770, endPoint y: 285, distance: 32.9
click at [770, 285] on td "8999" at bounding box center [763, 291] width 61 height 15
click at [725, 249] on td "一般染髮(改金額)" at bounding box center [661, 247] width 144 height 15
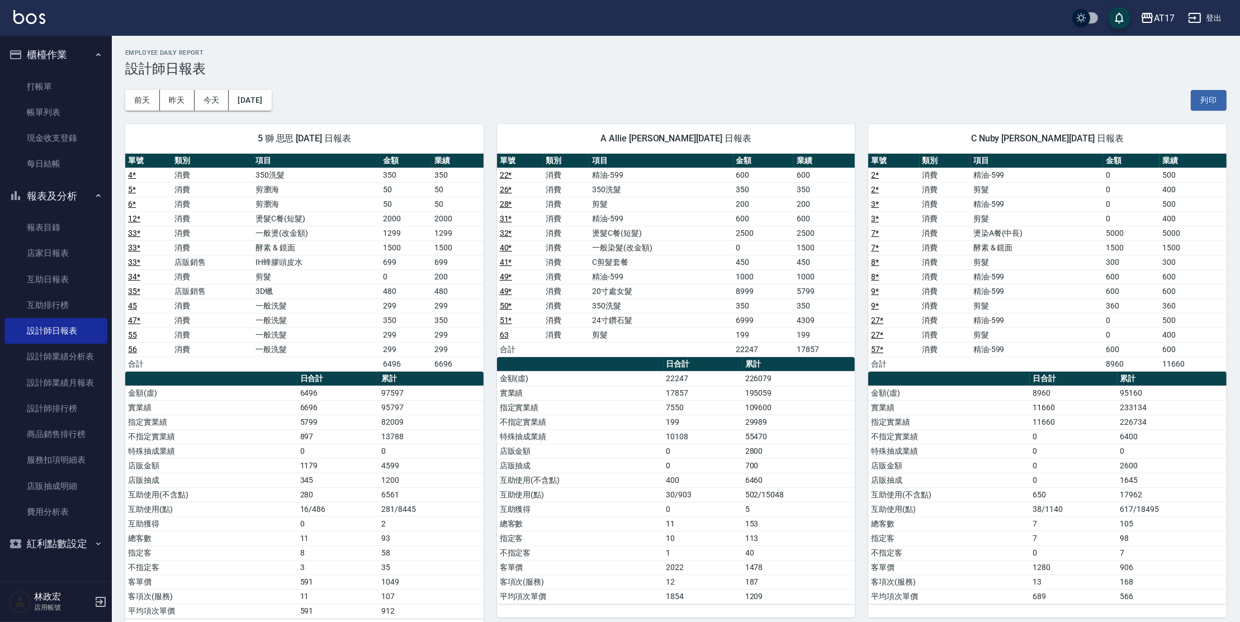
drag, startPoint x: 718, startPoint y: 250, endPoint x: 724, endPoint y: 246, distance: 6.8
click at [720, 249] on td "一般染髮(改金額)" at bounding box center [661, 247] width 144 height 15
click at [725, 245] on td "一般染髮(改金額)" at bounding box center [661, 247] width 144 height 15
drag, startPoint x: 728, startPoint y: 245, endPoint x: 739, endPoint y: 245, distance: 11.2
click at [739, 245] on tr "40 * 消費 一般染髮(改金額) 0 1500" at bounding box center [676, 247] width 358 height 15
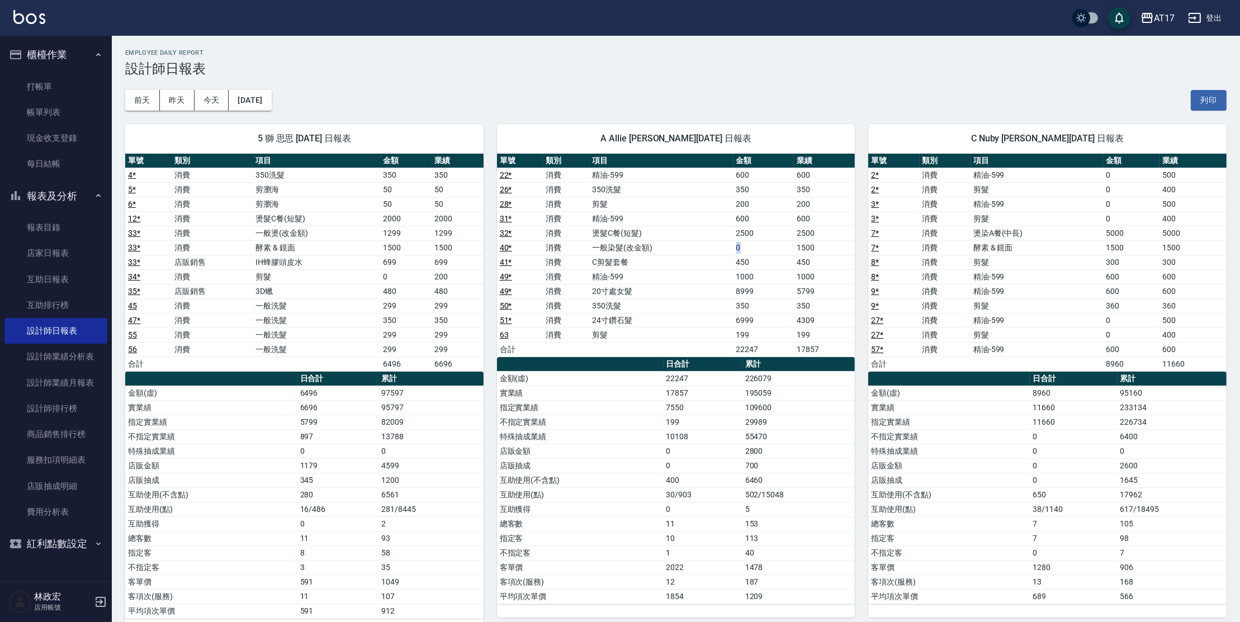
drag, startPoint x: 735, startPoint y: 246, endPoint x: 750, endPoint y: 248, distance: 15.2
click at [750, 248] on td "0" at bounding box center [763, 247] width 61 height 15
click at [743, 248] on td "0" at bounding box center [763, 247] width 61 height 15
drag, startPoint x: 740, startPoint y: 231, endPoint x: 751, endPoint y: 234, distance: 11.0
click at [751, 234] on td "2500" at bounding box center [763, 233] width 61 height 15
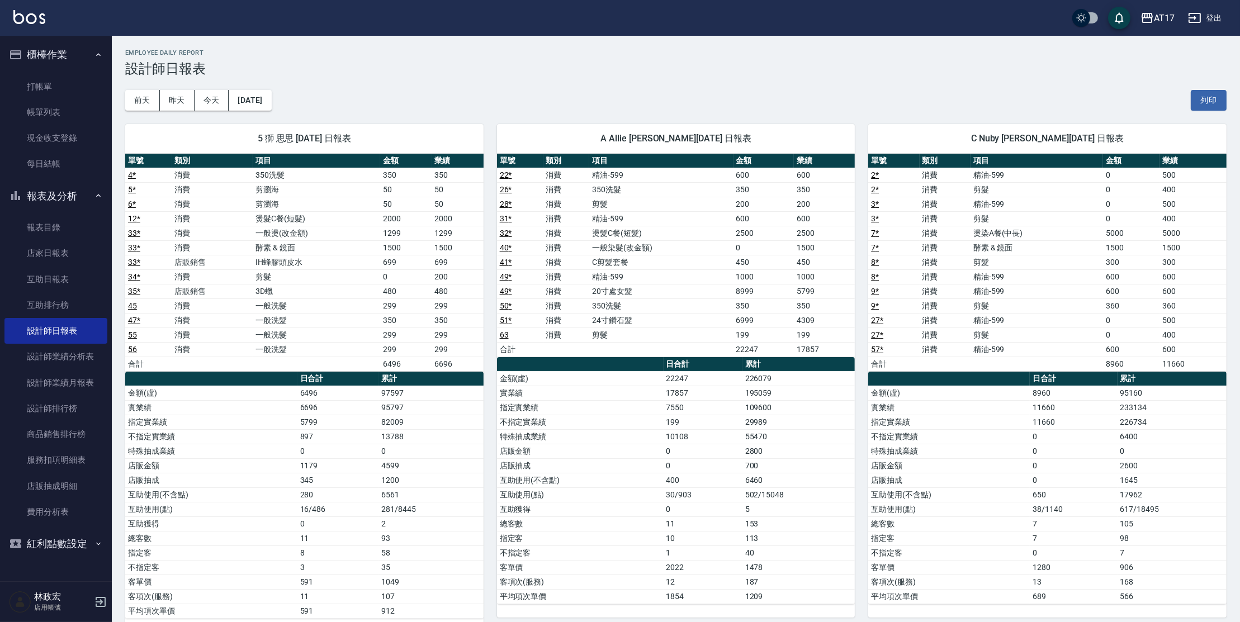
click at [736, 244] on td "0" at bounding box center [763, 247] width 61 height 15
click at [735, 277] on td "1000" at bounding box center [763, 276] width 61 height 15
click at [719, 327] on td "剪髮" at bounding box center [661, 334] width 144 height 15
click at [699, 307] on td "350洗髮" at bounding box center [661, 305] width 144 height 15
drag, startPoint x: 739, startPoint y: 216, endPoint x: 753, endPoint y: 205, distance: 17.9
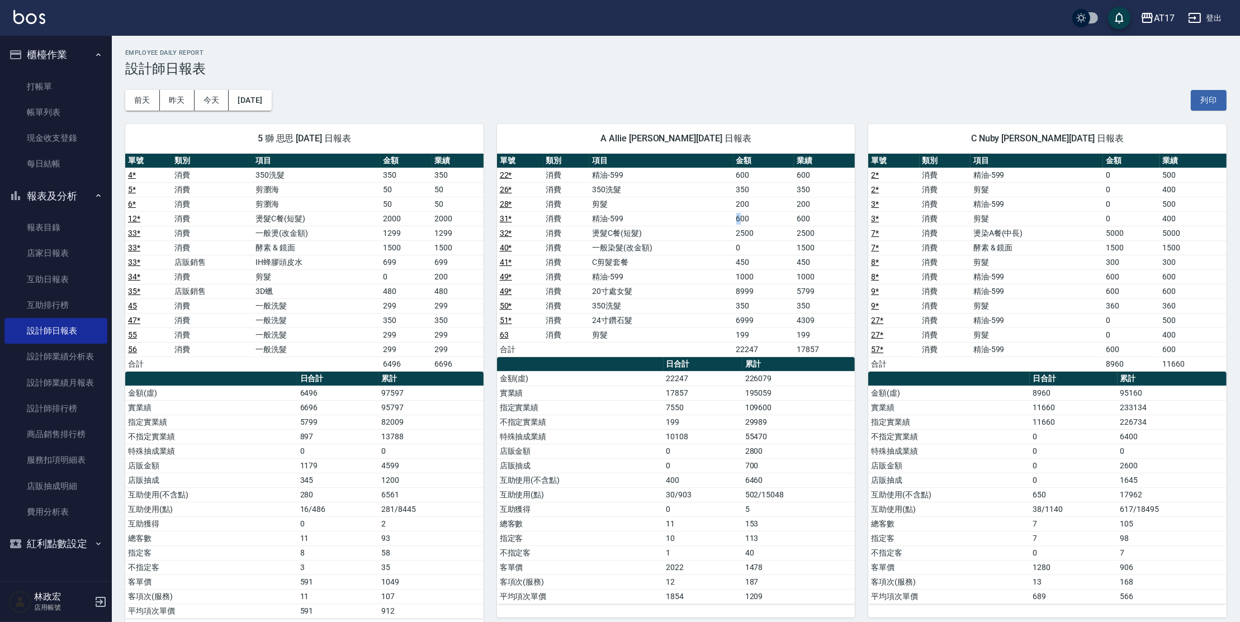
click at [739, 216] on td "600" at bounding box center [763, 218] width 61 height 15
drag, startPoint x: 758, startPoint y: 181, endPoint x: 760, endPoint y: 174, distance: 6.5
click at [758, 179] on td "600" at bounding box center [763, 175] width 61 height 15
click at [705, 238] on td "燙髮C餐(短髮)" at bounding box center [661, 233] width 144 height 15
click at [727, 274] on td "精油-599" at bounding box center [661, 276] width 144 height 15
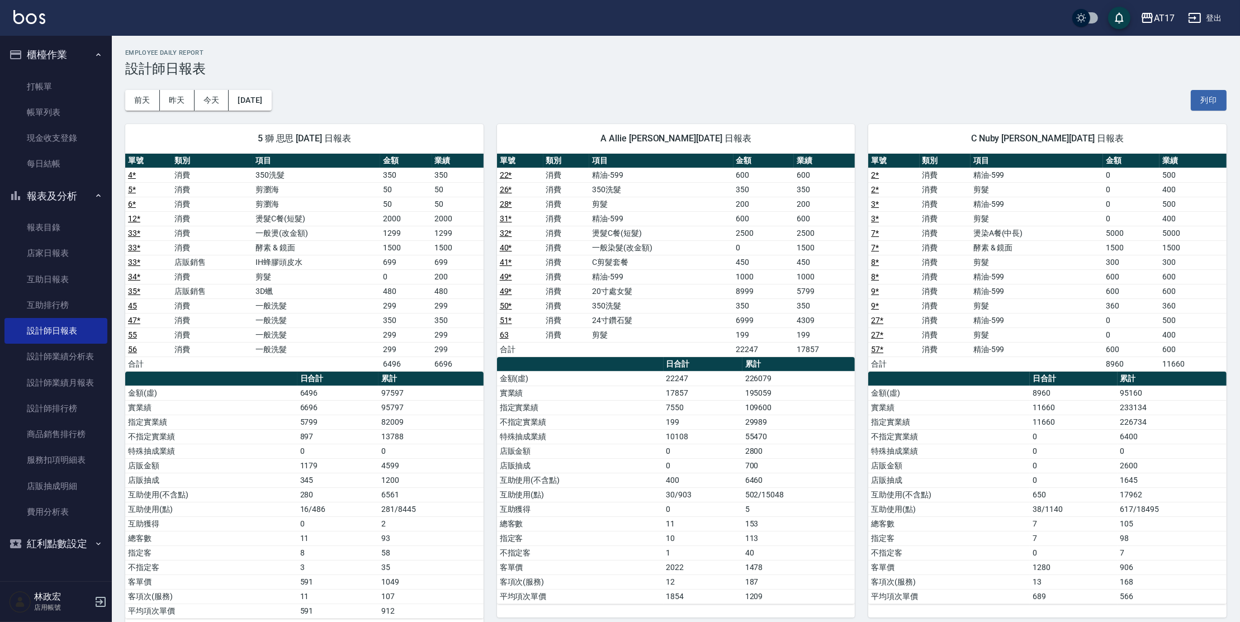
click at [728, 265] on td "C剪髮套餐" at bounding box center [661, 262] width 144 height 15
click at [732, 261] on td "C剪髮套餐" at bounding box center [661, 262] width 144 height 15
click at [725, 216] on td "精油-599" at bounding box center [661, 218] width 144 height 15
drag, startPoint x: 737, startPoint y: 278, endPoint x: 751, endPoint y: 276, distance: 13.7
click at [751, 276] on td "1000" at bounding box center [763, 276] width 61 height 15
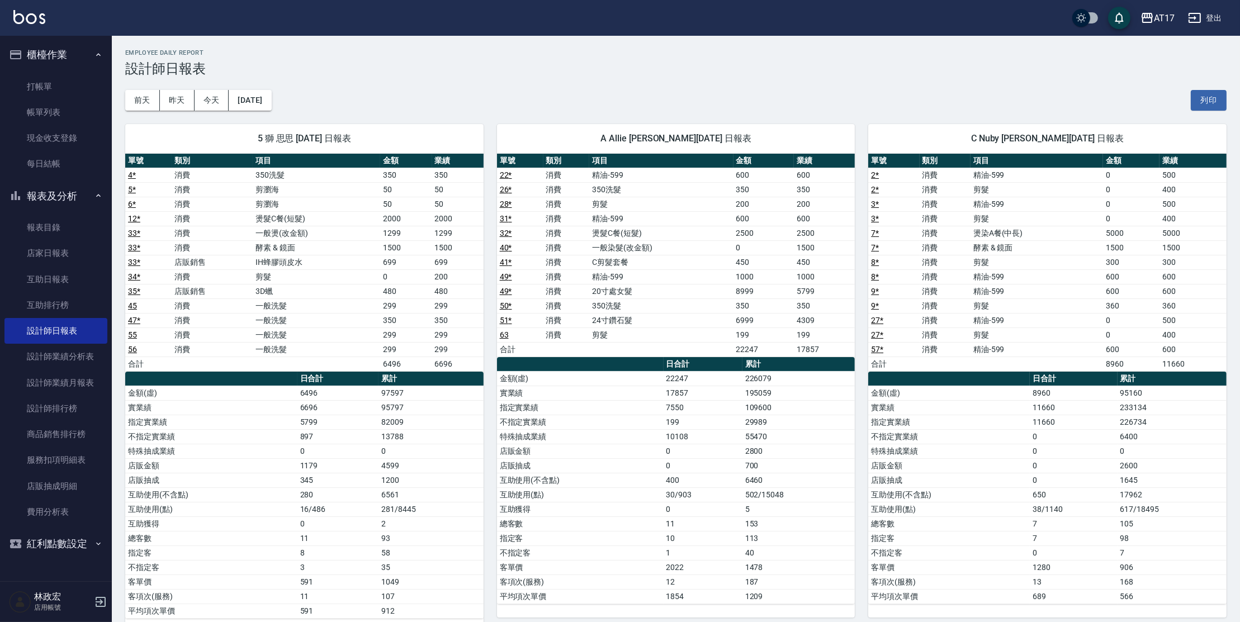
click at [762, 274] on td "1000" at bounding box center [763, 276] width 61 height 15
click at [704, 189] on td "350洗髮" at bounding box center [661, 189] width 144 height 15
click at [729, 193] on td "350洗髮" at bounding box center [661, 189] width 144 height 15
click at [725, 204] on td "剪髮" at bounding box center [661, 204] width 144 height 15
click at [716, 303] on td "350洗髮" at bounding box center [661, 305] width 144 height 15
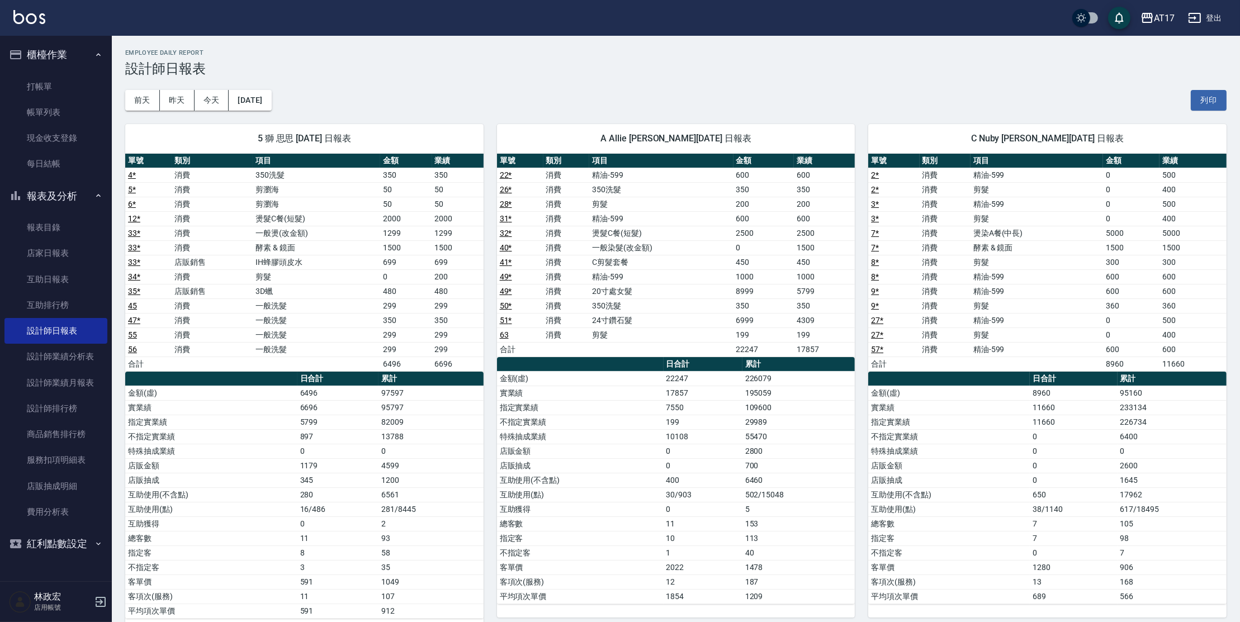
click at [722, 333] on td "剪髮" at bounding box center [661, 334] width 144 height 15
click at [663, 338] on td "剪髮" at bounding box center [661, 334] width 144 height 15
click at [692, 328] on td "剪髮" at bounding box center [661, 334] width 144 height 15
click at [696, 330] on td "剪髮" at bounding box center [661, 334] width 144 height 15
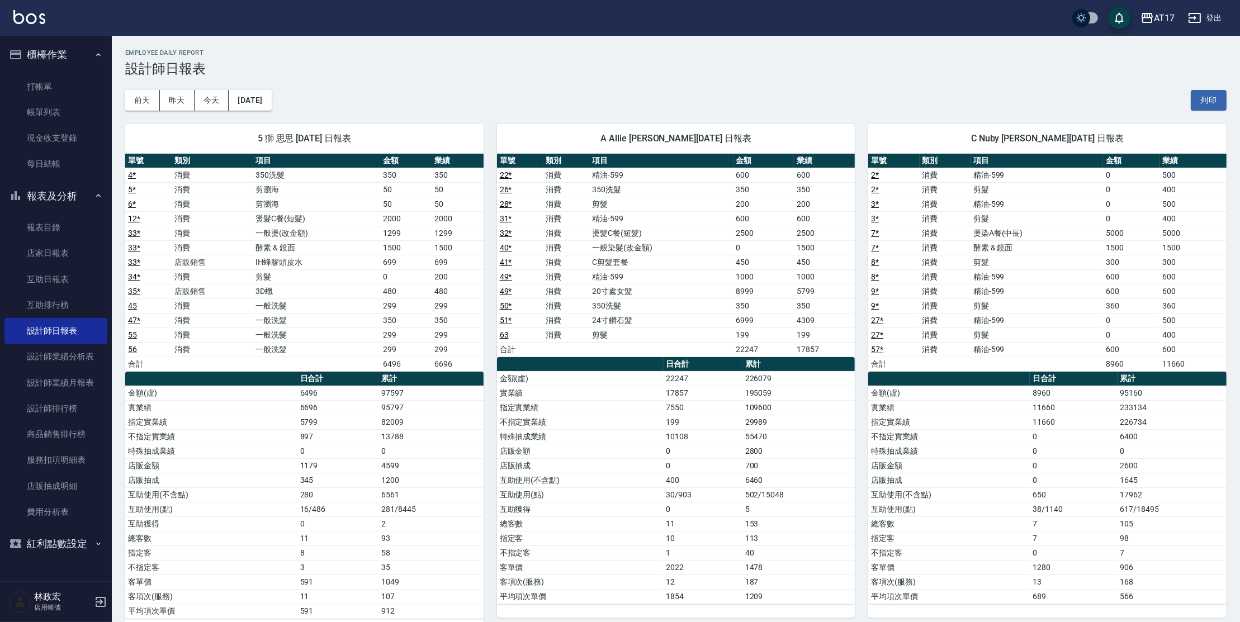
click at [668, 317] on td "24寸鑽石髮" at bounding box center [661, 320] width 144 height 15
click at [701, 295] on td "20寸處女髮" at bounding box center [661, 291] width 144 height 15
click at [713, 300] on td "350洗髮" at bounding box center [661, 305] width 144 height 15
drag, startPoint x: 610, startPoint y: 198, endPoint x: 622, endPoint y: 200, distance: 11.8
click at [621, 199] on td "剪髮" at bounding box center [661, 204] width 144 height 15
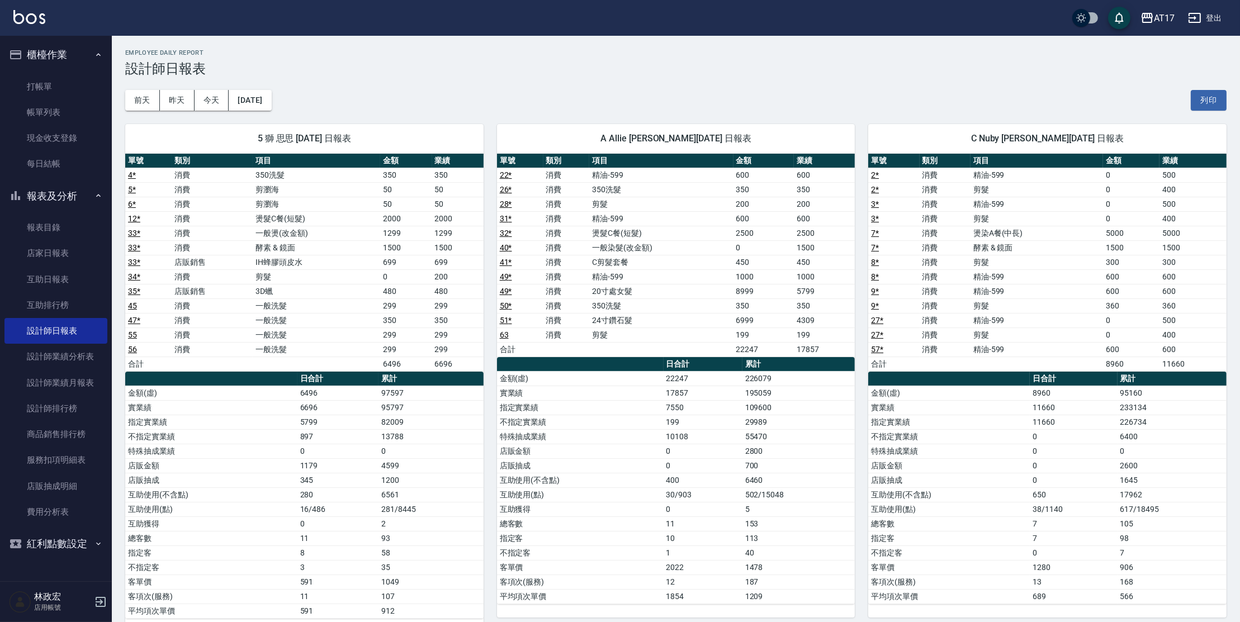
click at [616, 206] on td "剪髮" at bounding box center [661, 204] width 144 height 15
drag, startPoint x: 630, startPoint y: 267, endPoint x: 654, endPoint y: 254, distance: 28.0
click at [654, 254] on tbody "22 * 消費 精油-599 600 600 26 * 消費 350洗髮 350 350 28 * 消費 剪髮 200 200 31 * 消費 精油-599 …" at bounding box center [676, 262] width 358 height 189
drag, startPoint x: 617, startPoint y: 305, endPoint x: 652, endPoint y: 300, distance: 34.9
click at [652, 300] on td "350洗髮" at bounding box center [661, 305] width 144 height 15
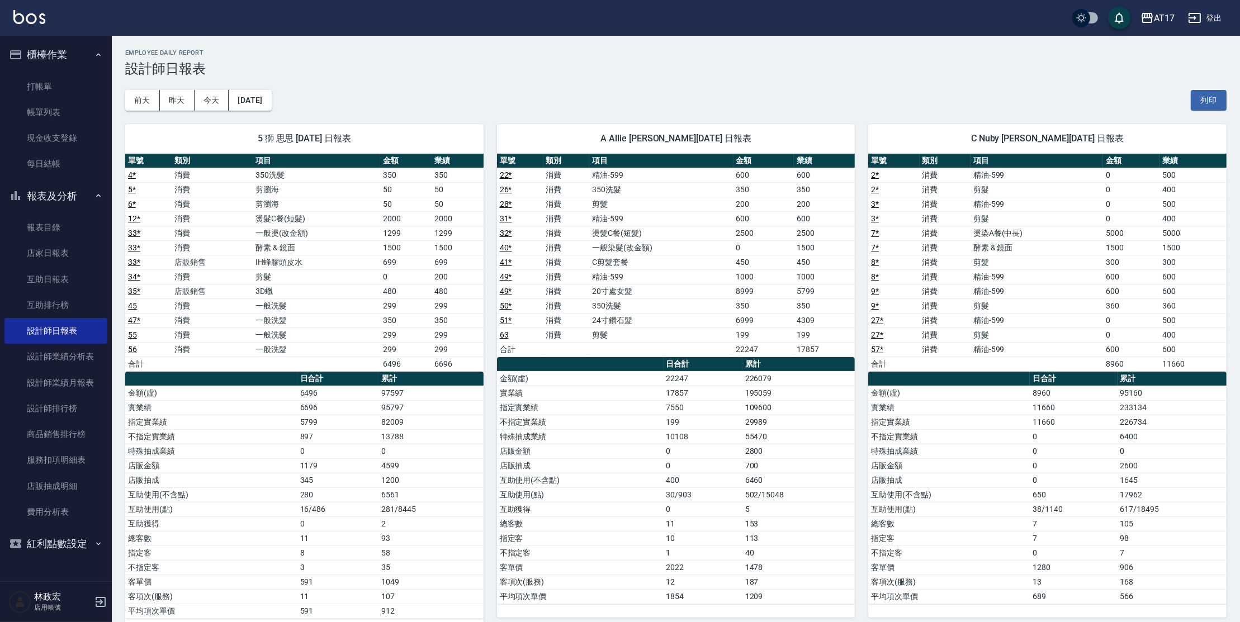
click at [638, 328] on td "剪髮" at bounding box center [661, 334] width 144 height 15
drag, startPoint x: 723, startPoint y: 191, endPoint x: 735, endPoint y: 188, distance: 12.6
click at [735, 188] on tr "26 * 消費 350洗髮 350 350" at bounding box center [676, 189] width 358 height 15
drag, startPoint x: 728, startPoint y: 306, endPoint x: 775, endPoint y: 295, distance: 47.7
click at [775, 295] on tbody "22 * 消費 精油-599 600 600 26 * 消費 350洗髮 350 350 28 * 消費 剪髮 200 200 31 * 消費 精油-599 …" at bounding box center [676, 262] width 358 height 189
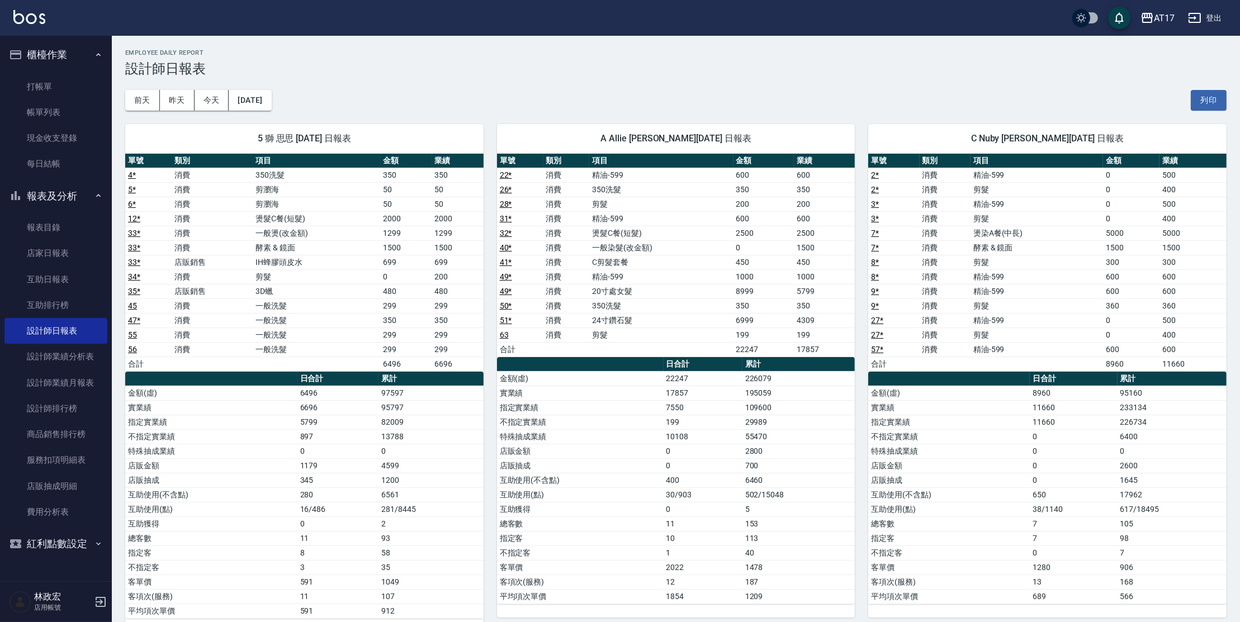
click at [761, 310] on td "350" at bounding box center [763, 305] width 61 height 15
drag, startPoint x: 664, startPoint y: 328, endPoint x: 681, endPoint y: 333, distance: 18.0
click at [681, 333] on td "剪髮" at bounding box center [661, 334] width 144 height 15
click at [733, 357] on th "日合計" at bounding box center [702, 364] width 79 height 15
click at [267, 93] on button "[DATE]" at bounding box center [250, 100] width 42 height 21
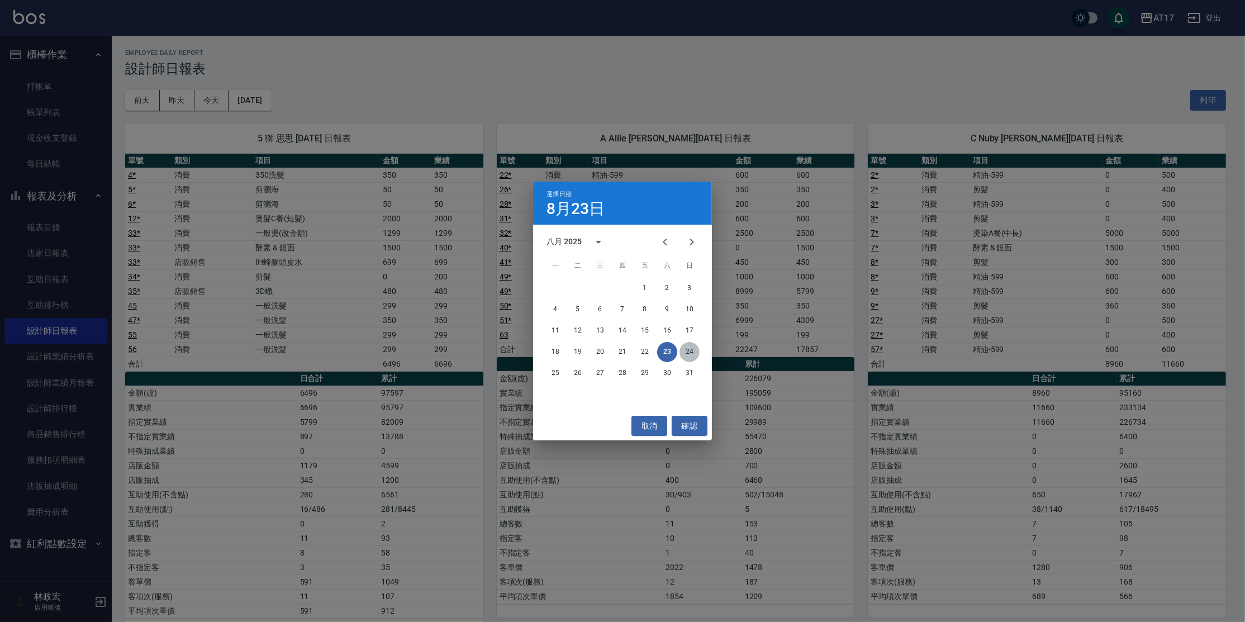
click at [690, 346] on button "24" at bounding box center [690, 352] width 20 height 20
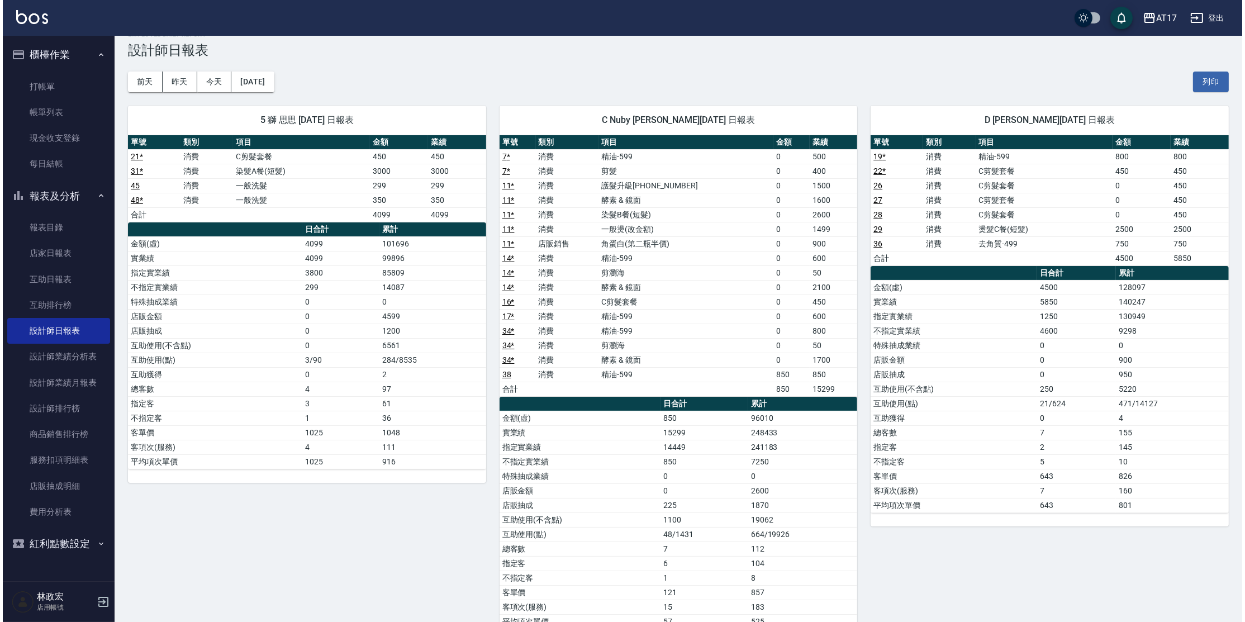
scroll to position [20, 0]
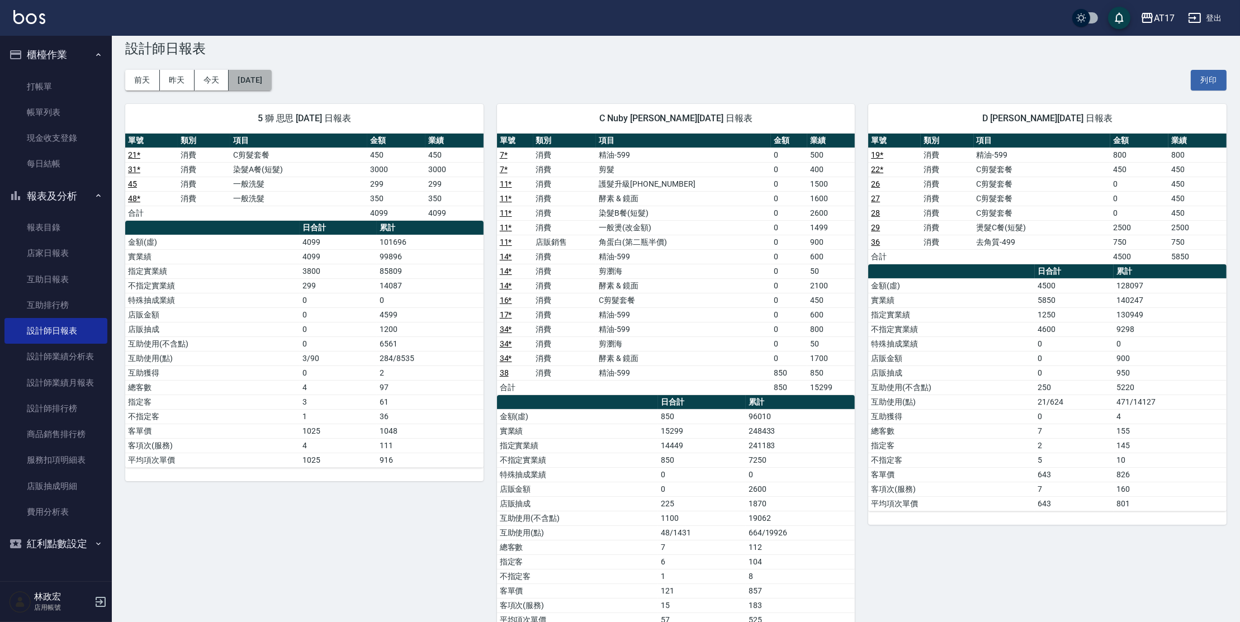
click at [262, 77] on button "[DATE]" at bounding box center [250, 80] width 42 height 21
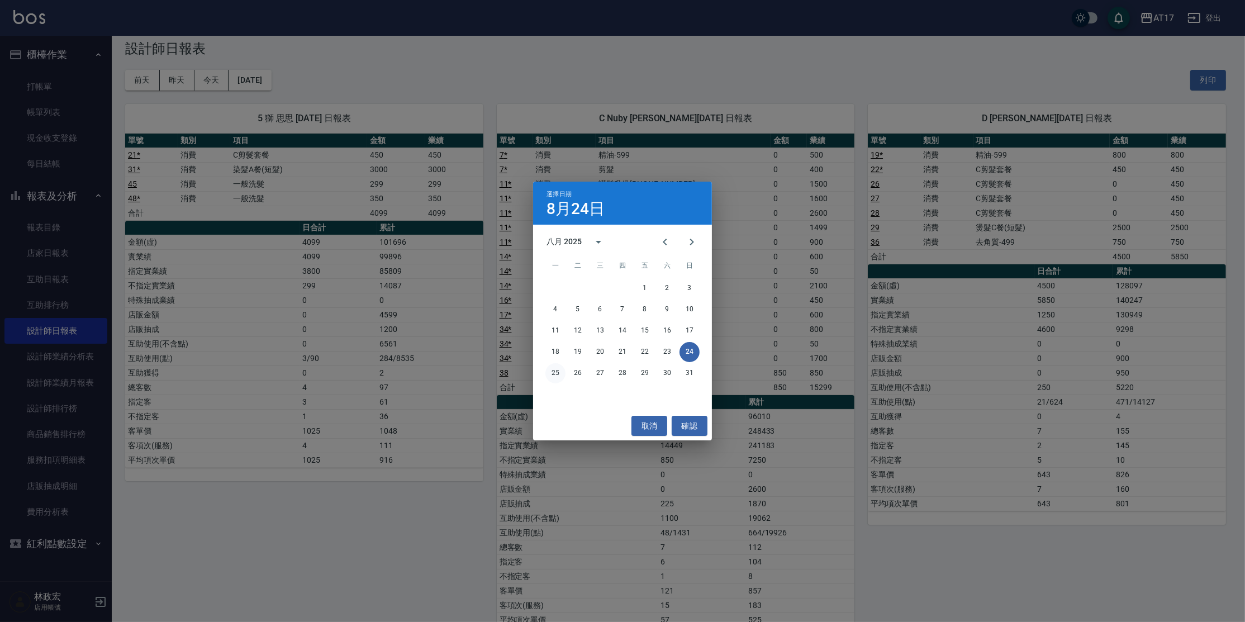
click at [552, 372] on button "25" at bounding box center [555, 373] width 20 height 20
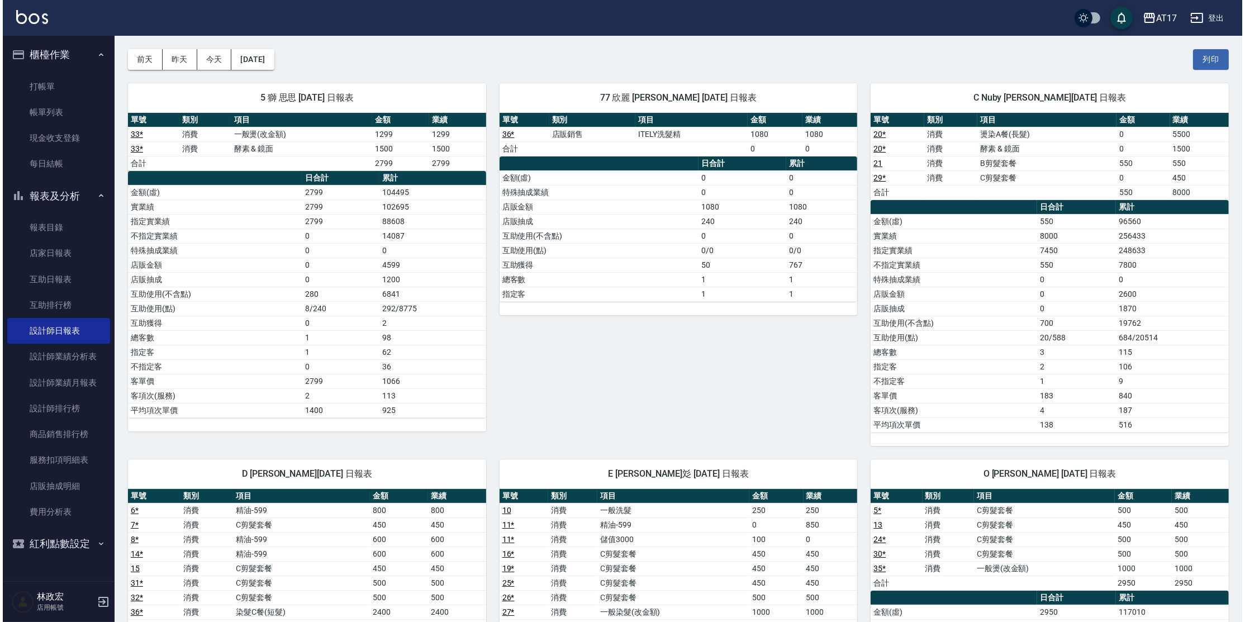
scroll to position [40, 0]
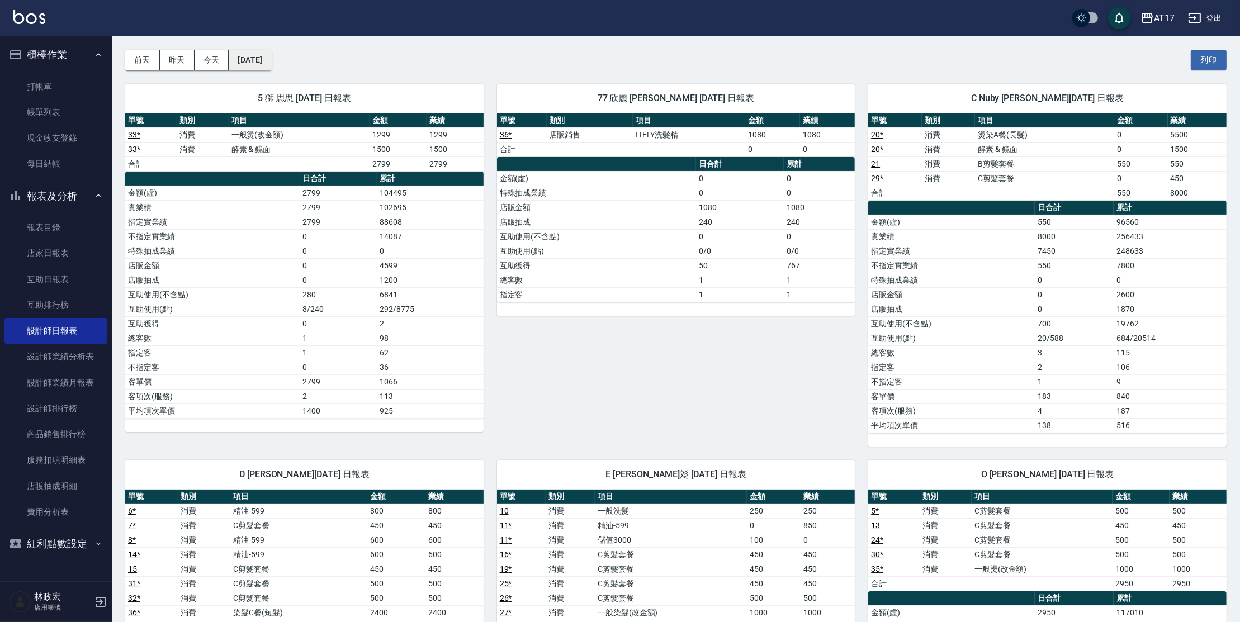
click at [278, 70] on div "5 獅 思思 [DATE] 日報表 單號 類別 項目 金額 業績 33 * 消費 一般燙(改金額) 1299 1299 33 * 消費 酵素 & 鏡面 150…" at bounding box center [298, 258] width 372 height 376
click at [271, 67] on button "[DATE]" at bounding box center [250, 60] width 42 height 21
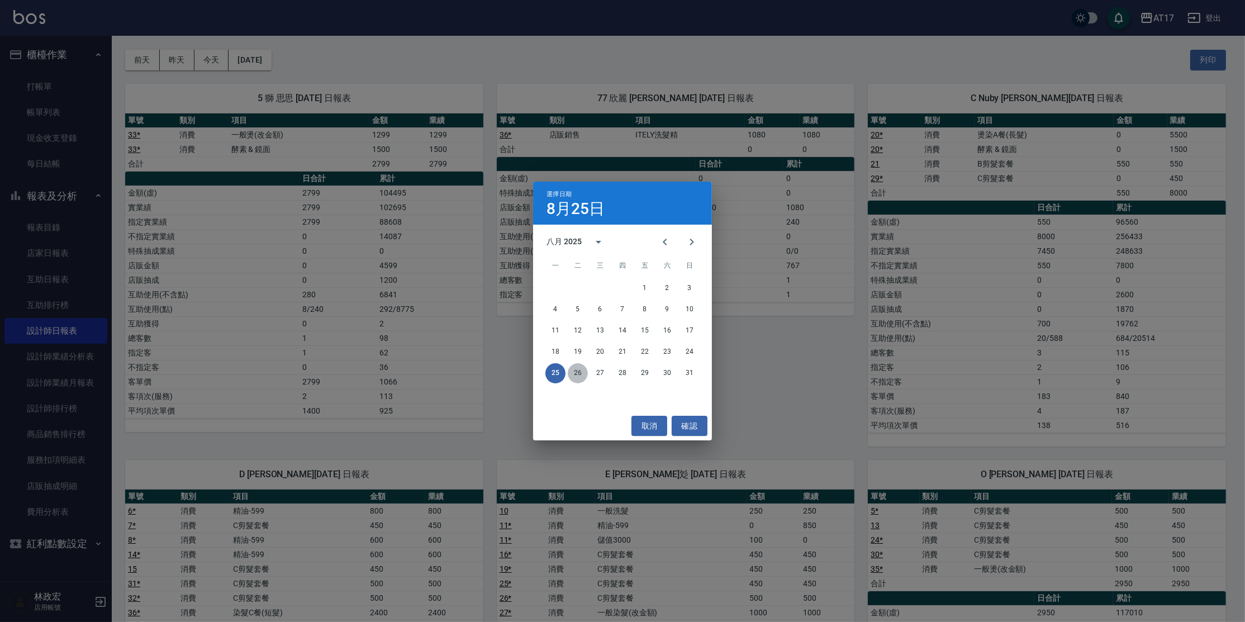
click at [582, 372] on button "26" at bounding box center [578, 373] width 20 height 20
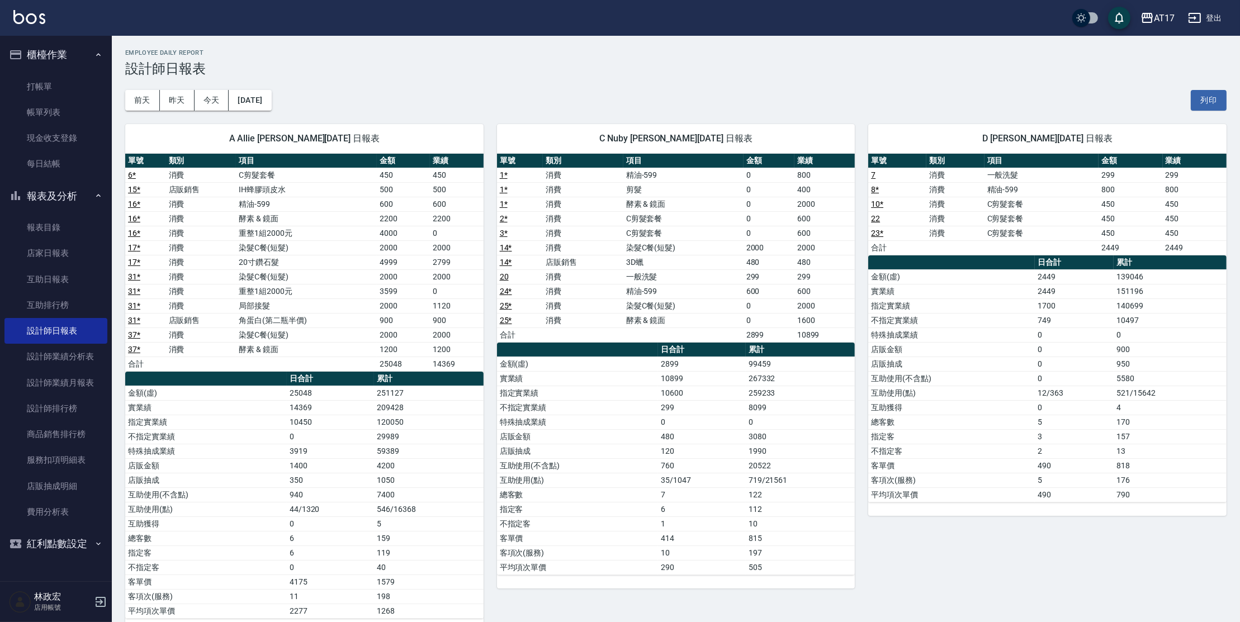
drag, startPoint x: 404, startPoint y: 303, endPoint x: 410, endPoint y: 301, distance: 6.0
click at [404, 303] on td "2000" at bounding box center [403, 305] width 53 height 15
click at [330, 172] on td "C剪髮套餐" at bounding box center [306, 175] width 141 height 15
drag, startPoint x: 339, startPoint y: 192, endPoint x: 343, endPoint y: 201, distance: 10.1
click at [343, 201] on tbody "6 * 消費 C剪髮套餐 450 450 15 * 店販銷售 IH蜂膠頭皮水 500 500 16 * 消費 精油-599 600 600 16 * 消費 酵…" at bounding box center [304, 269] width 358 height 203
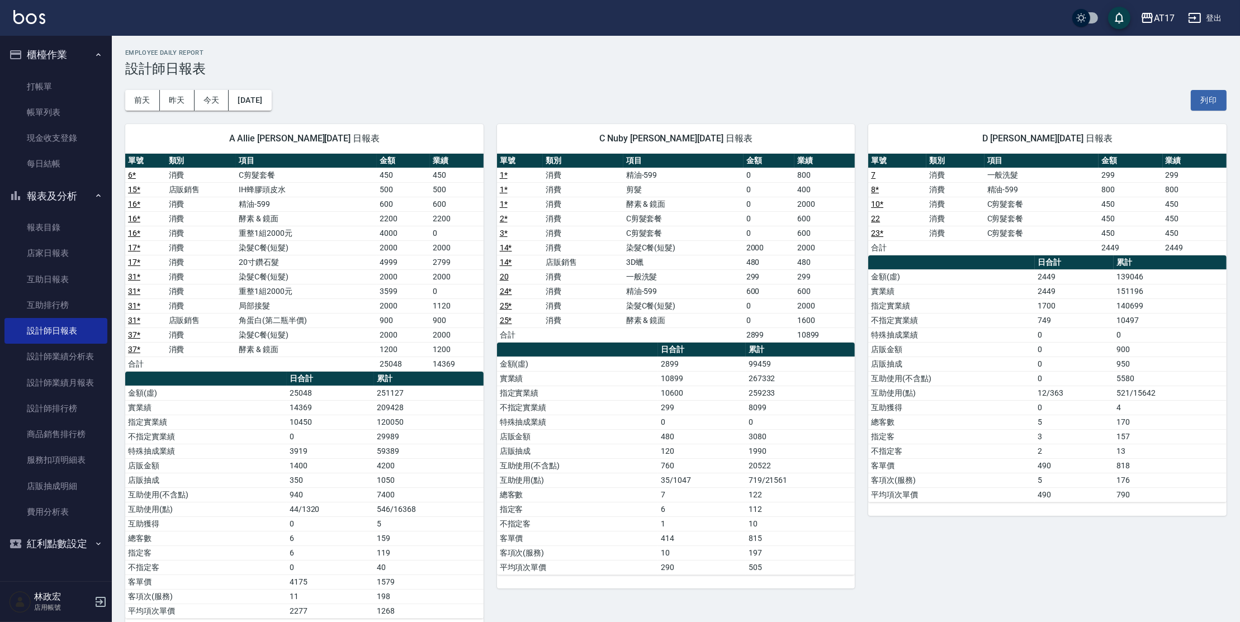
click at [346, 206] on td "精油-599" at bounding box center [306, 204] width 141 height 15
drag, startPoint x: 268, startPoint y: 340, endPoint x: 267, endPoint y: 316, distance: 24.1
click at [269, 340] on td "染髮C餐(短髮)" at bounding box center [306, 334] width 141 height 15
click at [272, 274] on td "染髮C餐(短髮)" at bounding box center [306, 276] width 141 height 15
click at [249, 299] on td "局部接髮" at bounding box center [306, 305] width 141 height 15
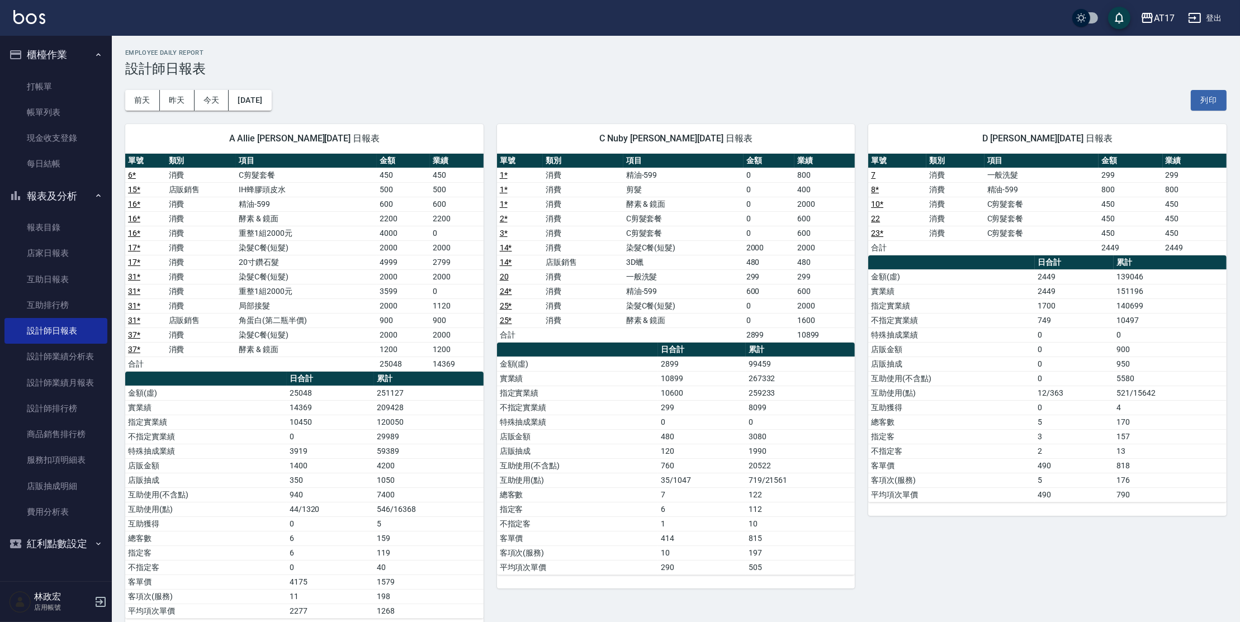
click at [277, 192] on td "IH蜂膠頭皮水" at bounding box center [306, 189] width 141 height 15
drag, startPoint x: 236, startPoint y: 320, endPoint x: 258, endPoint y: 319, distance: 21.9
click at [258, 319] on tr "31 * 店販銷售 角蛋白(第二瓶半價) 900 900" at bounding box center [304, 320] width 358 height 15
click at [258, 319] on td "角蛋白(第二瓶半價)" at bounding box center [306, 320] width 141 height 15
click at [267, 319] on td "角蛋白(第二瓶半價)" at bounding box center [306, 320] width 141 height 15
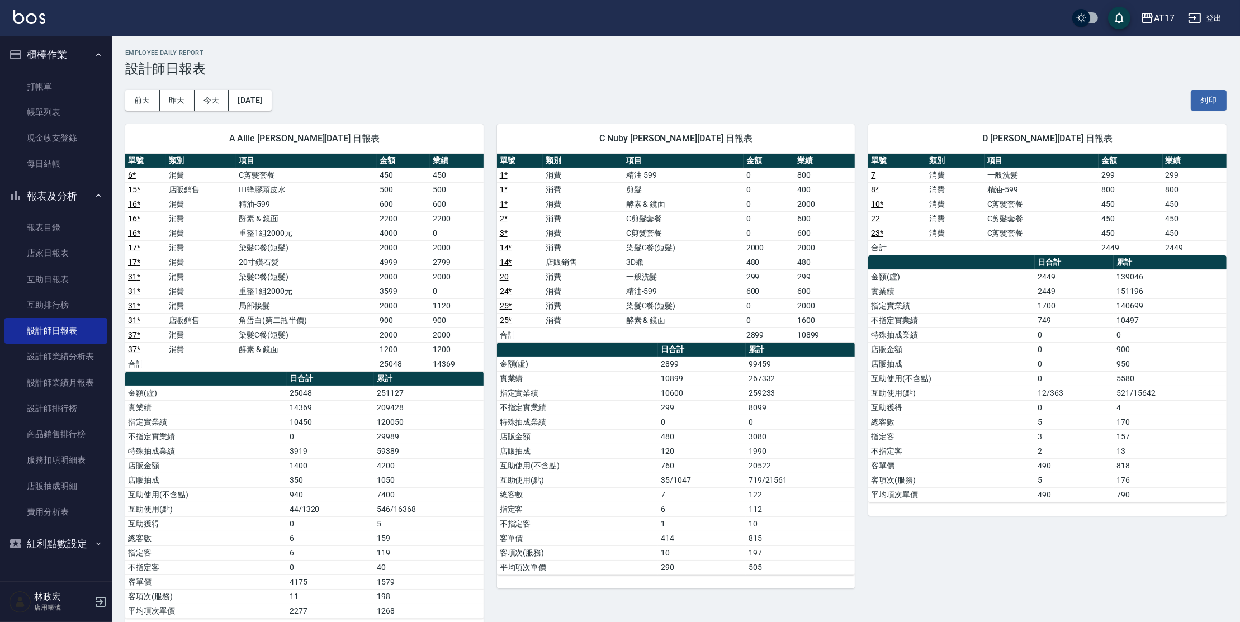
drag, startPoint x: 243, startPoint y: 350, endPoint x: 276, endPoint y: 341, distance: 34.3
click at [276, 342] on td "酵素 & 鏡面" at bounding box center [306, 349] width 141 height 15
drag, startPoint x: 246, startPoint y: 213, endPoint x: 264, endPoint y: 217, distance: 18.4
click at [263, 216] on td "酵素 & 鏡面" at bounding box center [306, 218] width 141 height 15
click at [268, 217] on td "酵素 & 鏡面" at bounding box center [306, 218] width 141 height 15
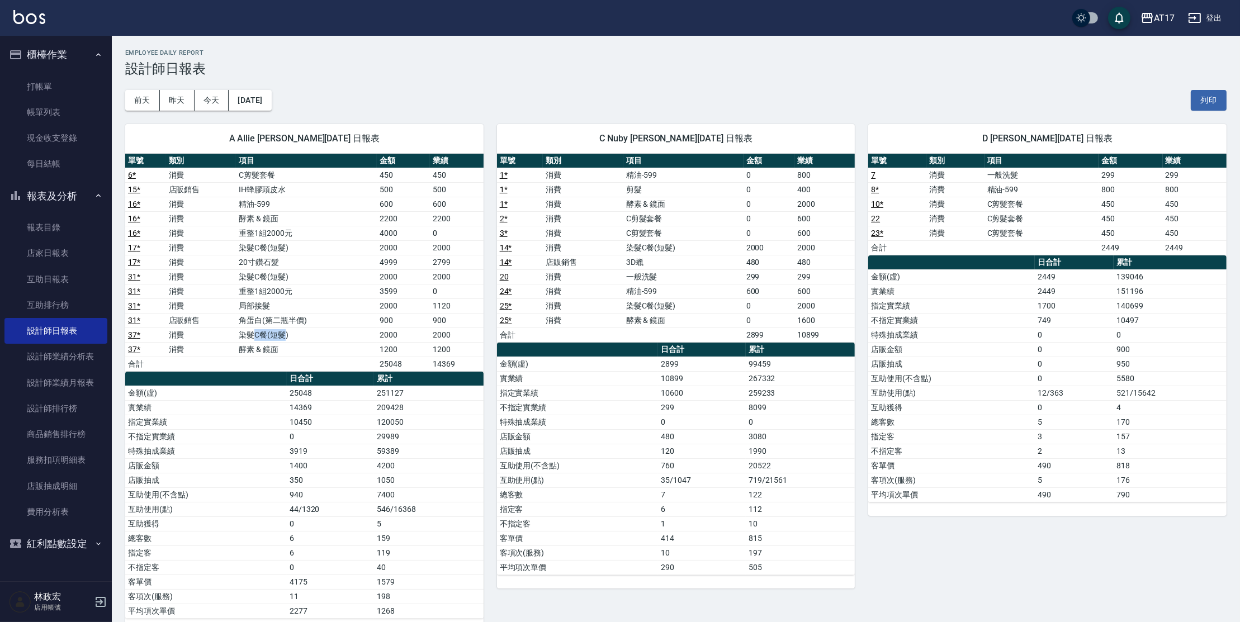
drag, startPoint x: 252, startPoint y: 335, endPoint x: 284, endPoint y: 333, distance: 32.5
click at [284, 333] on td "染髮C餐(短髮)" at bounding box center [306, 334] width 141 height 15
drag, startPoint x: 249, startPoint y: 274, endPoint x: 281, endPoint y: 274, distance: 32.4
click at [281, 274] on td "染髮C餐(短髮)" at bounding box center [306, 276] width 141 height 15
drag, startPoint x: 253, startPoint y: 249, endPoint x: 289, endPoint y: 251, distance: 36.4
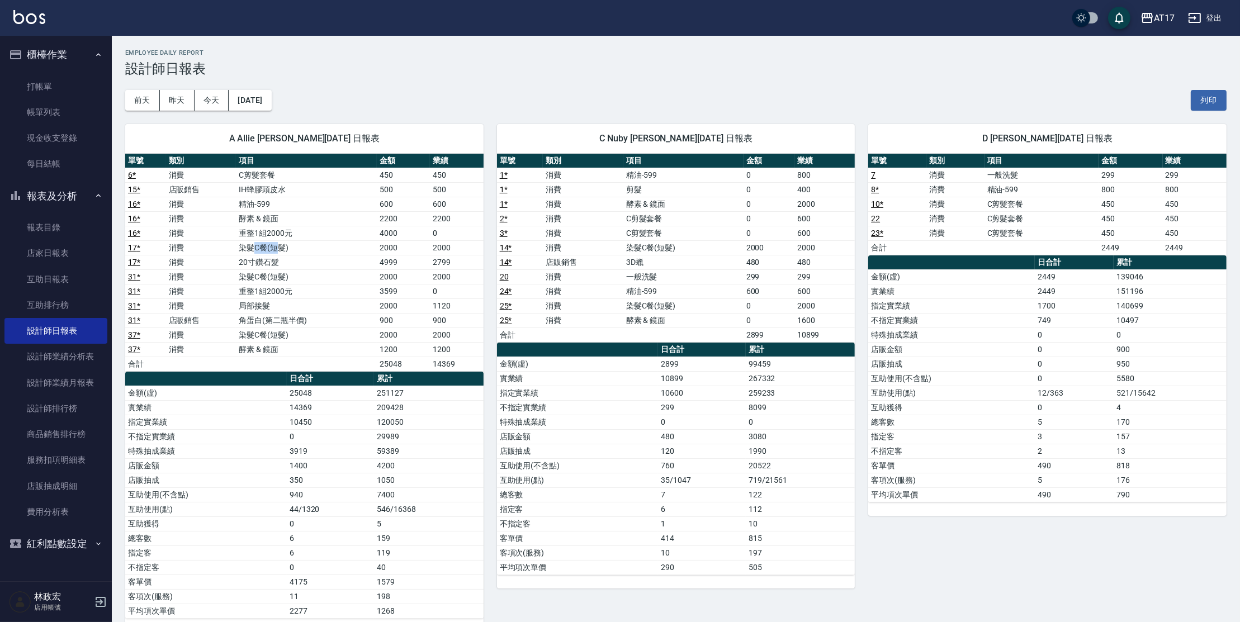
click at [286, 250] on td "染髮C餐(短髮)" at bounding box center [306, 247] width 141 height 15
click at [265, 300] on td "局部接髮" at bounding box center [306, 305] width 141 height 15
drag, startPoint x: 251, startPoint y: 291, endPoint x: 286, endPoint y: 290, distance: 35.2
click at [286, 290] on td "重整1組2000元" at bounding box center [306, 291] width 141 height 15
drag, startPoint x: 255, startPoint y: 234, endPoint x: 294, endPoint y: 232, distance: 39.1
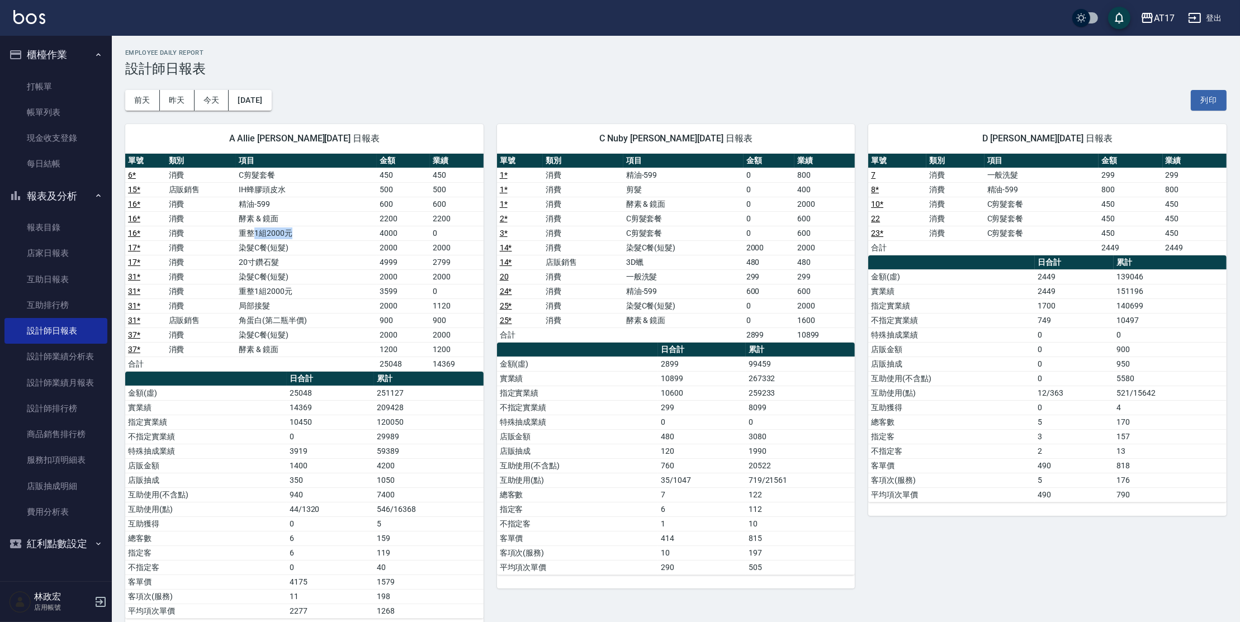
click at [294, 232] on td "重整1組2000元" at bounding box center [306, 233] width 141 height 15
drag, startPoint x: 249, startPoint y: 308, endPoint x: 263, endPoint y: 303, distance: 15.4
click at [263, 303] on td "局部接髮" at bounding box center [306, 305] width 141 height 15
drag, startPoint x: 249, startPoint y: 263, endPoint x: 275, endPoint y: 263, distance: 26.3
click at [274, 263] on td "20寸鑽石髮" at bounding box center [306, 262] width 141 height 15
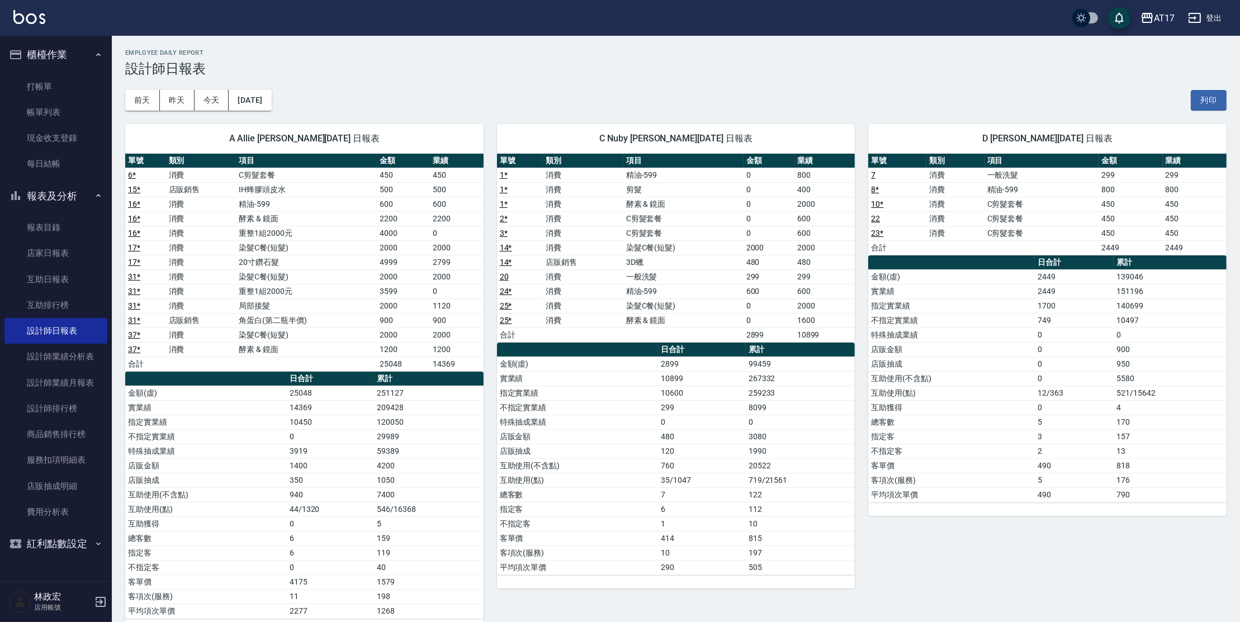
click at [243, 202] on td "精油-599" at bounding box center [306, 204] width 141 height 15
drag, startPoint x: 253, startPoint y: 175, endPoint x: 307, endPoint y: 176, distance: 54.2
click at [307, 176] on td "C剪髮套餐" at bounding box center [306, 175] width 141 height 15
drag, startPoint x: 248, startPoint y: 247, endPoint x: 307, endPoint y: 244, distance: 58.8
click at [307, 244] on td "染髮C餐(短髮)" at bounding box center [306, 247] width 141 height 15
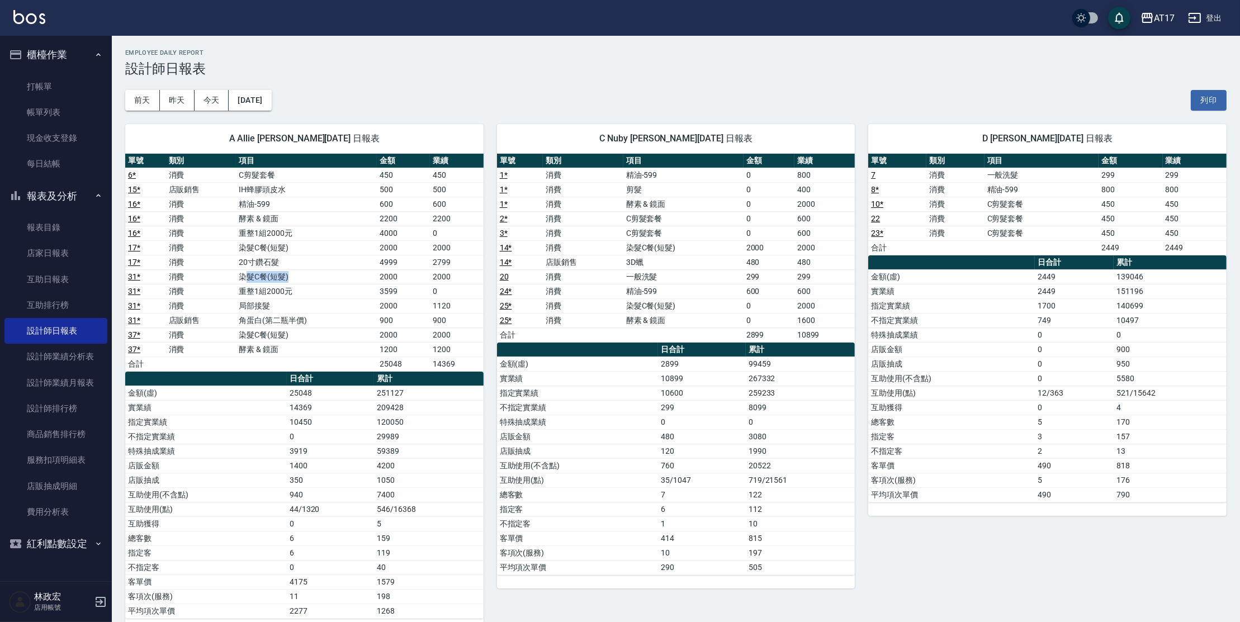
drag, startPoint x: 248, startPoint y: 276, endPoint x: 306, endPoint y: 273, distance: 58.7
click at [306, 273] on td "染髮C餐(短髮)" at bounding box center [306, 276] width 141 height 15
click at [276, 279] on td "染髮C餐(短髮)" at bounding box center [306, 276] width 141 height 15
drag, startPoint x: 273, startPoint y: 343, endPoint x: 262, endPoint y: 225, distance: 118.4
click at [273, 343] on td "酵素 & 鏡面" at bounding box center [306, 349] width 141 height 15
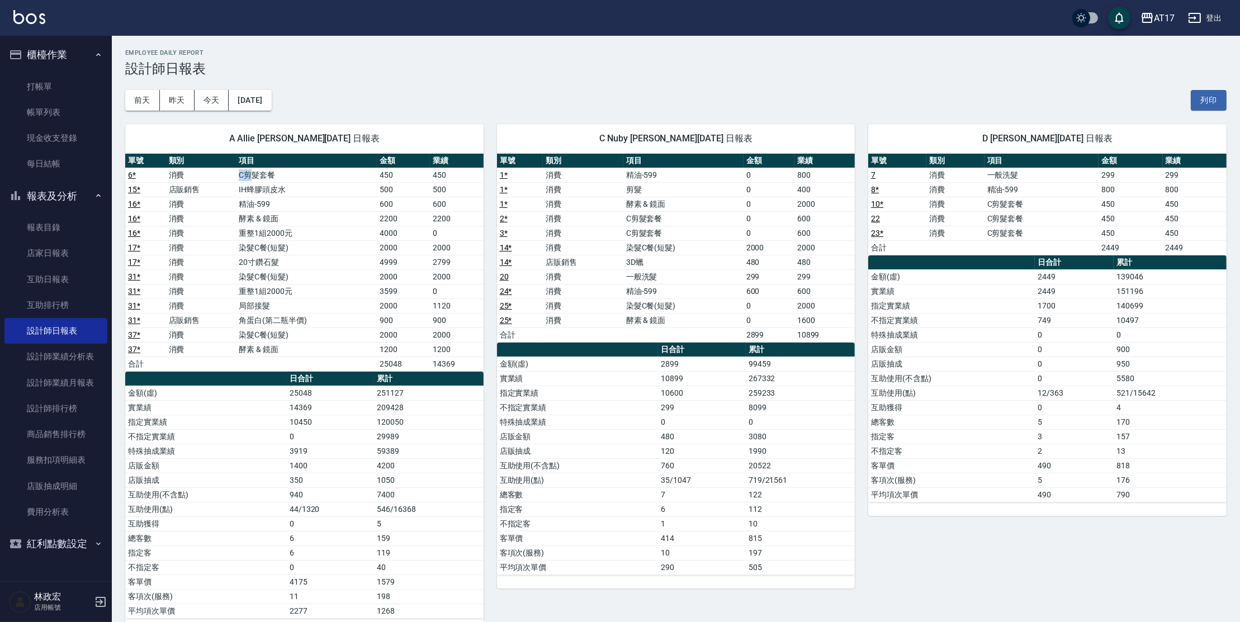
drag, startPoint x: 238, startPoint y: 174, endPoint x: 254, endPoint y: 174, distance: 16.8
click at [254, 174] on td "C剪髮套餐" at bounding box center [306, 175] width 141 height 15
drag, startPoint x: 251, startPoint y: 201, endPoint x: 300, endPoint y: 194, distance: 49.6
click at [300, 194] on tbody "6 * 消費 C剪髮套餐 450 450 15 * 店販銷售 IH蜂膠頭皮水 500 500 16 * 消費 精油-599 600 600 16 * 消費 酵…" at bounding box center [304, 269] width 358 height 203
drag, startPoint x: 257, startPoint y: 178, endPoint x: 269, endPoint y: 178, distance: 12.3
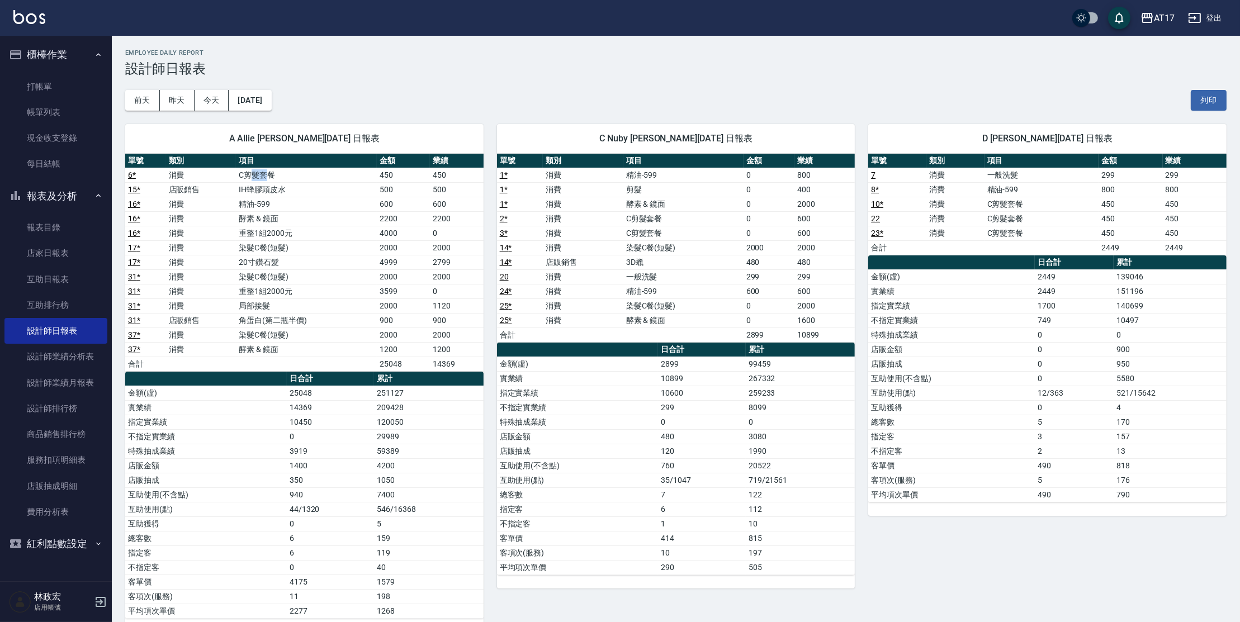
click at [269, 177] on td "C剪髮套餐" at bounding box center [306, 175] width 141 height 15
click at [312, 296] on td "重整1組2000元" at bounding box center [306, 291] width 141 height 15
click at [262, 101] on button "[DATE]" at bounding box center [250, 100] width 42 height 21
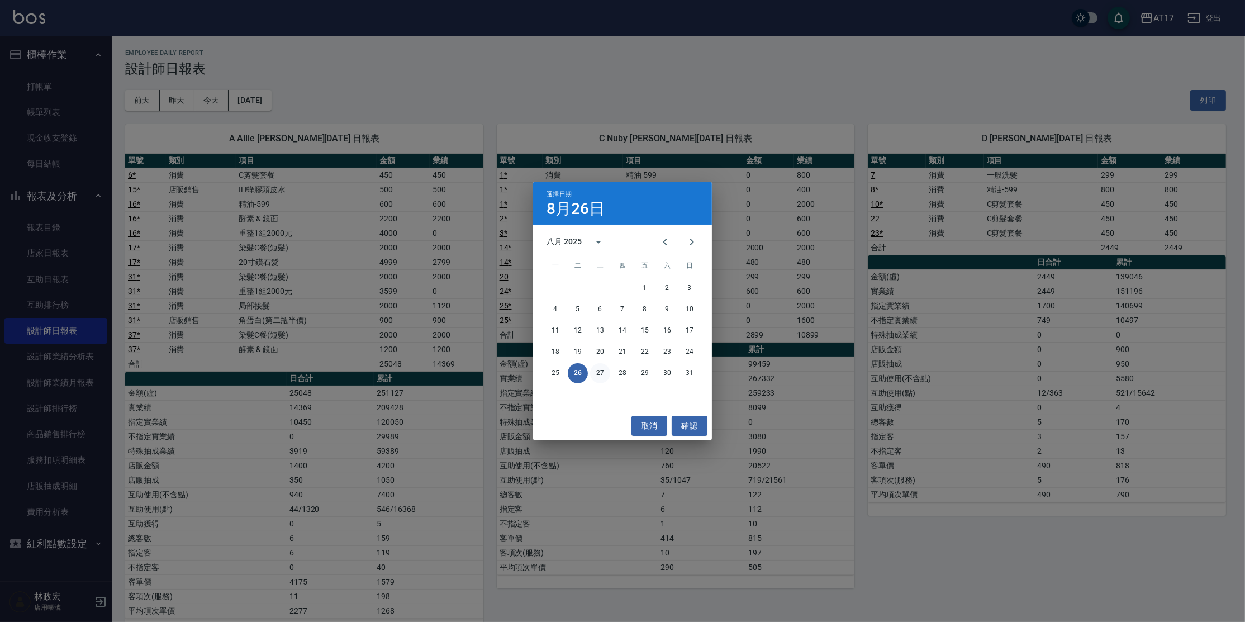
click at [602, 372] on button "27" at bounding box center [600, 373] width 20 height 20
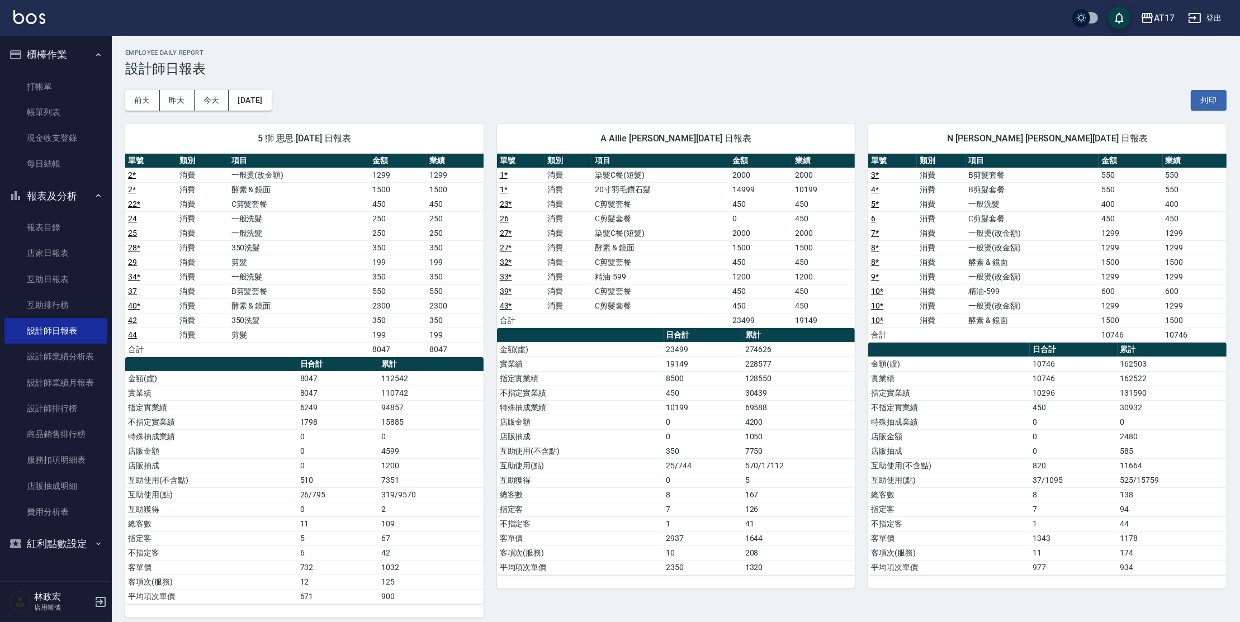
drag, startPoint x: 705, startPoint y: 206, endPoint x: 712, endPoint y: 210, distance: 7.8
click at [709, 210] on td "C剪髮套餐" at bounding box center [660, 204] width 137 height 15
drag, startPoint x: 602, startPoint y: 246, endPoint x: 625, endPoint y: 246, distance: 22.9
click at [625, 246] on td "酵素 & 鏡面" at bounding box center [660, 247] width 137 height 15
click at [625, 245] on td "酵素 & 鏡面" at bounding box center [660, 247] width 137 height 15
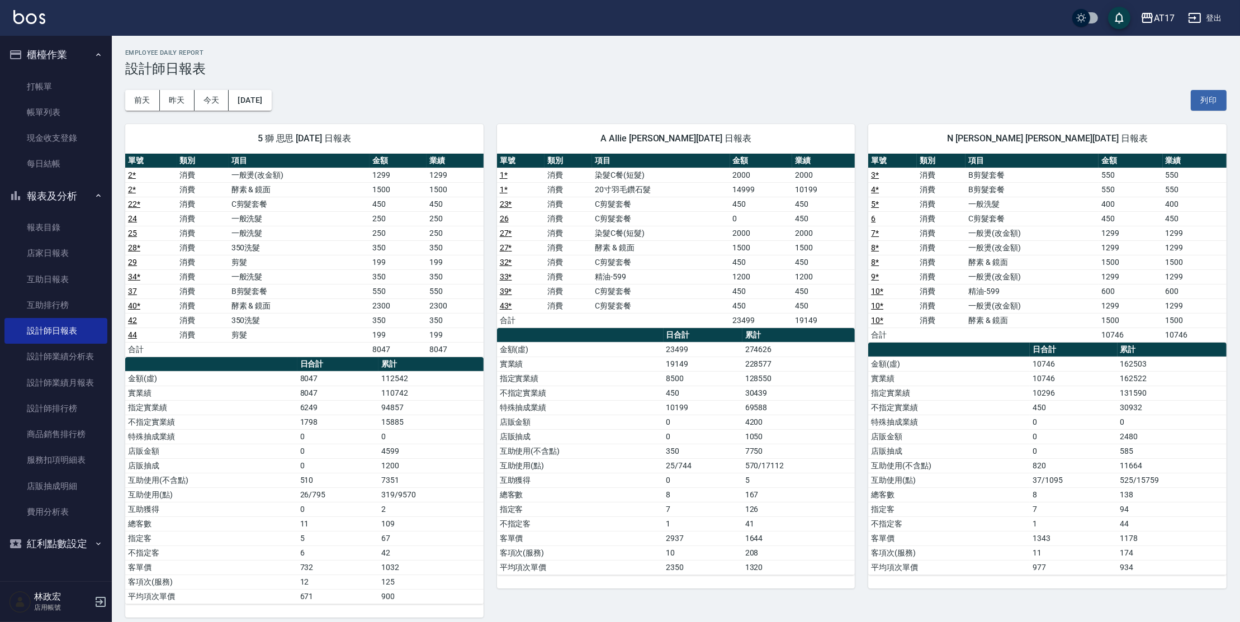
click at [631, 247] on td "酵素 & 鏡面" at bounding box center [660, 247] width 137 height 15
drag, startPoint x: 605, startPoint y: 245, endPoint x: 621, endPoint y: 245, distance: 15.6
click at [621, 245] on td "酵素 & 鏡面" at bounding box center [660, 247] width 137 height 15
click at [619, 244] on td "酵素 & 鏡面" at bounding box center [660, 247] width 137 height 15
drag, startPoint x: 619, startPoint y: 245, endPoint x: 626, endPoint y: 244, distance: 7.4
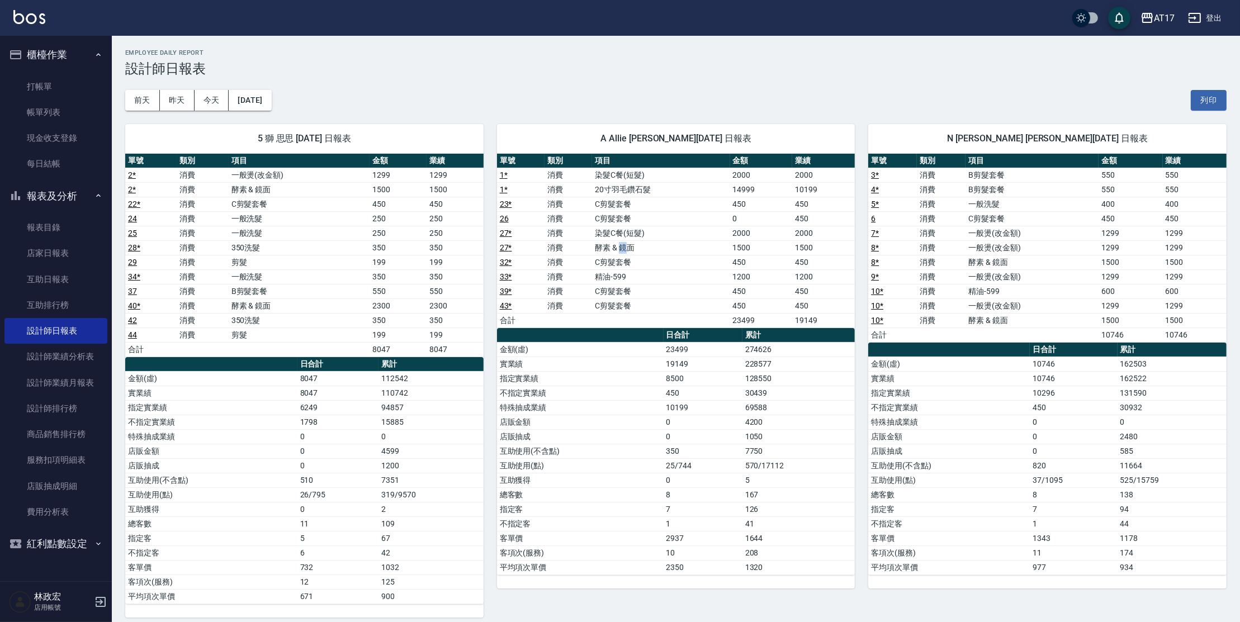
click at [626, 244] on td "酵素 & 鏡面" at bounding box center [660, 247] width 137 height 15
drag, startPoint x: 602, startPoint y: 232, endPoint x: 645, endPoint y: 229, distance: 43.2
click at [645, 229] on td "染髮C餐(短髮)" at bounding box center [660, 233] width 137 height 15
drag, startPoint x: 611, startPoint y: 177, endPoint x: 628, endPoint y: 177, distance: 16.8
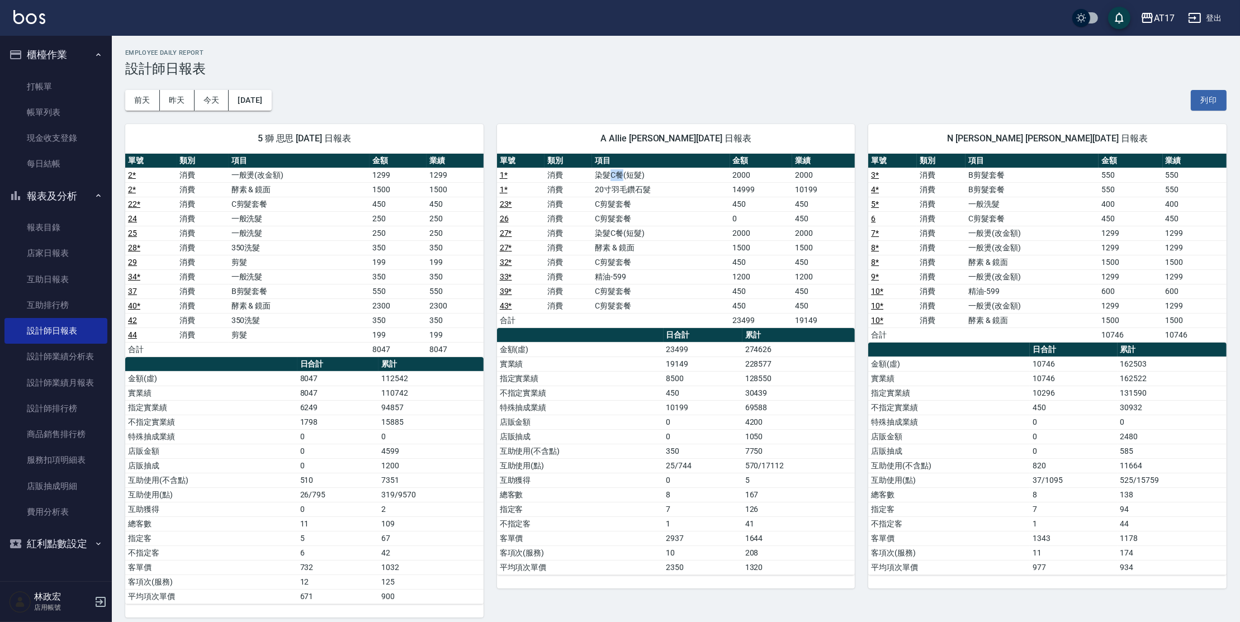
click at [623, 175] on td "染髮C餐(短髮)" at bounding box center [660, 175] width 137 height 15
drag, startPoint x: 629, startPoint y: 189, endPoint x: 643, endPoint y: 192, distance: 14.4
click at [638, 192] on td "20寸羽毛鑽石髮" at bounding box center [660, 189] width 137 height 15
click at [644, 194] on td "20寸羽毛鑽石髮" at bounding box center [660, 189] width 137 height 15
drag, startPoint x: 624, startPoint y: 189, endPoint x: 643, endPoint y: 186, distance: 18.7
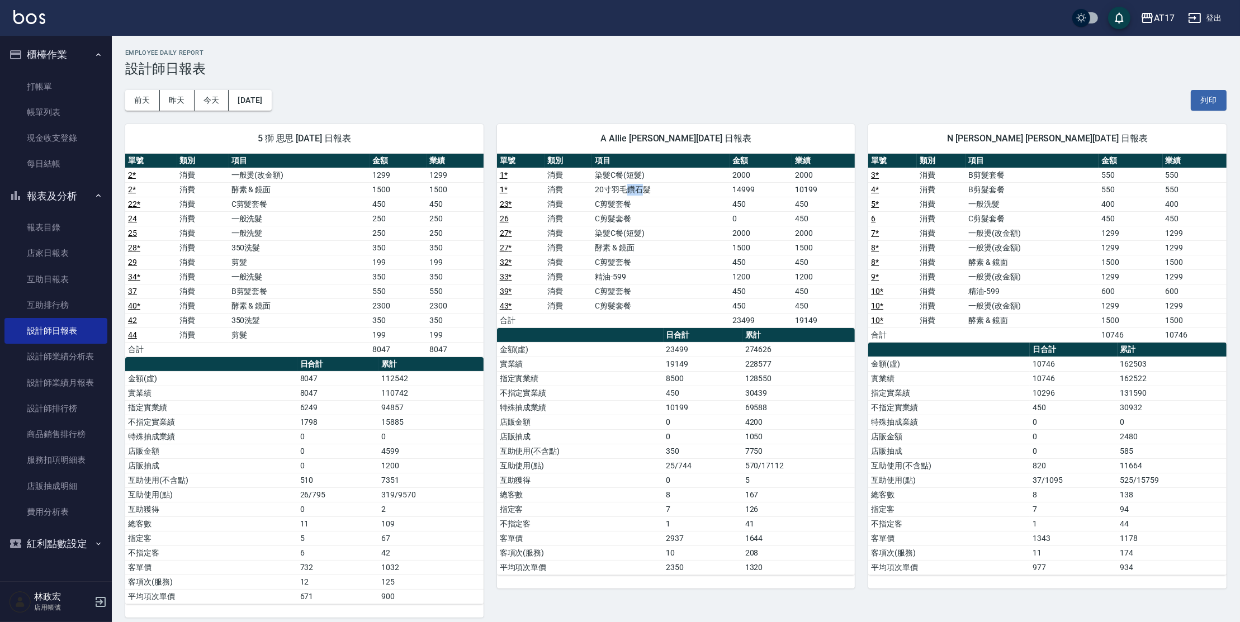
click at [643, 186] on td "20寸羽毛鑽石髮" at bounding box center [660, 189] width 137 height 15
click at [647, 191] on td "20寸羽毛鑽石髮" at bounding box center [660, 189] width 137 height 15
click at [649, 192] on td "20寸羽毛鑽石髮" at bounding box center [660, 189] width 137 height 15
click at [648, 193] on td "20寸羽毛鑽石髮" at bounding box center [660, 189] width 137 height 15
click at [621, 233] on td "染髮C餐(短髮)" at bounding box center [660, 233] width 137 height 15
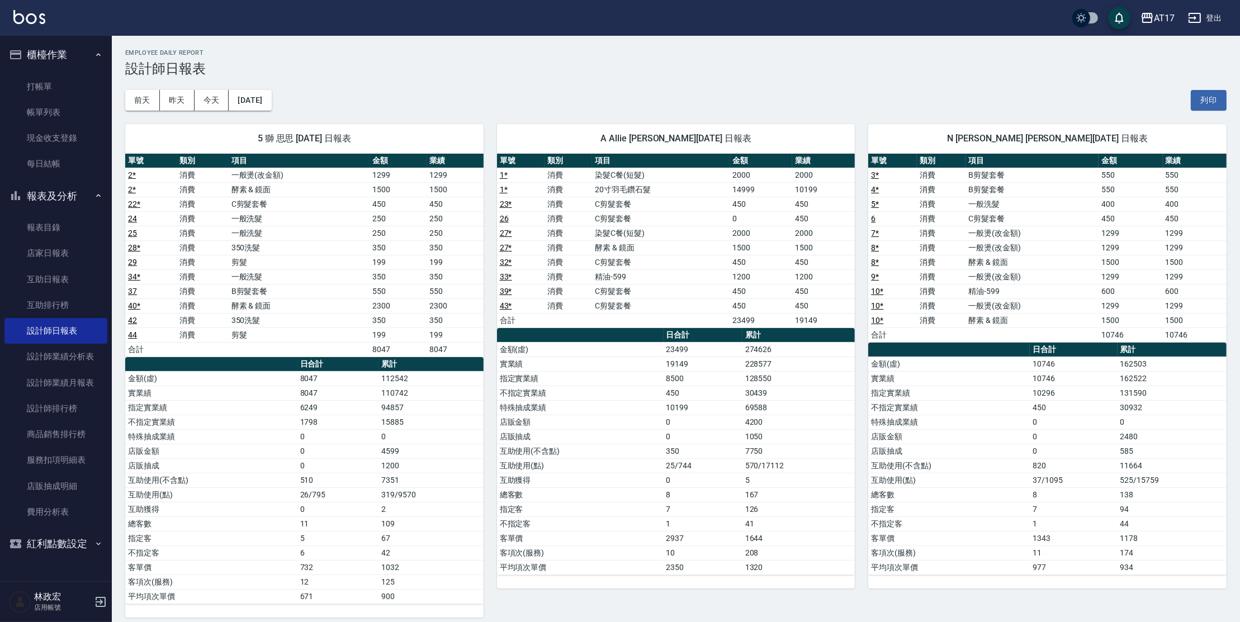
click at [611, 278] on td "精油-599" at bounding box center [660, 276] width 137 height 15
click at [615, 274] on td "精油-599" at bounding box center [660, 276] width 137 height 15
drag, startPoint x: 601, startPoint y: 305, endPoint x: 663, endPoint y: 305, distance: 62.0
click at [663, 305] on td "C剪髮套餐" at bounding box center [660, 305] width 137 height 15
drag, startPoint x: 607, startPoint y: 288, endPoint x: 620, endPoint y: 288, distance: 13.4
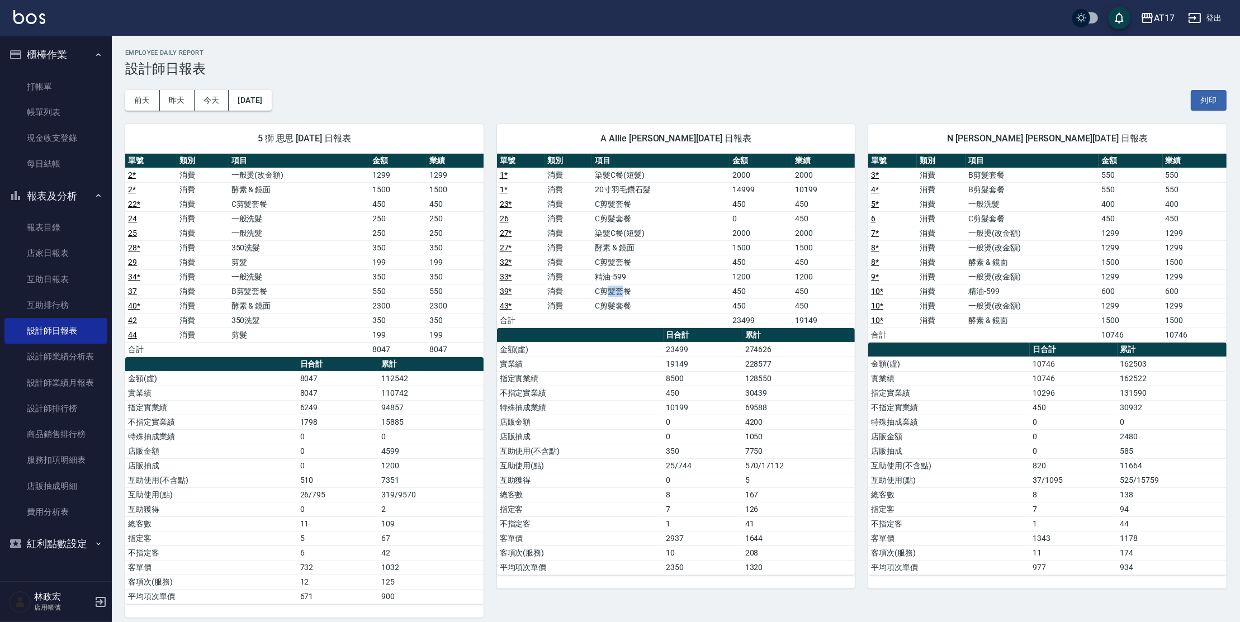
click at [620, 288] on td "C剪髮套餐" at bounding box center [660, 291] width 137 height 15
drag, startPoint x: 609, startPoint y: 262, endPoint x: 629, endPoint y: 262, distance: 20.1
click at [629, 262] on td "C剪髮套餐" at bounding box center [660, 262] width 137 height 15
drag, startPoint x: 607, startPoint y: 216, endPoint x: 621, endPoint y: 215, distance: 14.0
click at [620, 215] on td "C剪髮套餐" at bounding box center [660, 218] width 137 height 15
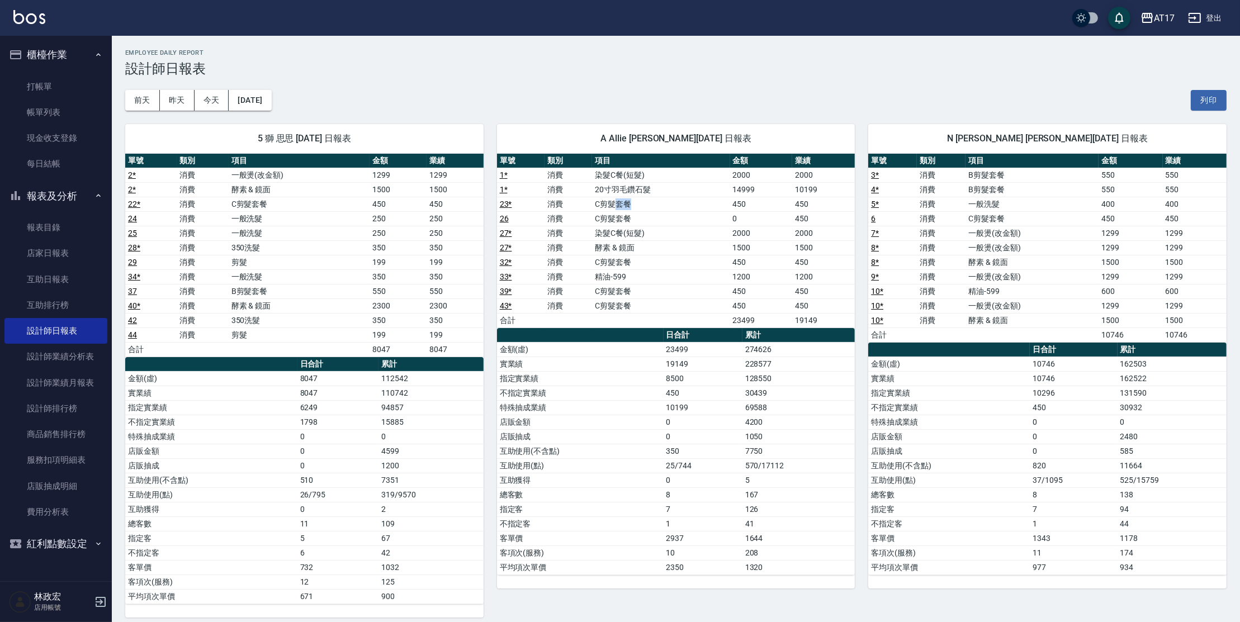
drag, startPoint x: 618, startPoint y: 201, endPoint x: 634, endPoint y: 206, distance: 16.8
click at [634, 205] on td "C剪髮套餐" at bounding box center [660, 204] width 137 height 15
click at [717, 197] on td "C剪髮套餐" at bounding box center [660, 204] width 137 height 15
drag, startPoint x: 671, startPoint y: 506, endPoint x: 658, endPoint y: 524, distance: 22.4
click at [661, 529] on tbody "金額(虛) 23499 274626 實業績 19149 228577 指定實業績 8500 128550 不指定實業績 450 30439 特殊抽成業績 1…" at bounding box center [676, 458] width 358 height 232
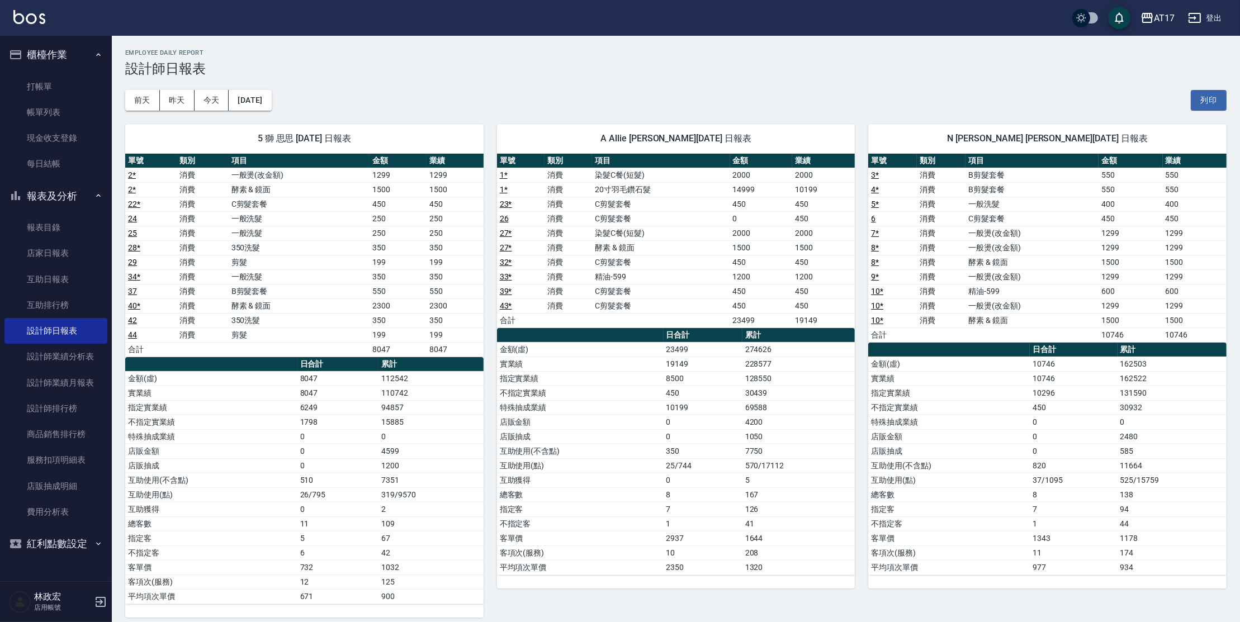
click at [661, 506] on td "指定客" at bounding box center [580, 509] width 167 height 15
